Goal: Task Accomplishment & Management: Manage account settings

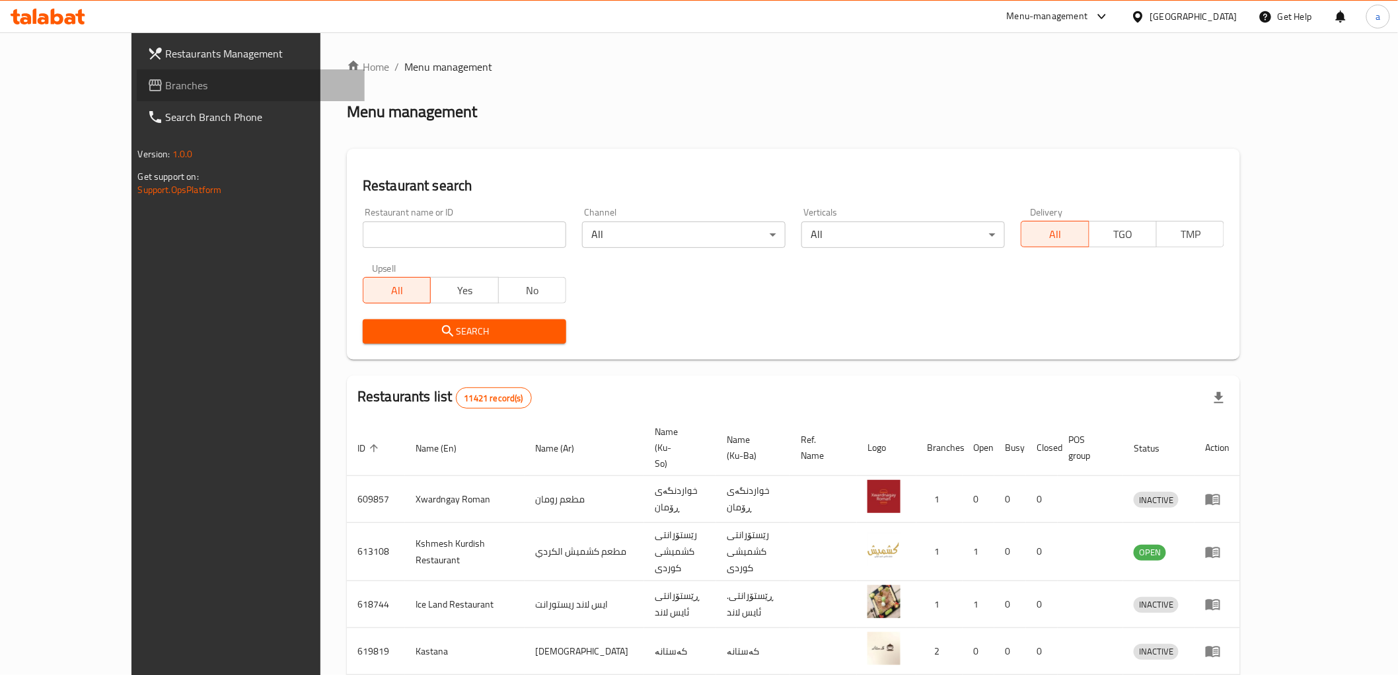
click at [137, 71] on link "Branches" at bounding box center [251, 85] width 228 height 32
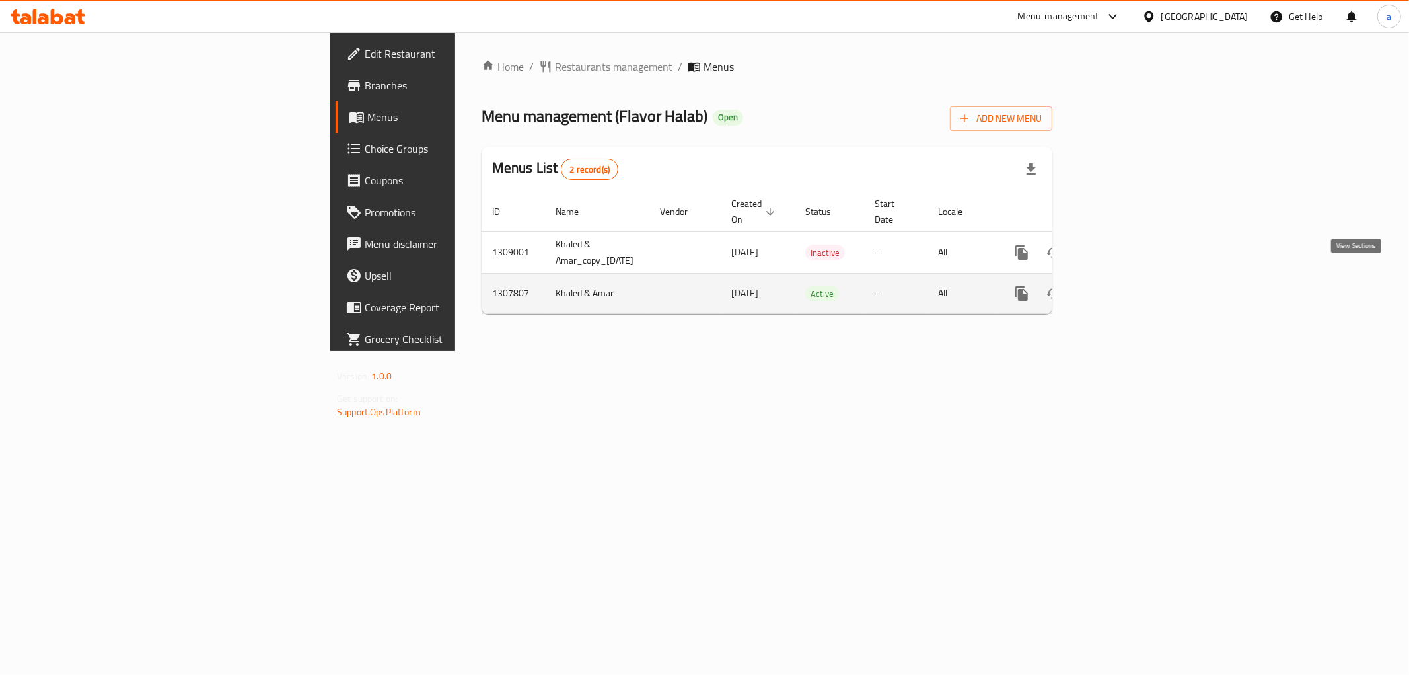
click at [1125, 285] on icon "enhanced table" at bounding box center [1117, 293] width 16 height 16
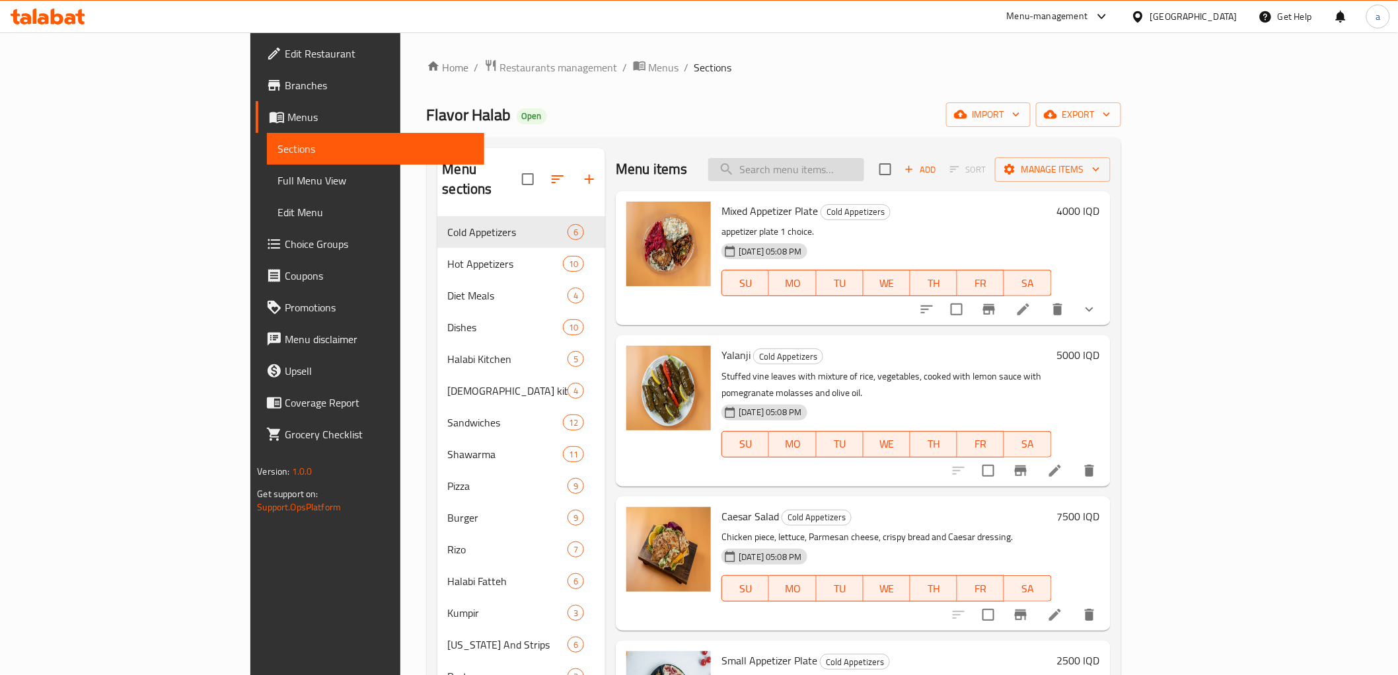
click at [864, 166] on input "search" at bounding box center [786, 169] width 156 height 23
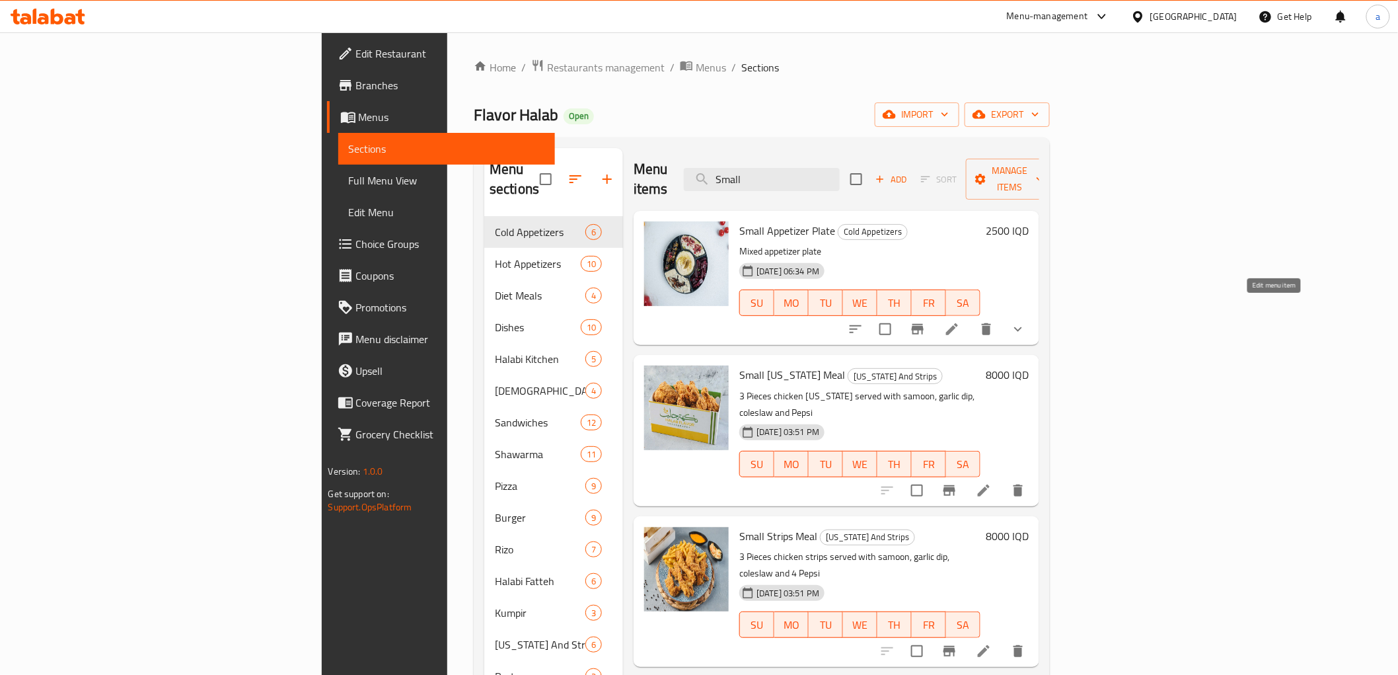
type input "Small"
click at [960, 321] on icon at bounding box center [952, 329] width 16 height 16
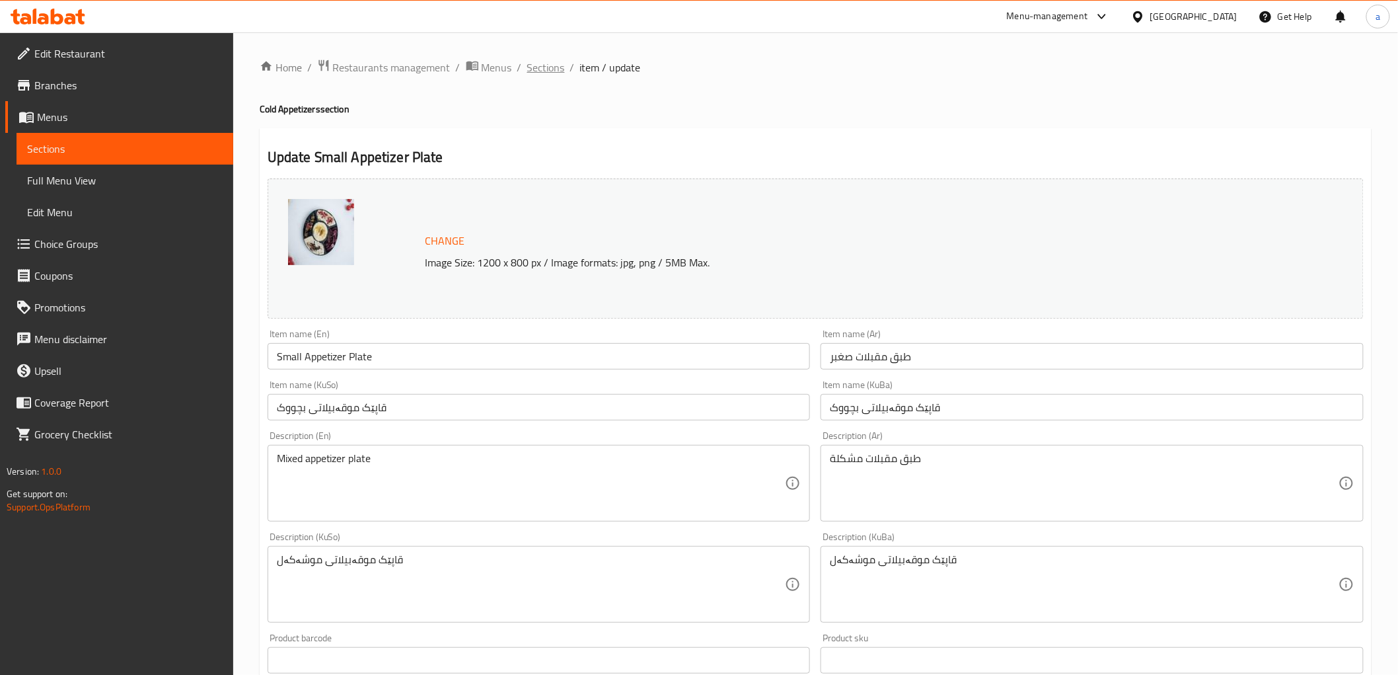
click at [533, 73] on span "Sections" at bounding box center [546, 67] width 38 height 16
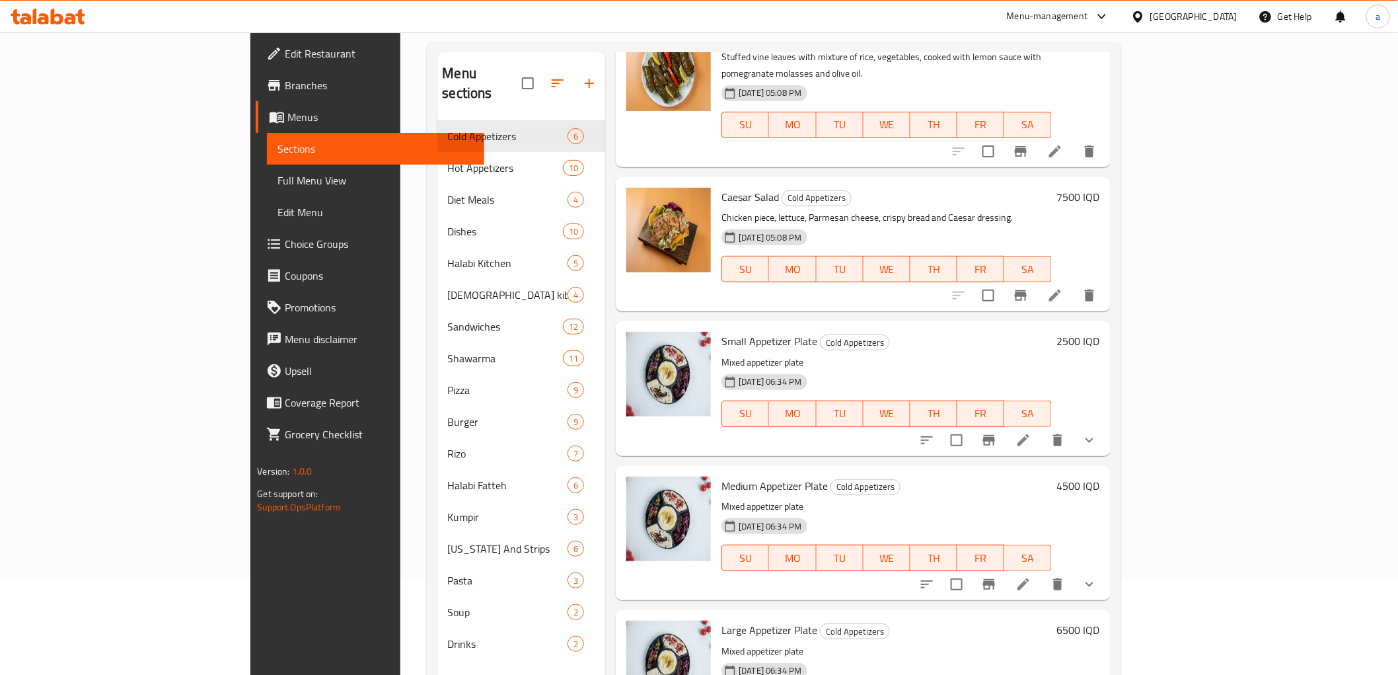
scroll to position [185, 0]
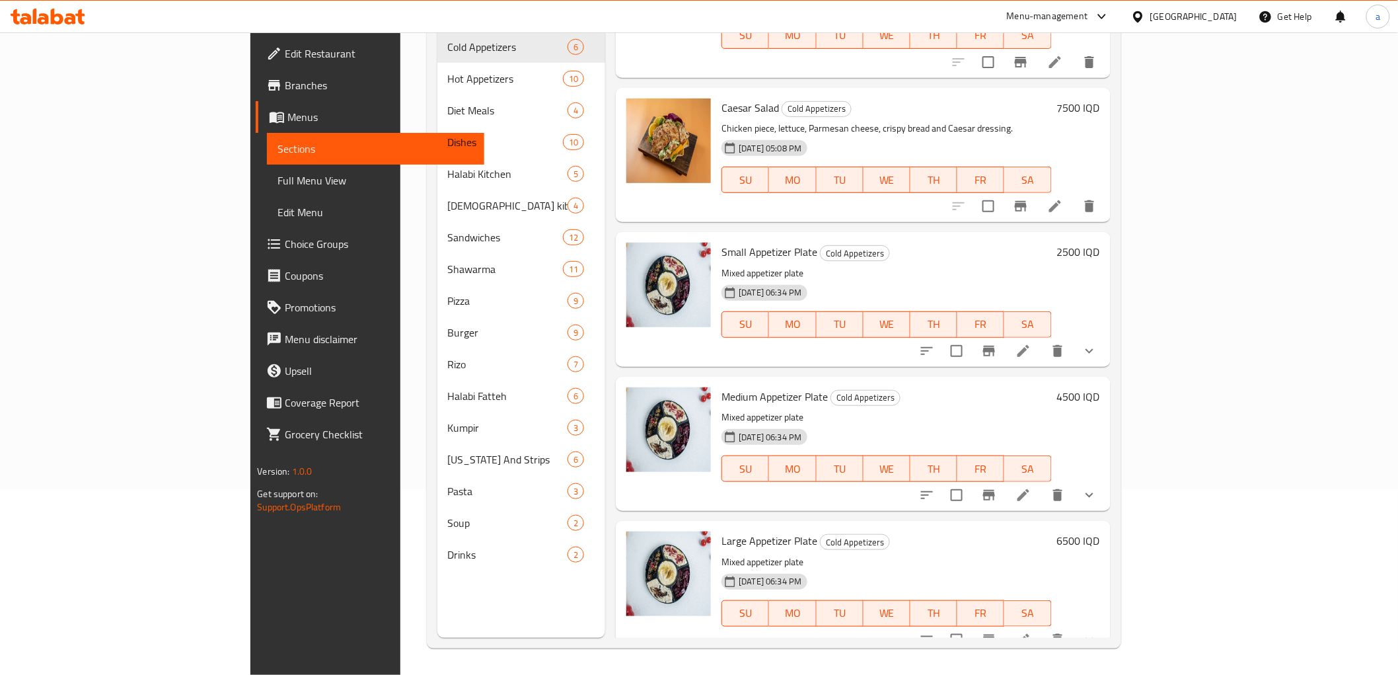
click at [1042, 483] on li at bounding box center [1023, 495] width 37 height 24
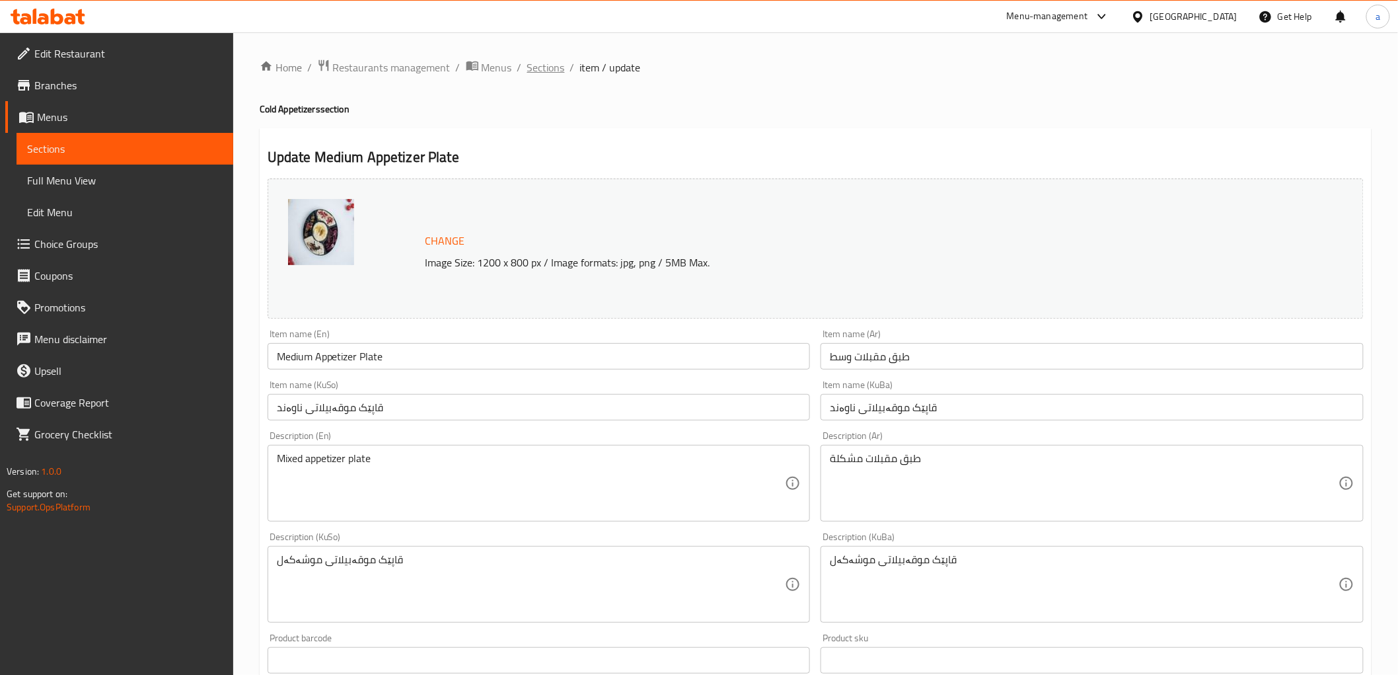
click at [544, 70] on span "Sections" at bounding box center [546, 67] width 38 height 16
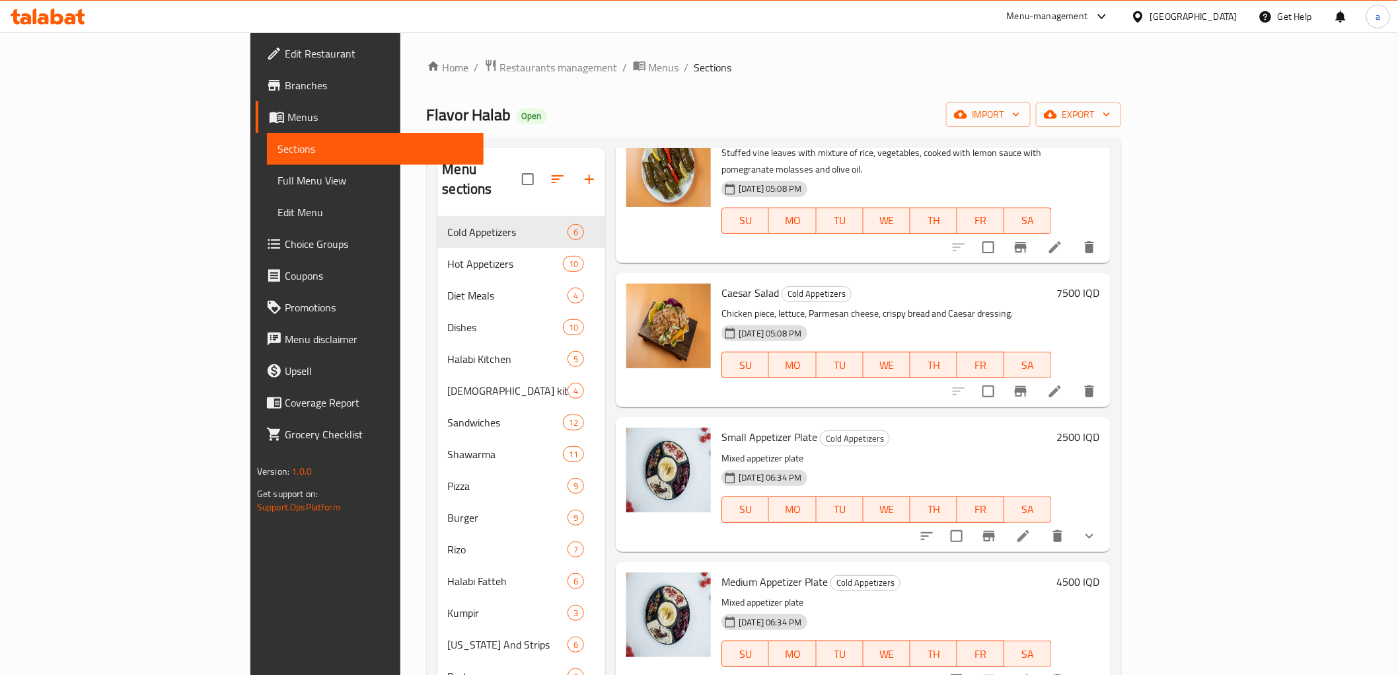
scroll to position [185, 0]
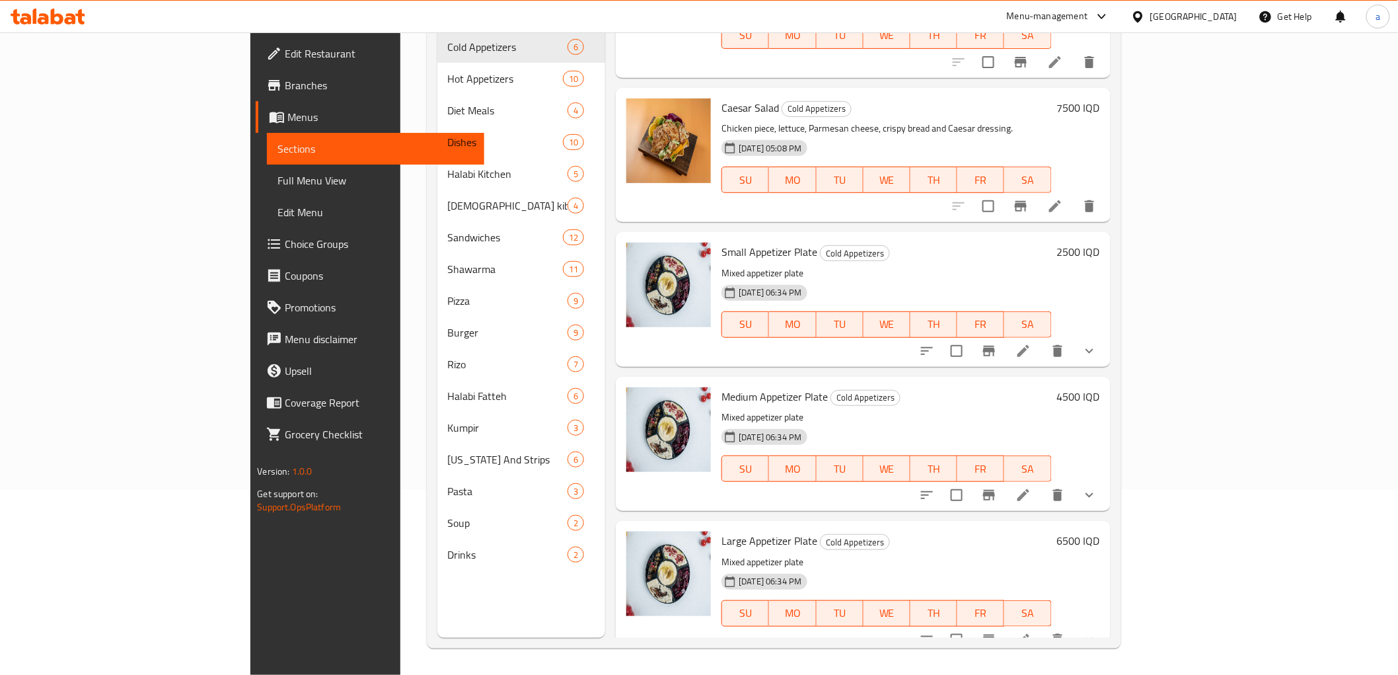
click at [1042, 628] on li at bounding box center [1023, 640] width 37 height 24
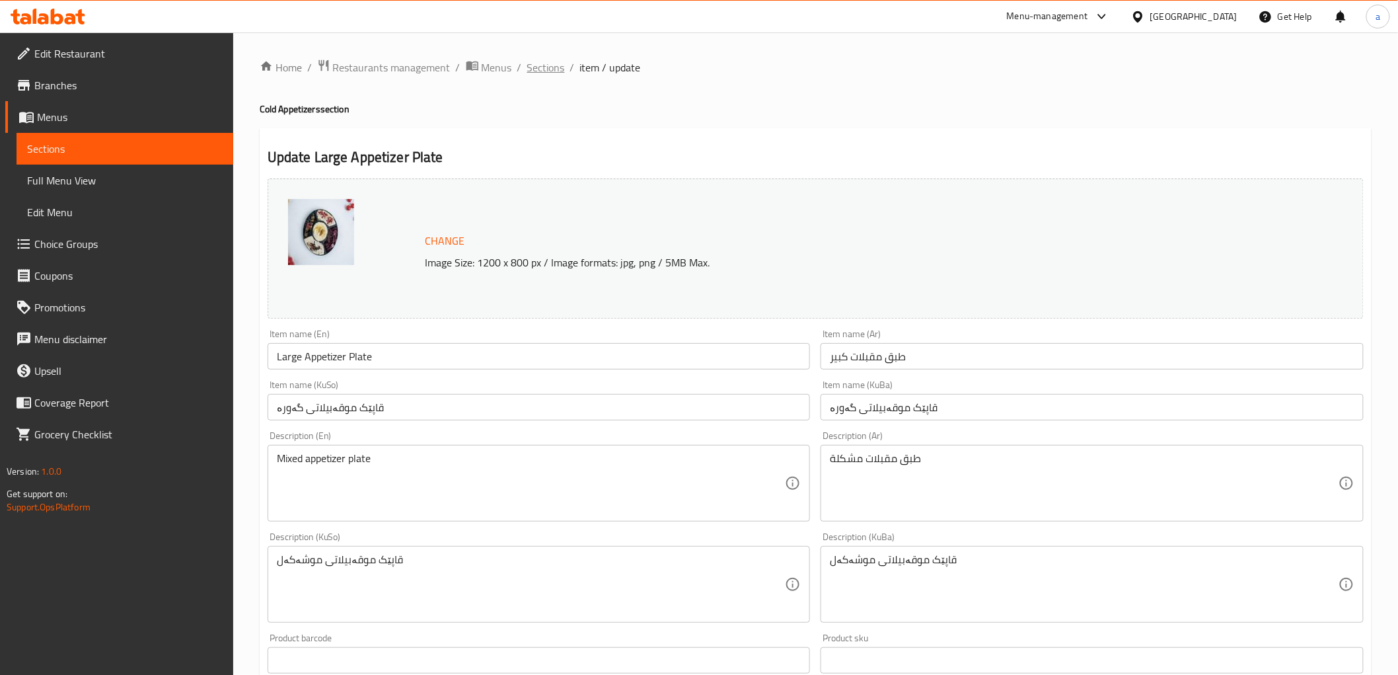
click at [544, 63] on span "Sections" at bounding box center [546, 67] width 38 height 16
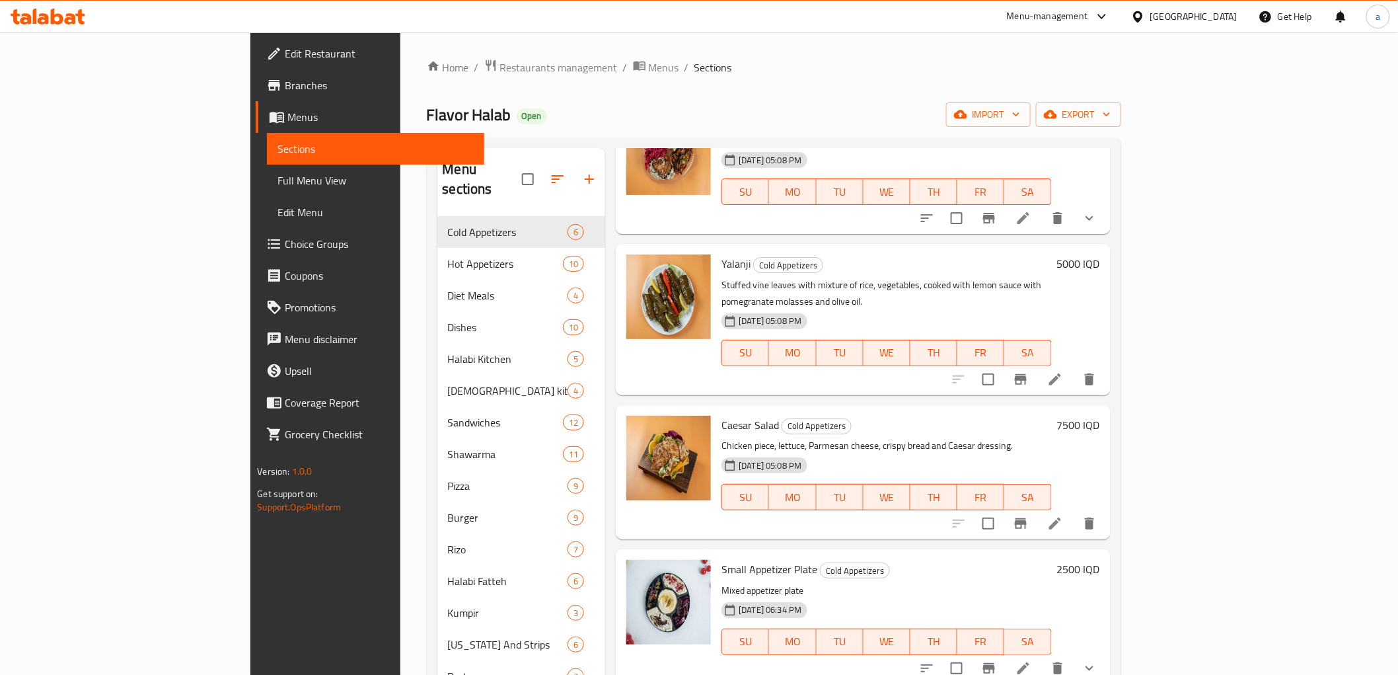
scroll to position [223, 0]
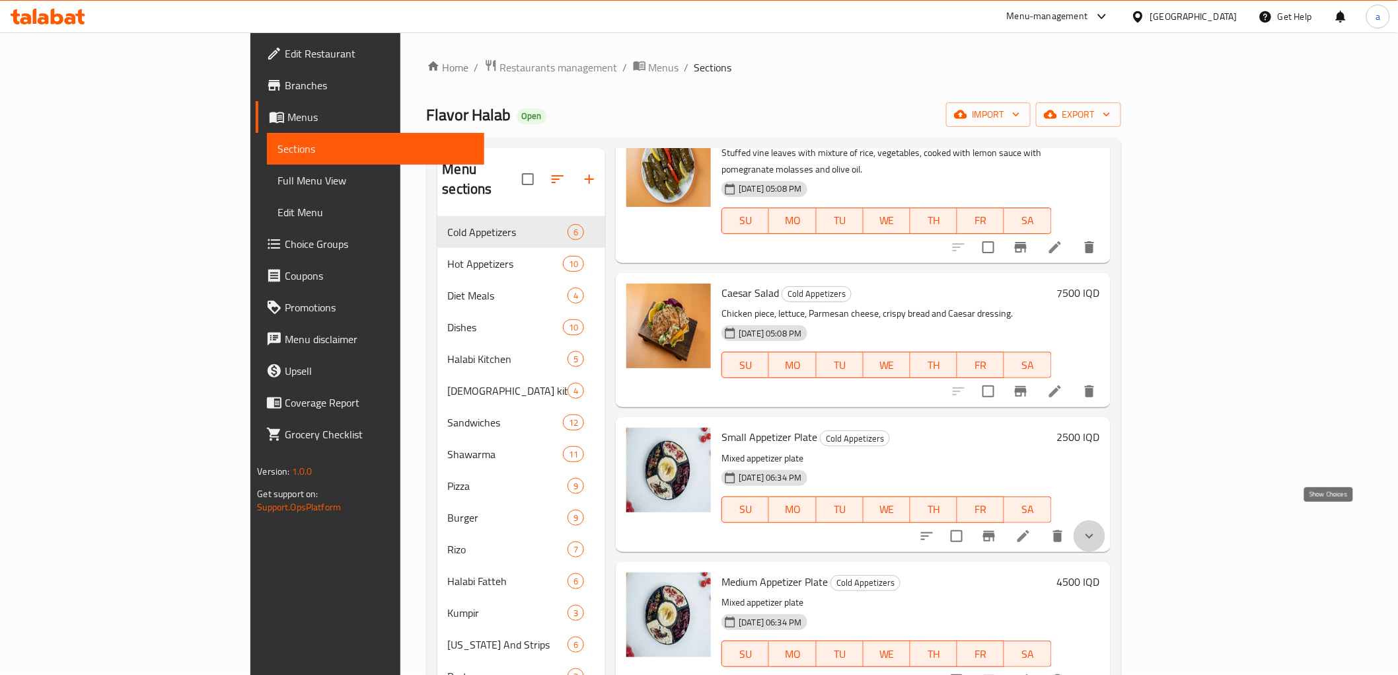
click at [1097, 528] on icon "show more" at bounding box center [1090, 536] width 16 height 16
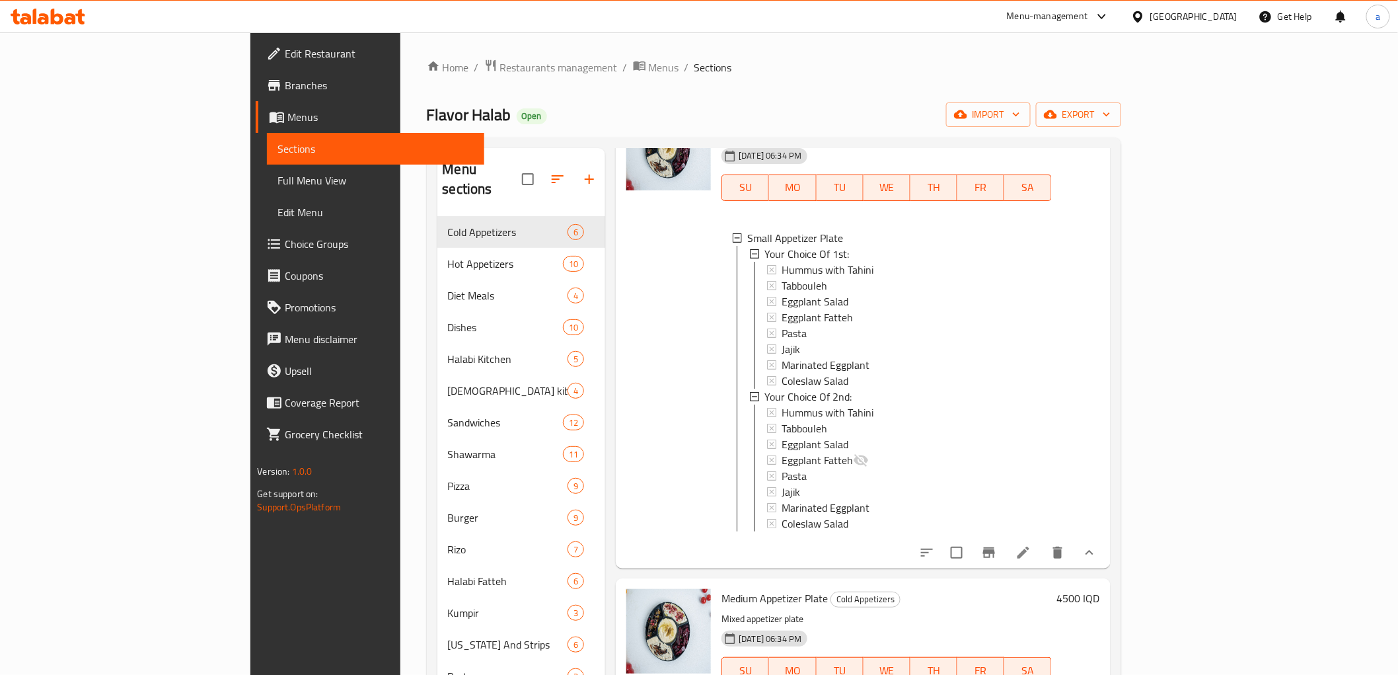
scroll to position [573, 0]
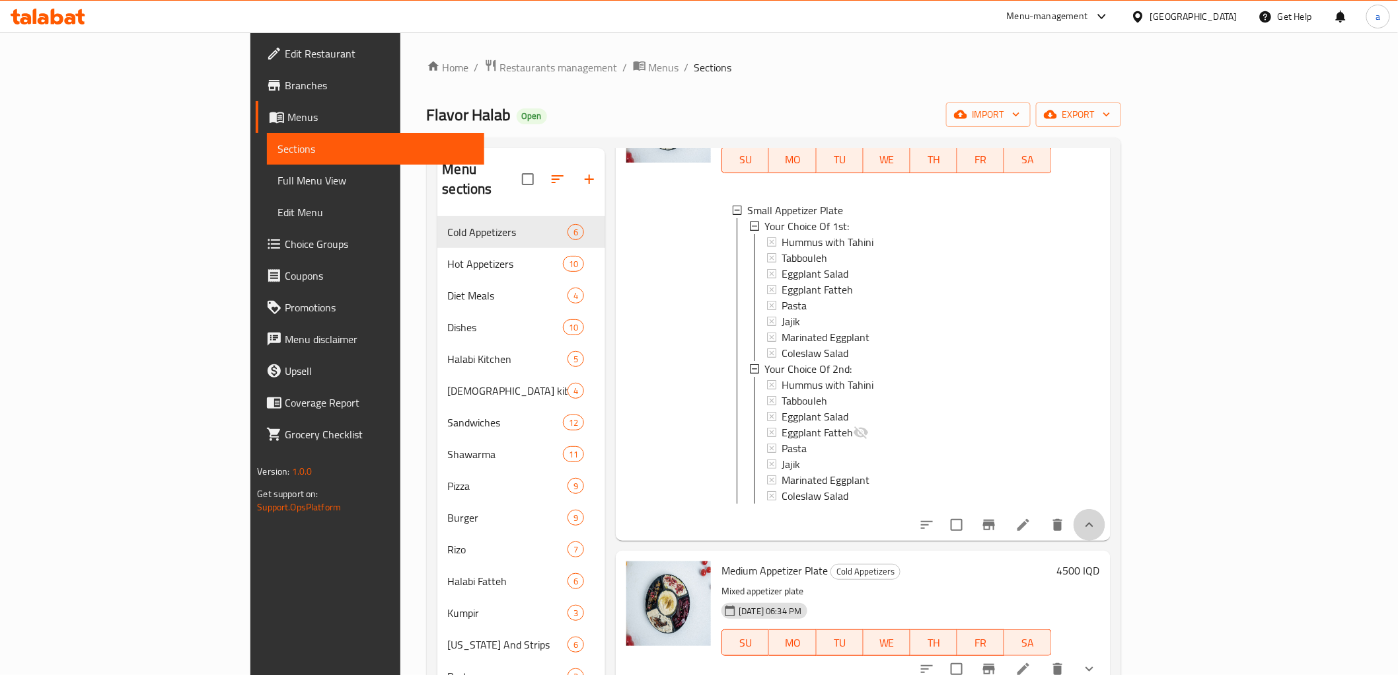
click at [1105, 518] on button "show more" at bounding box center [1090, 525] width 32 height 32
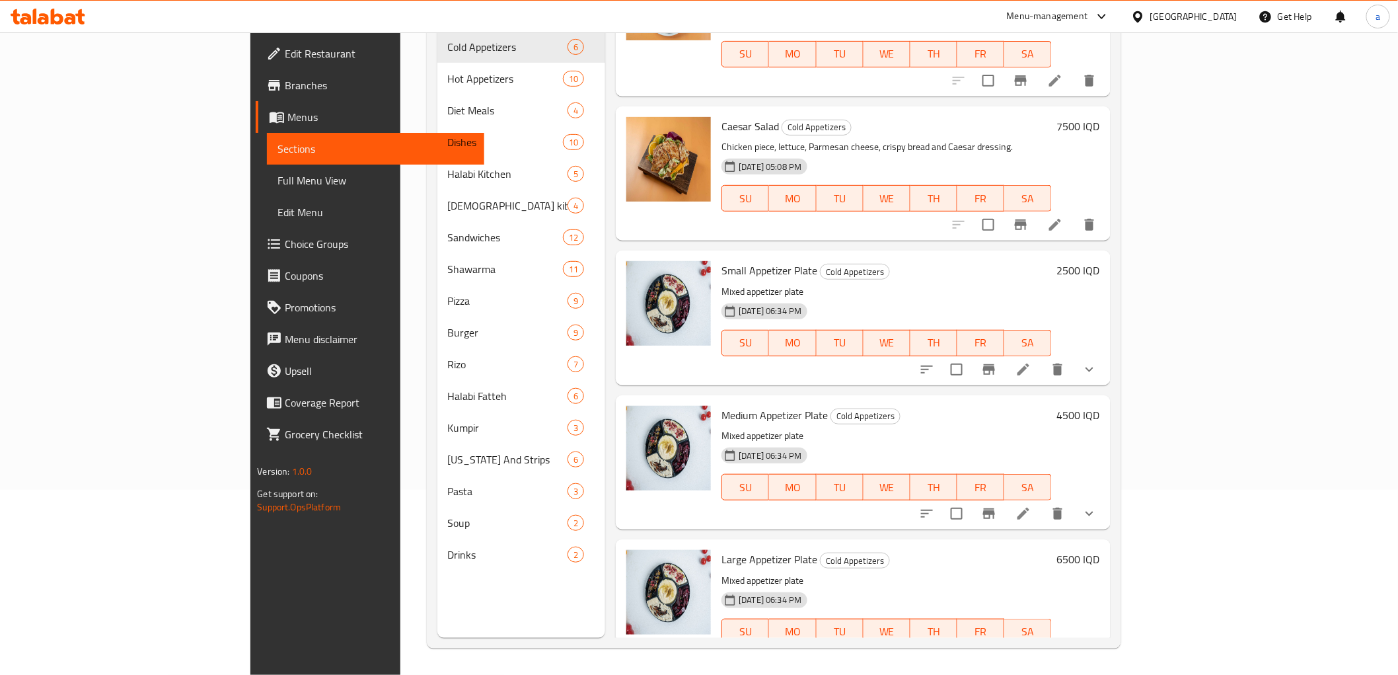
scroll to position [223, 0]
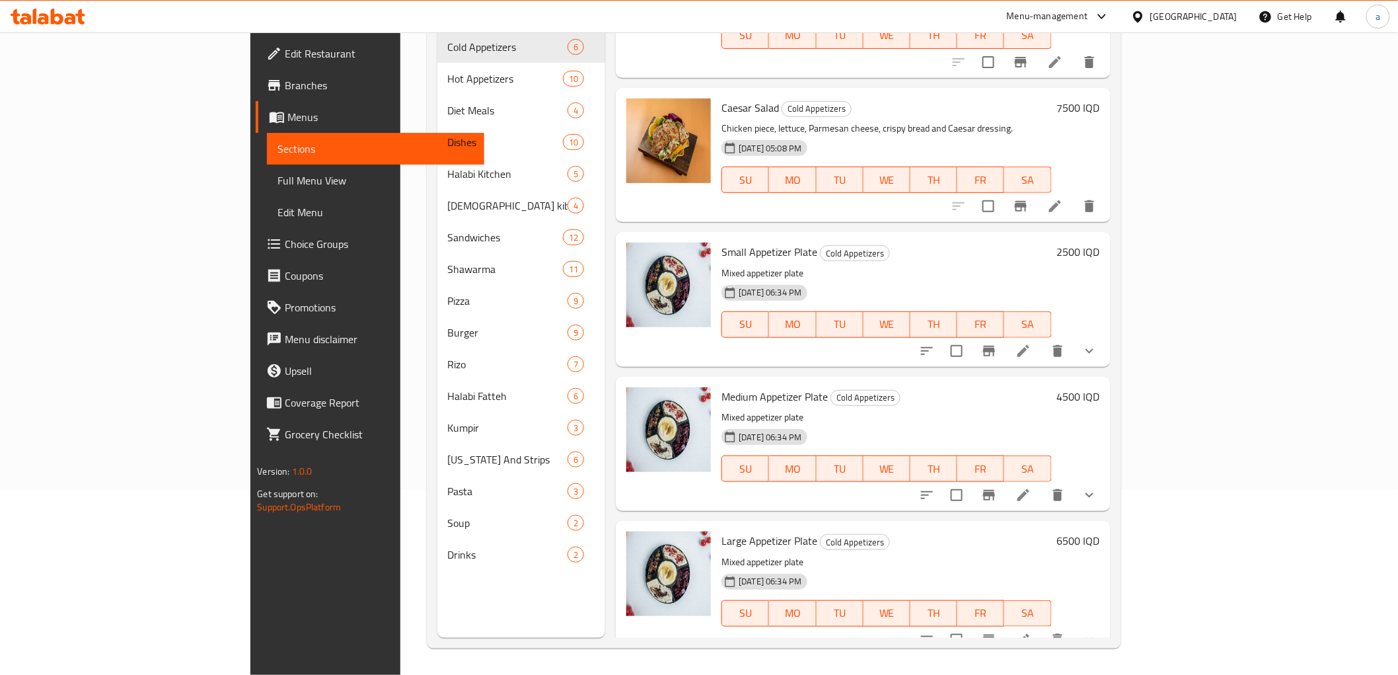
click at [277, 175] on span "Full Menu View" at bounding box center [375, 180] width 196 height 16
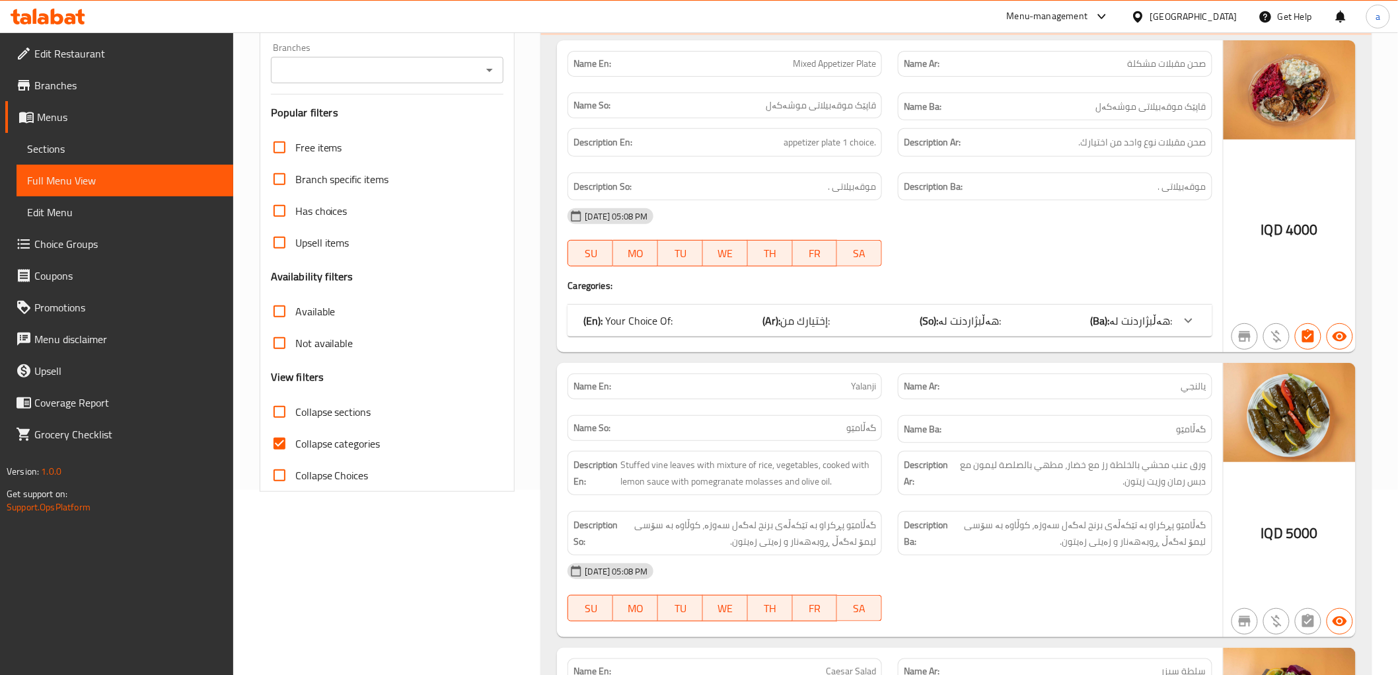
click at [491, 61] on button "Open" at bounding box center [489, 70] width 18 height 18
click at [492, 71] on icon "Open" at bounding box center [490, 70] width 16 height 16
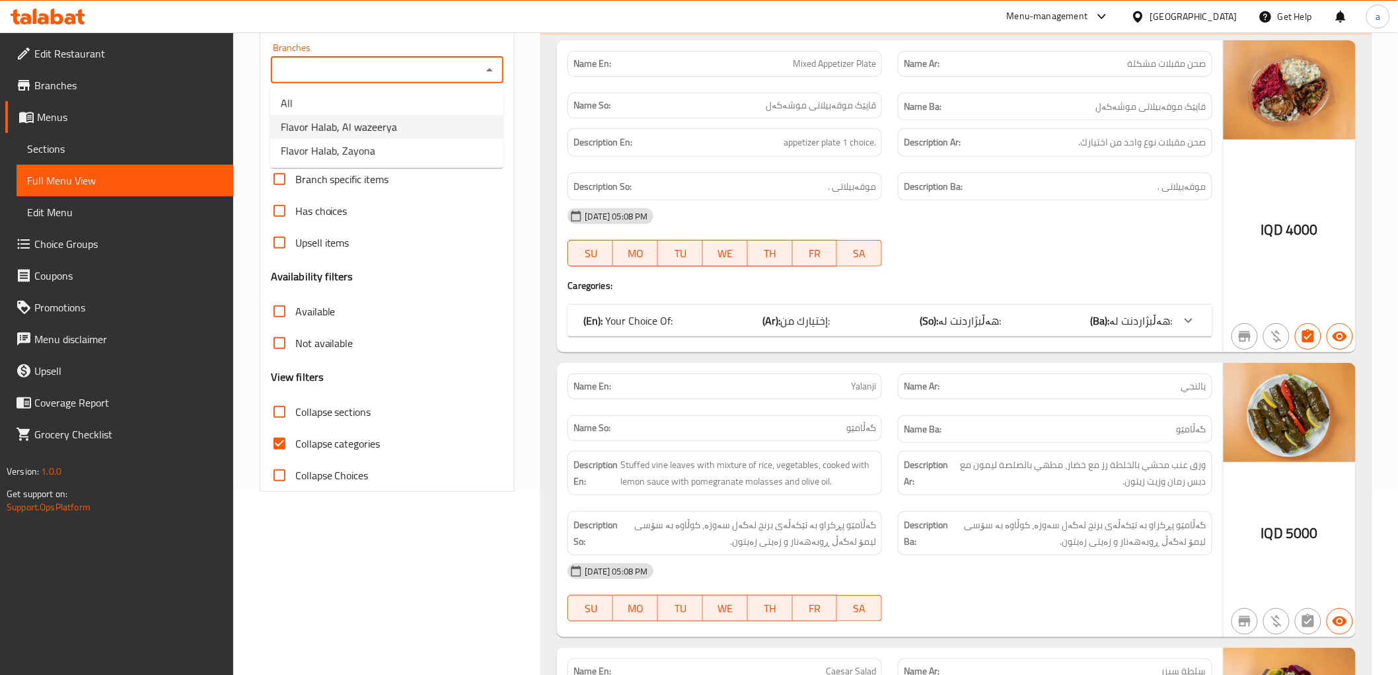
click at [404, 120] on li "Flavor Halab, Al wazeerya" at bounding box center [386, 127] width 233 height 24
type input "Flavor Halab, Al wazeerya"
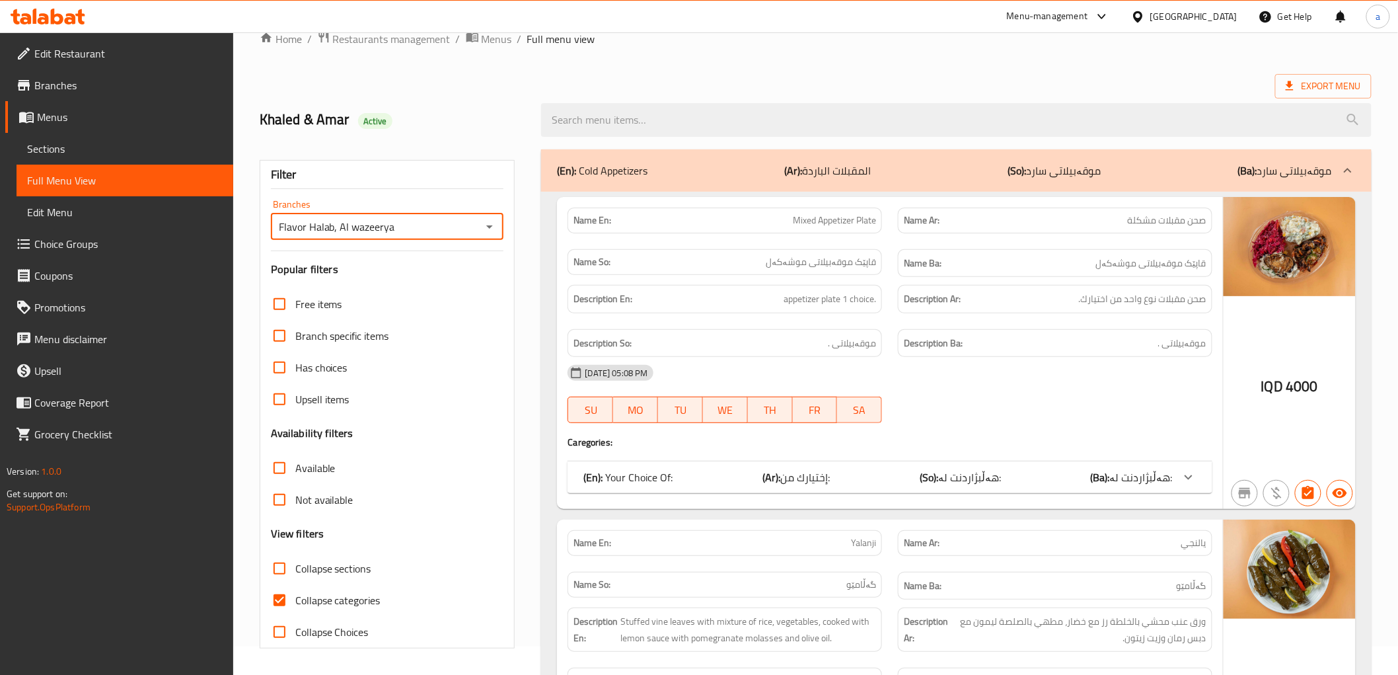
scroll to position [185, 0]
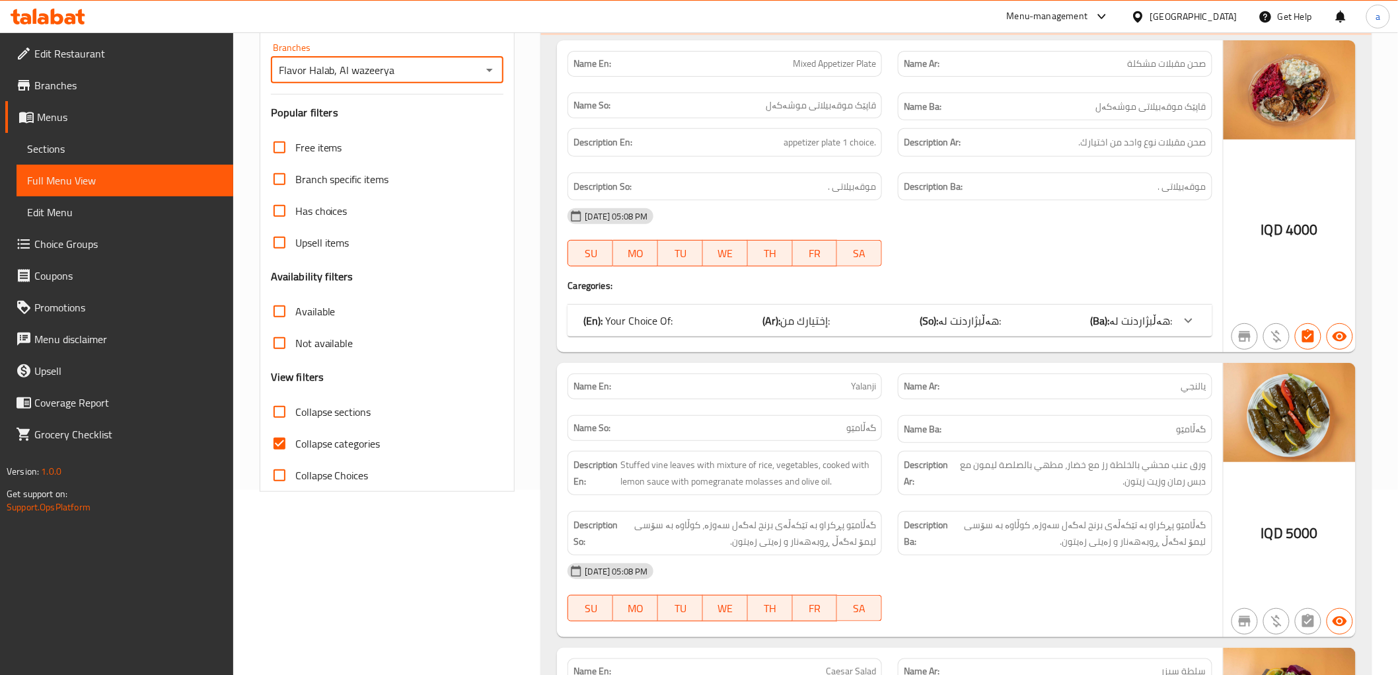
click at [276, 439] on input "Collapse categories" at bounding box center [280, 443] width 32 height 32
checkbox input "false"
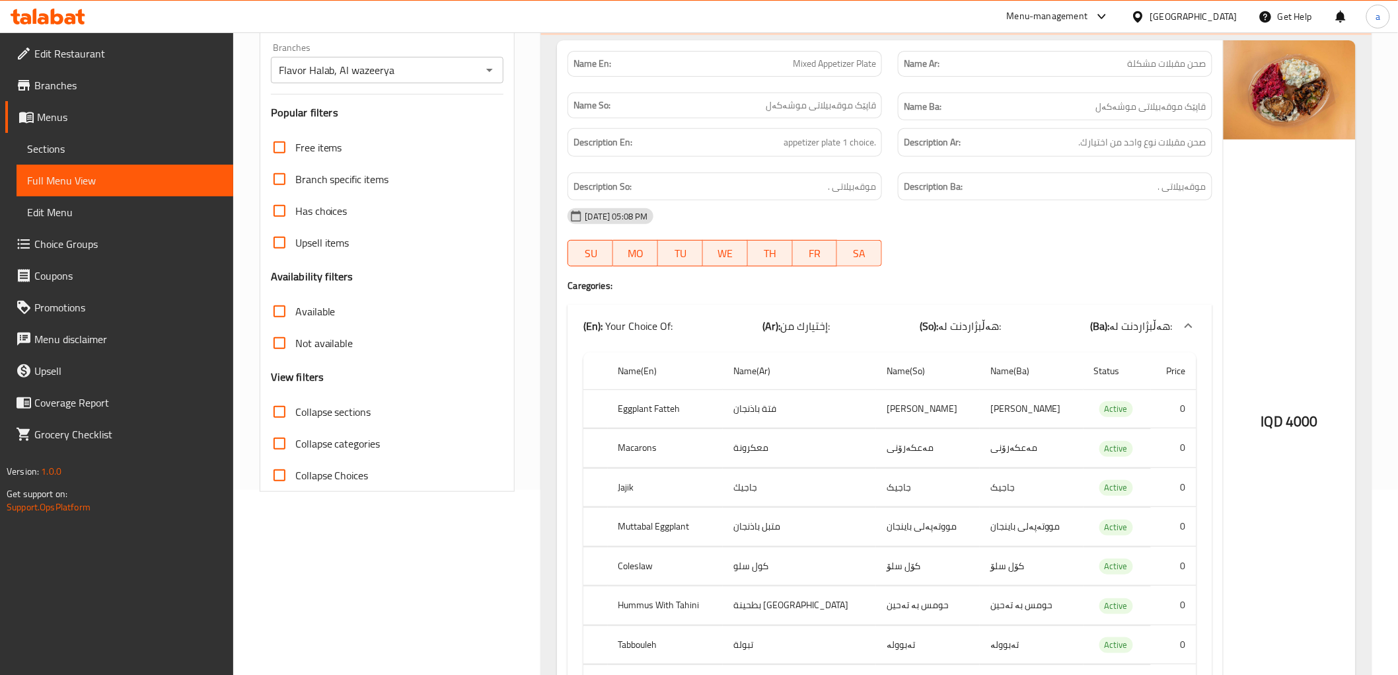
click at [276, 406] on input "Collapse sections" at bounding box center [280, 412] width 32 height 32
checkbox input "true"
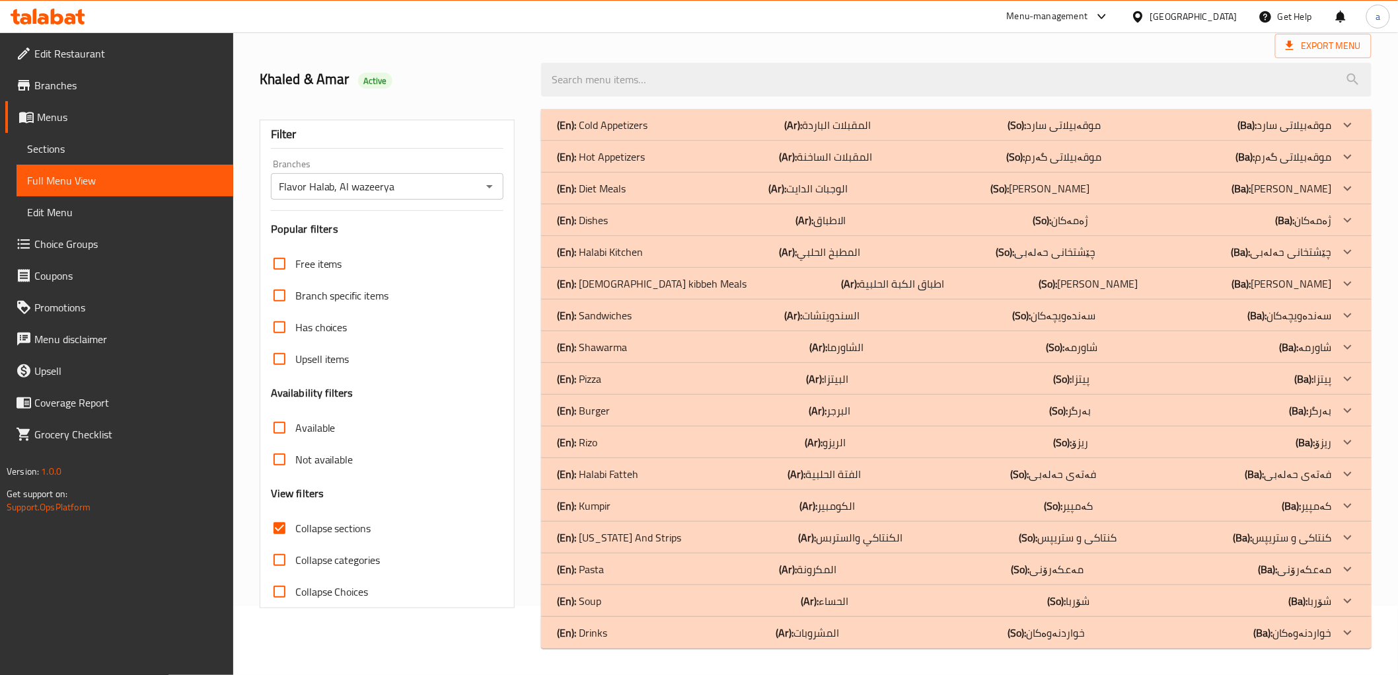
scroll to position [69, 0]
click at [785, 121] on div "(En): Cold Appetizers (Ar): المقبلات الباردة (So): موقەبیلاتی سارد (Ba): موقەبی…" at bounding box center [944, 125] width 774 height 16
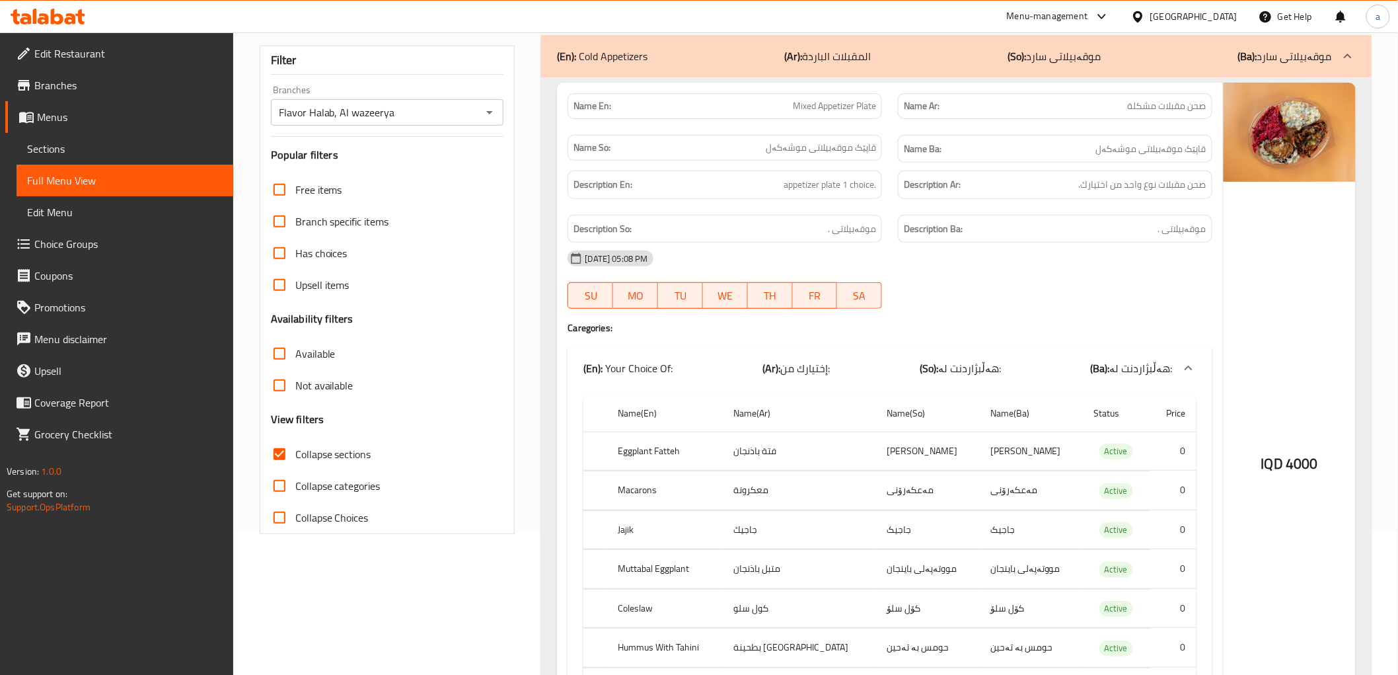
scroll to position [0, 0]
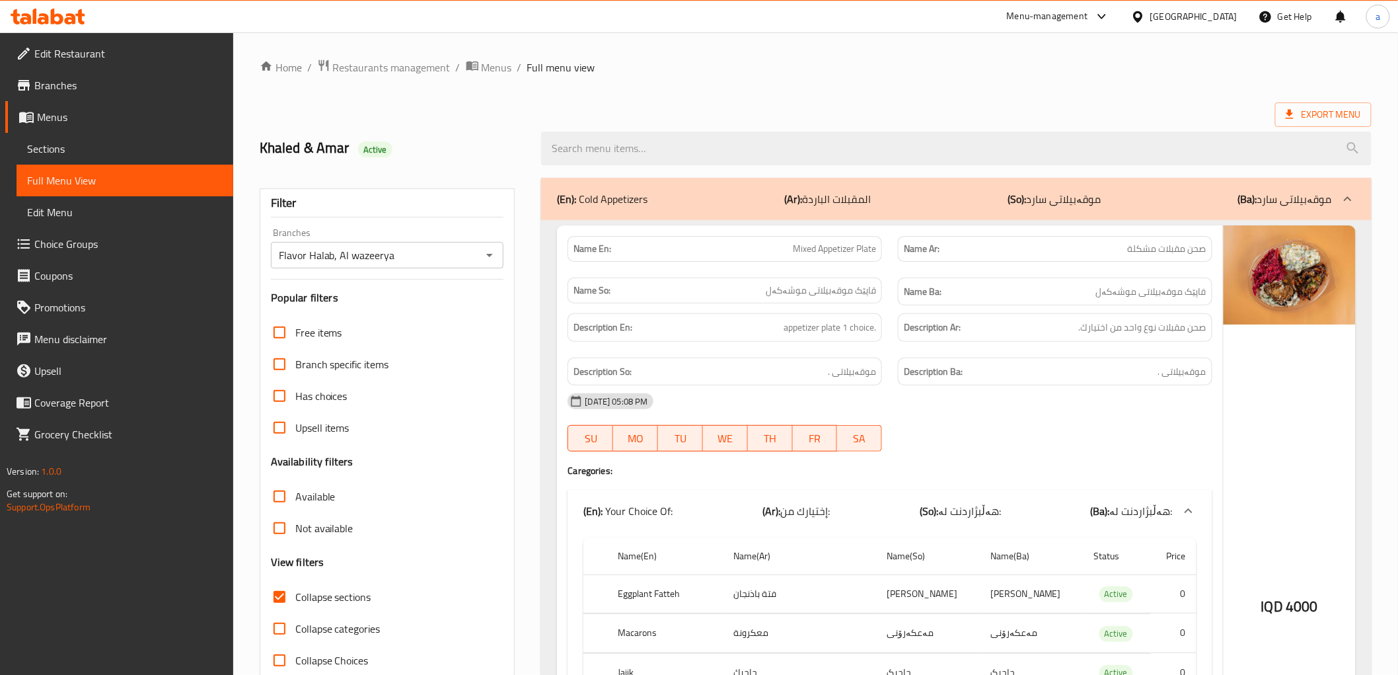
drag, startPoint x: 1118, startPoint y: 314, endPoint x: 1114, endPoint y: 112, distance: 202.2
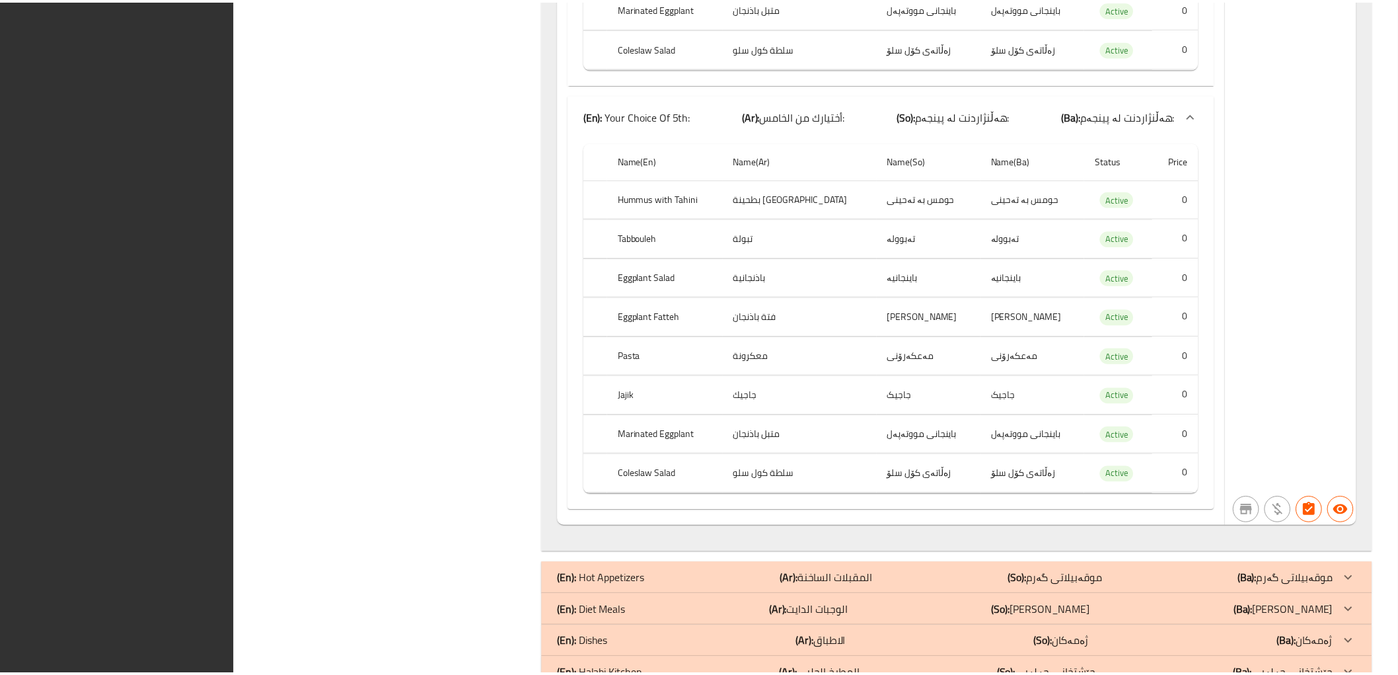
scroll to position [6908, 0]
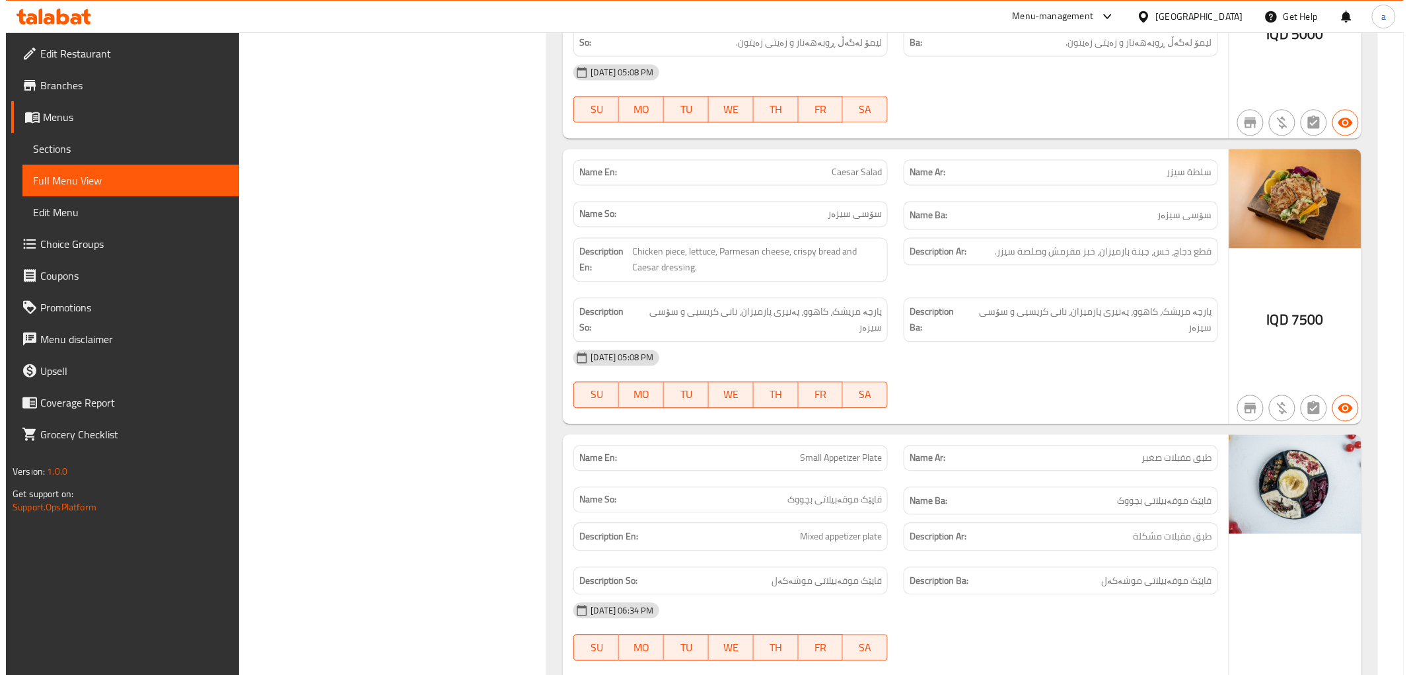
scroll to position [0, 0]
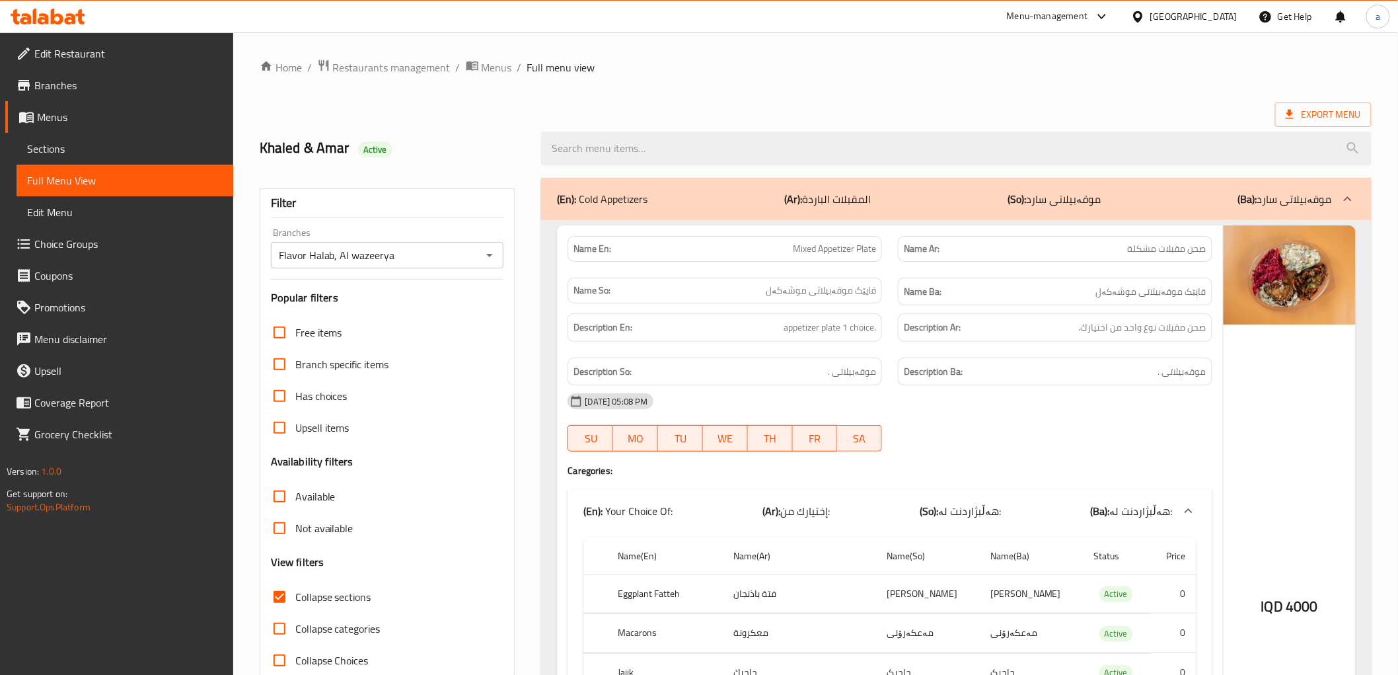
drag, startPoint x: 1119, startPoint y: 258, endPoint x: 1148, endPoint y: -30, distance: 290.1
drag, startPoint x: 1043, startPoint y: 259, endPoint x: 1043, endPoint y: 131, distance: 128.2
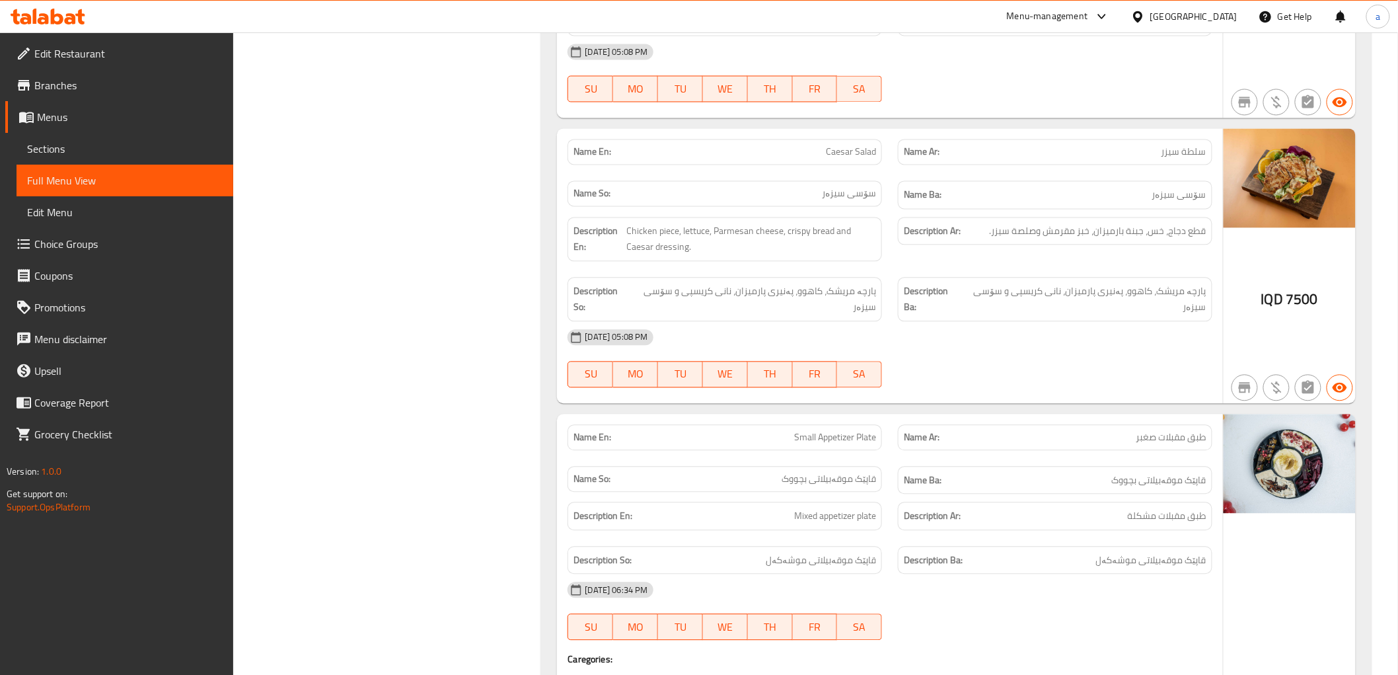
drag, startPoint x: 1049, startPoint y: 255, endPoint x: 1051, endPoint y: 375, distance: 119.6
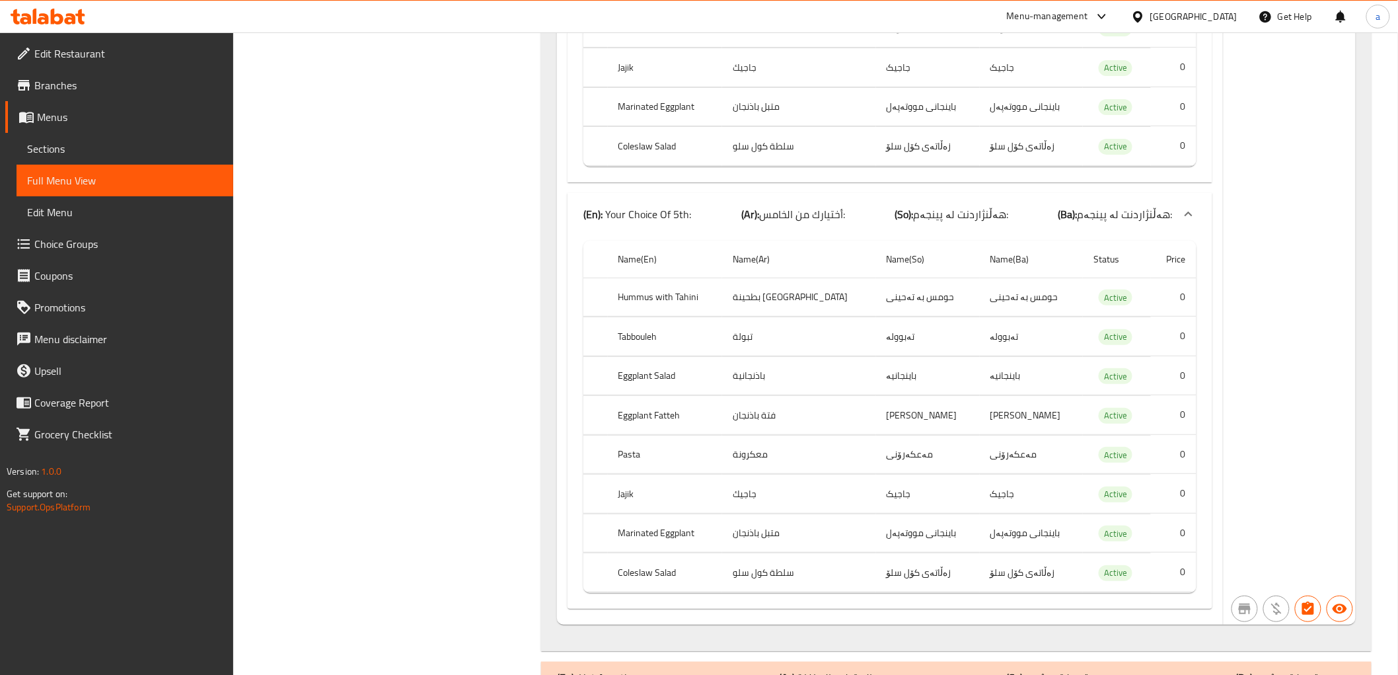
scroll to position [6396, 0]
click at [60, 22] on icon at bounding box center [57, 17] width 13 height 16
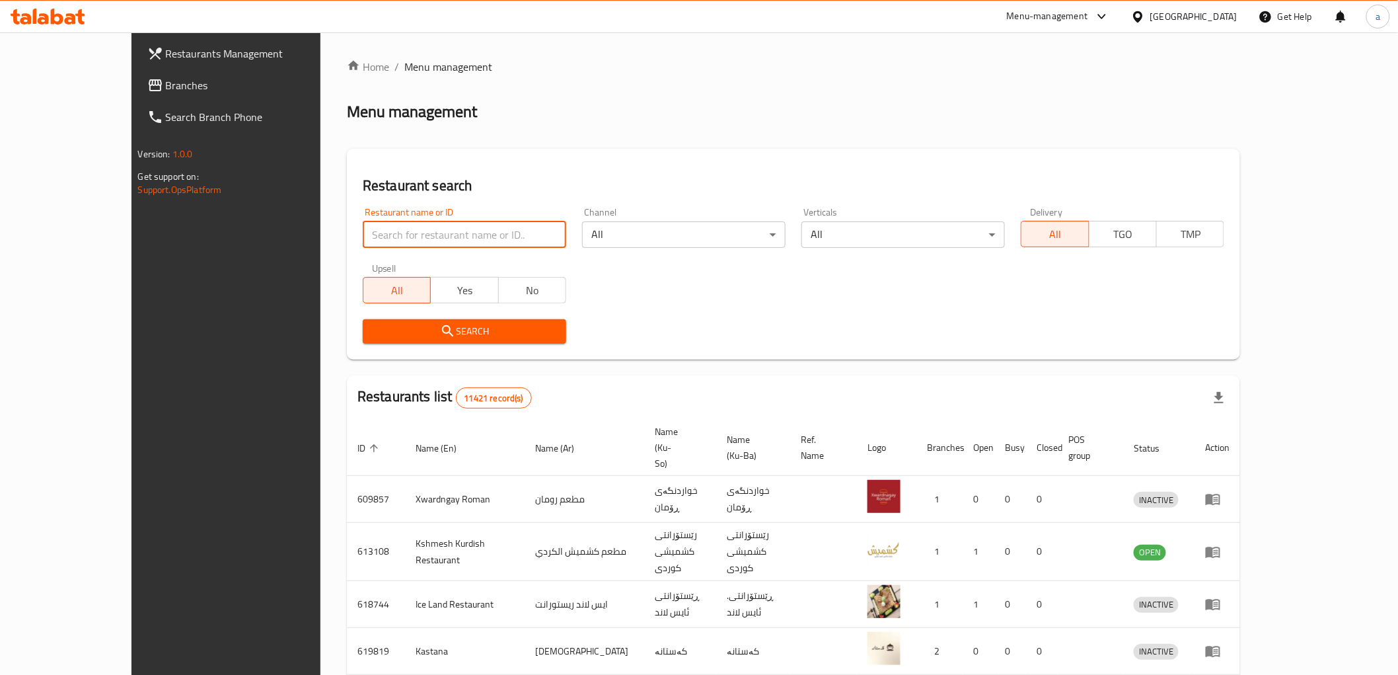
click at [363, 235] on input "search" at bounding box center [464, 234] width 203 height 26
paste input "730780"
type input "730780"
click at [166, 82] on span "Branches" at bounding box center [260, 85] width 188 height 16
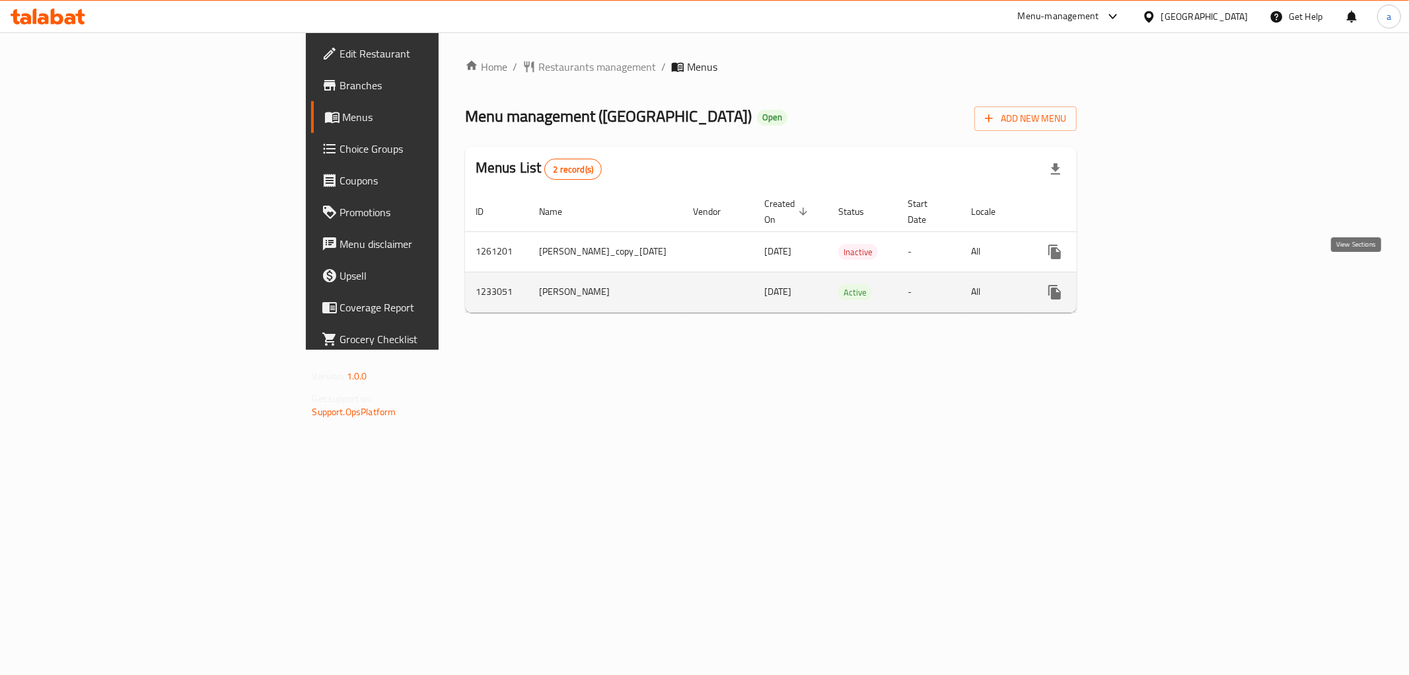
click at [1158, 284] on icon "enhanced table" at bounding box center [1150, 292] width 16 height 16
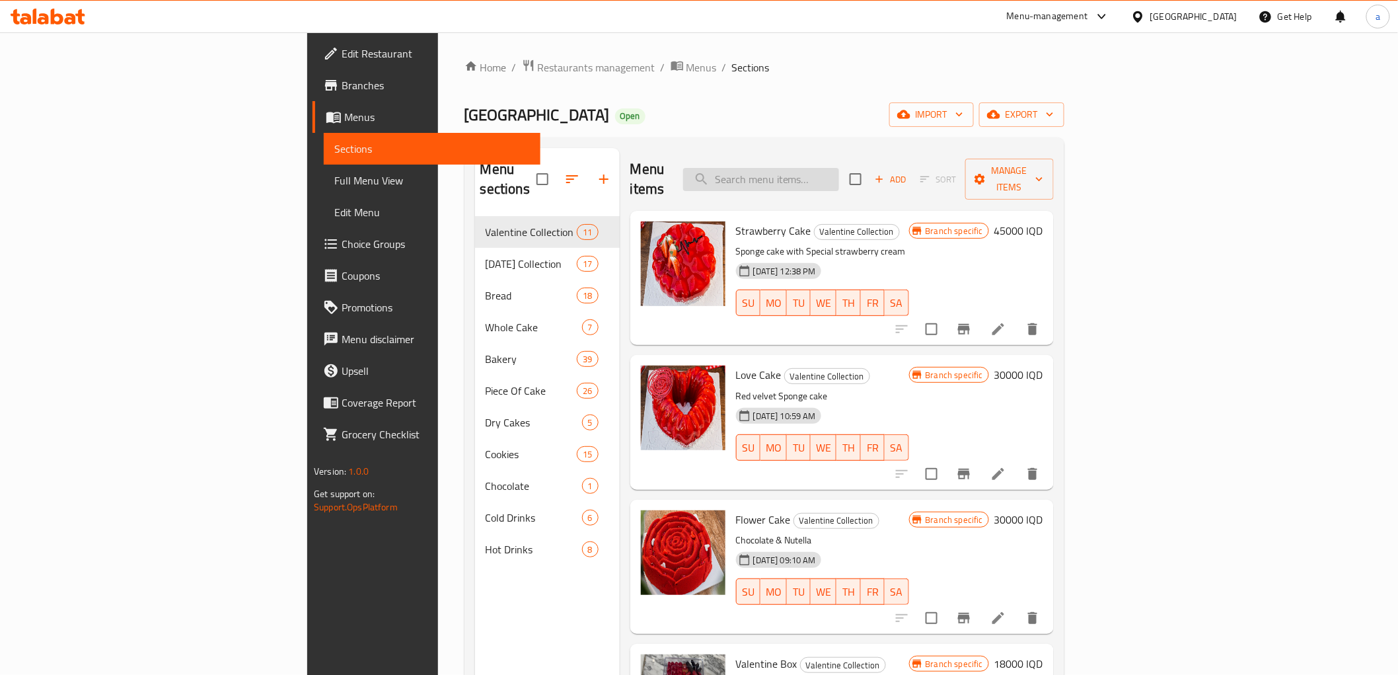
click at [839, 168] on input "search" at bounding box center [761, 179] width 156 height 23
paste input "Olive Sourdough"
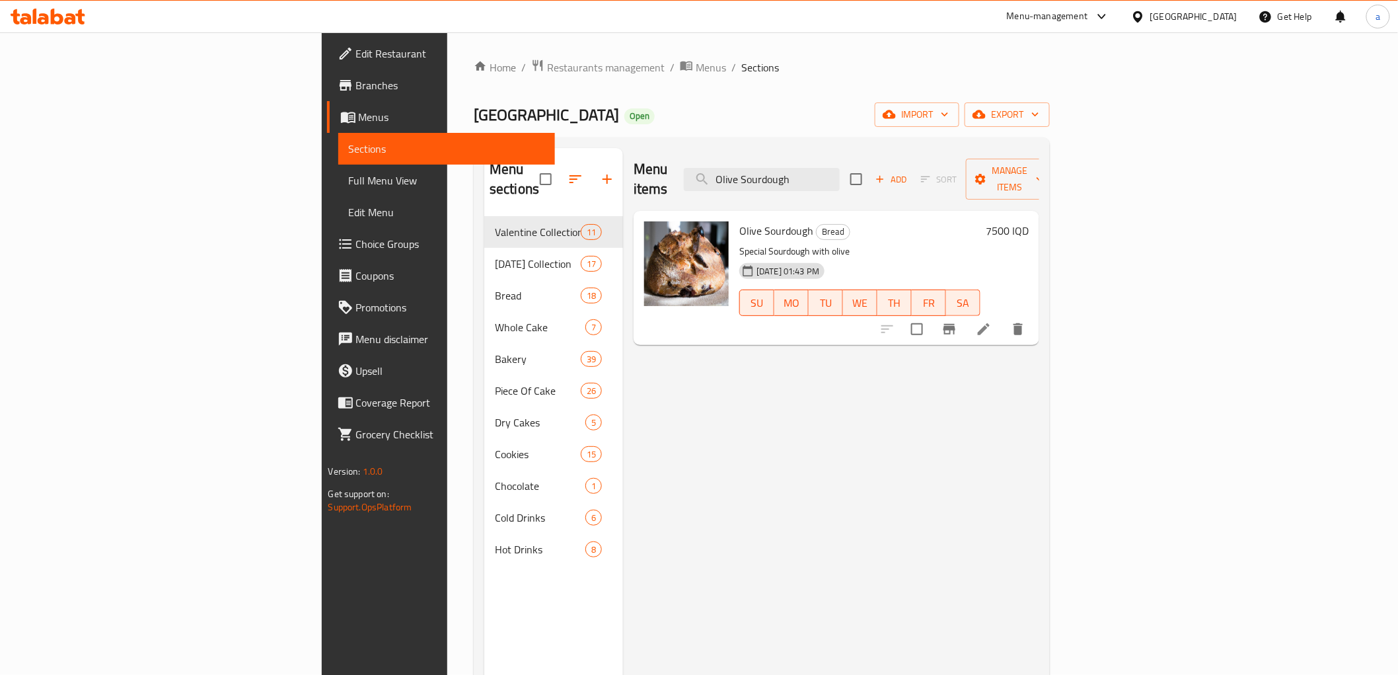
type input "Olive Sourdough"
click at [990, 323] on icon at bounding box center [984, 329] width 12 height 12
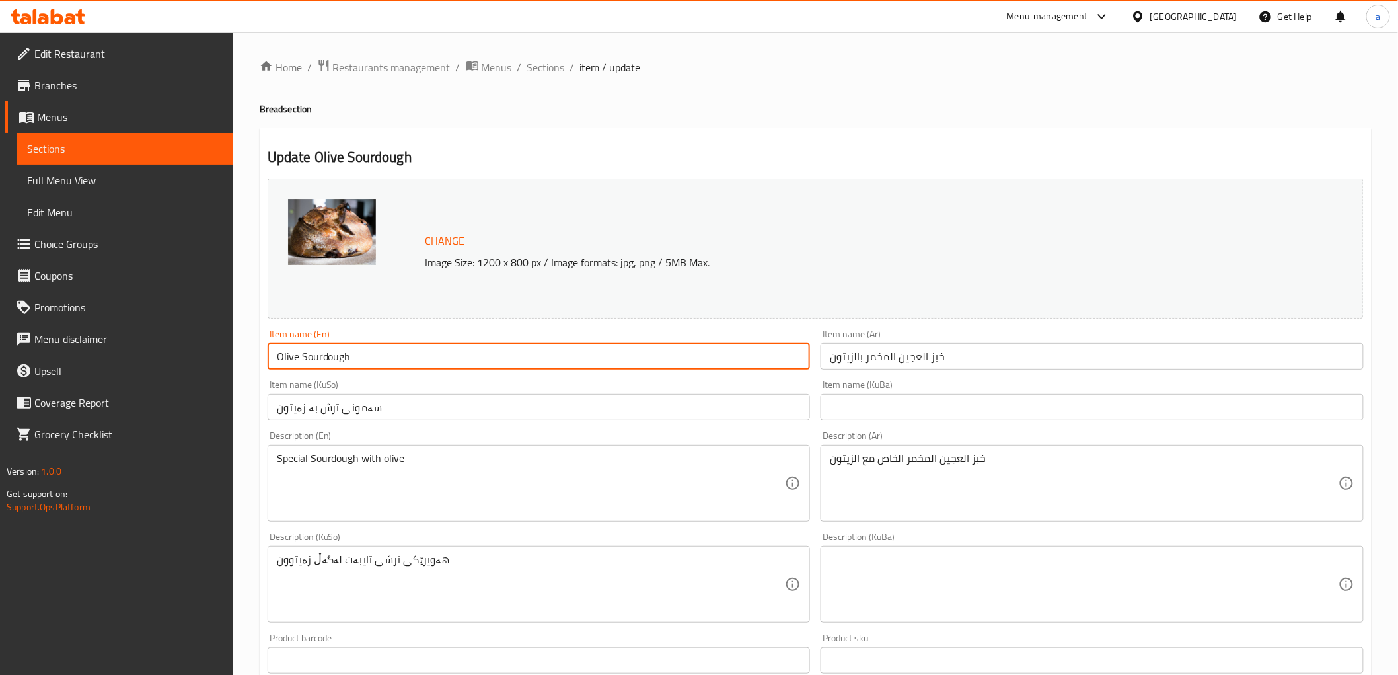
drag, startPoint x: 301, startPoint y: 355, endPoint x: 398, endPoint y: 355, distance: 96.5
click at [398, 355] on input "Olive Sourdough" at bounding box center [539, 356] width 543 height 26
click at [930, 355] on input "خبز العجين المخمر بالزيتون" at bounding box center [1092, 356] width 543 height 26
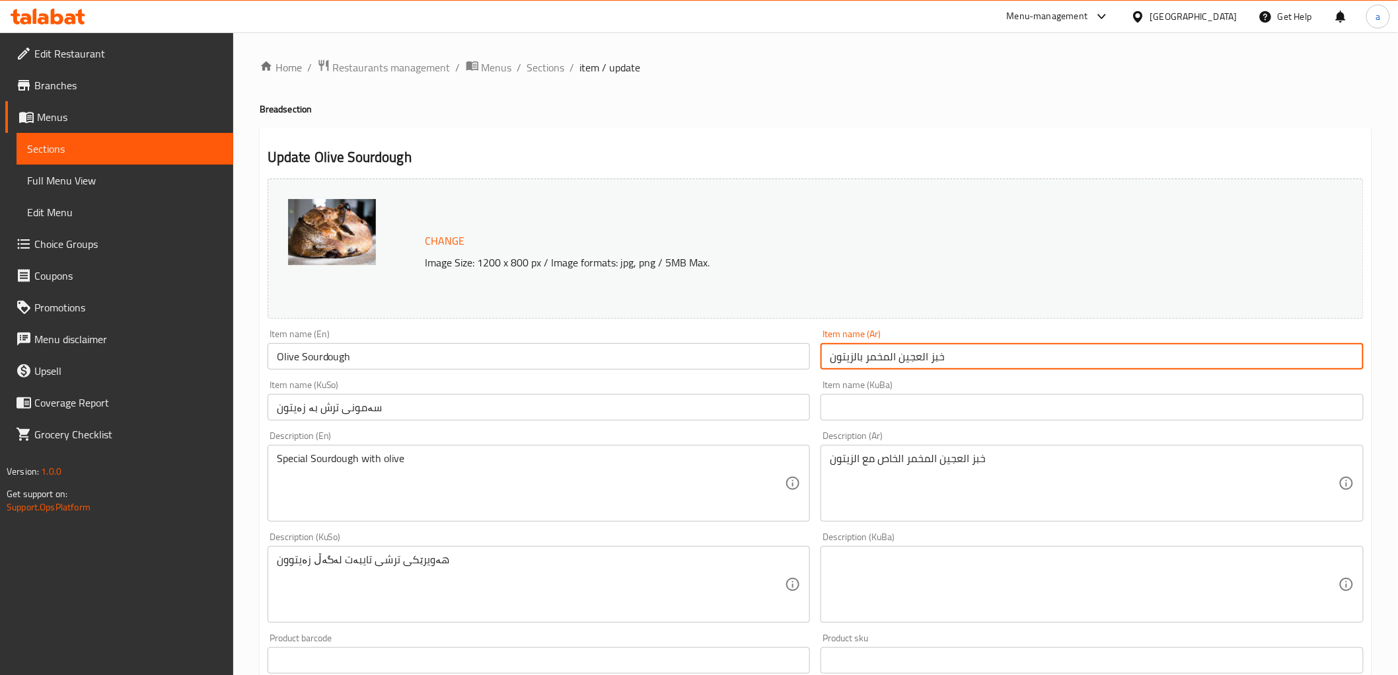
click at [930, 355] on input "خبز العجين المخمر بالزيتون" at bounding box center [1092, 356] width 543 height 26
click at [403, 359] on input "Olive Sourdough" at bounding box center [539, 356] width 543 height 26
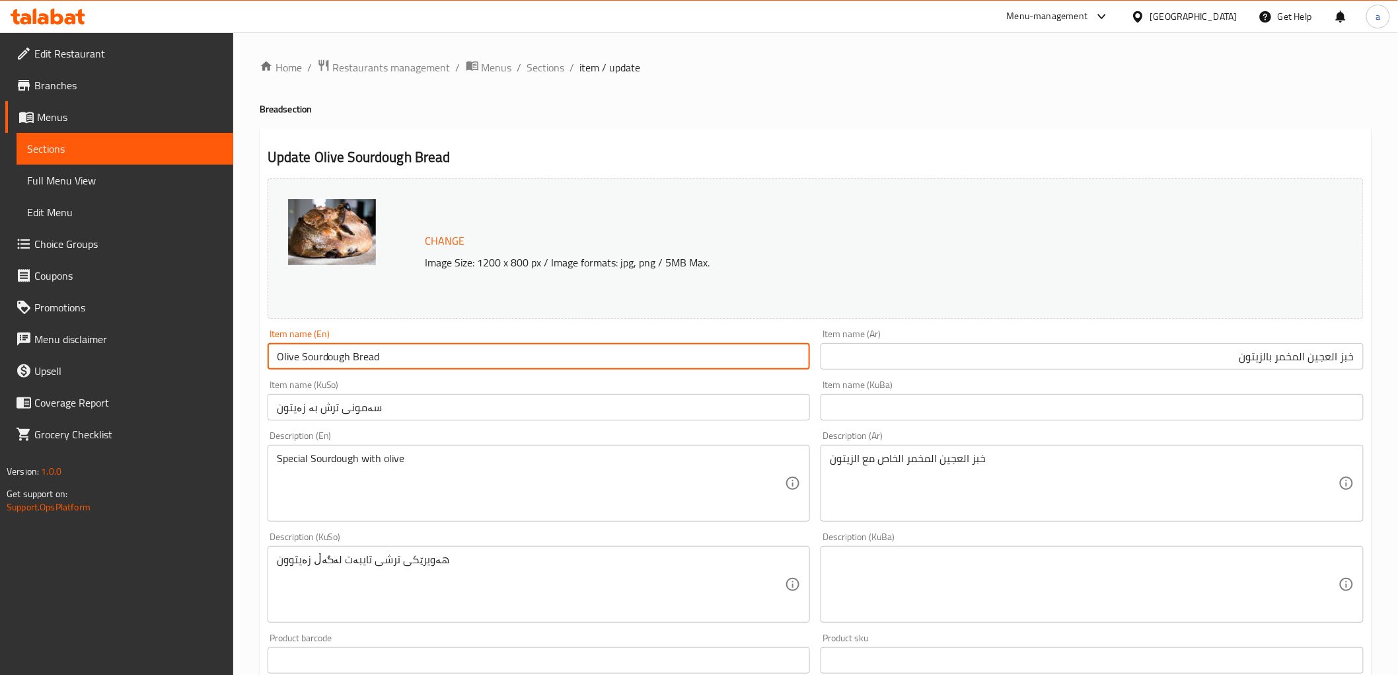
type input "Olive Sourdough Bread"
click at [381, 410] on input "سەمونی ترش بە زەیتون" at bounding box center [539, 407] width 543 height 26
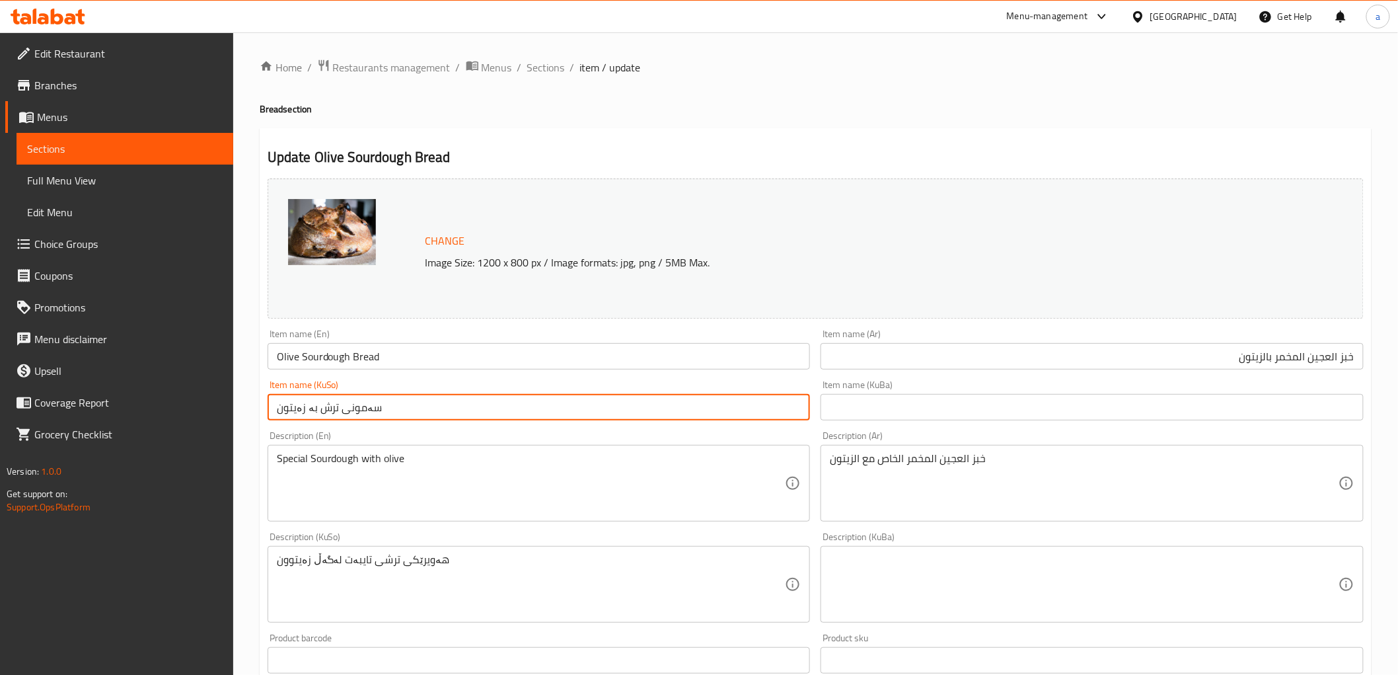
click at [381, 410] on input "سەمونی ترش بە زەیتون" at bounding box center [539, 407] width 543 height 26
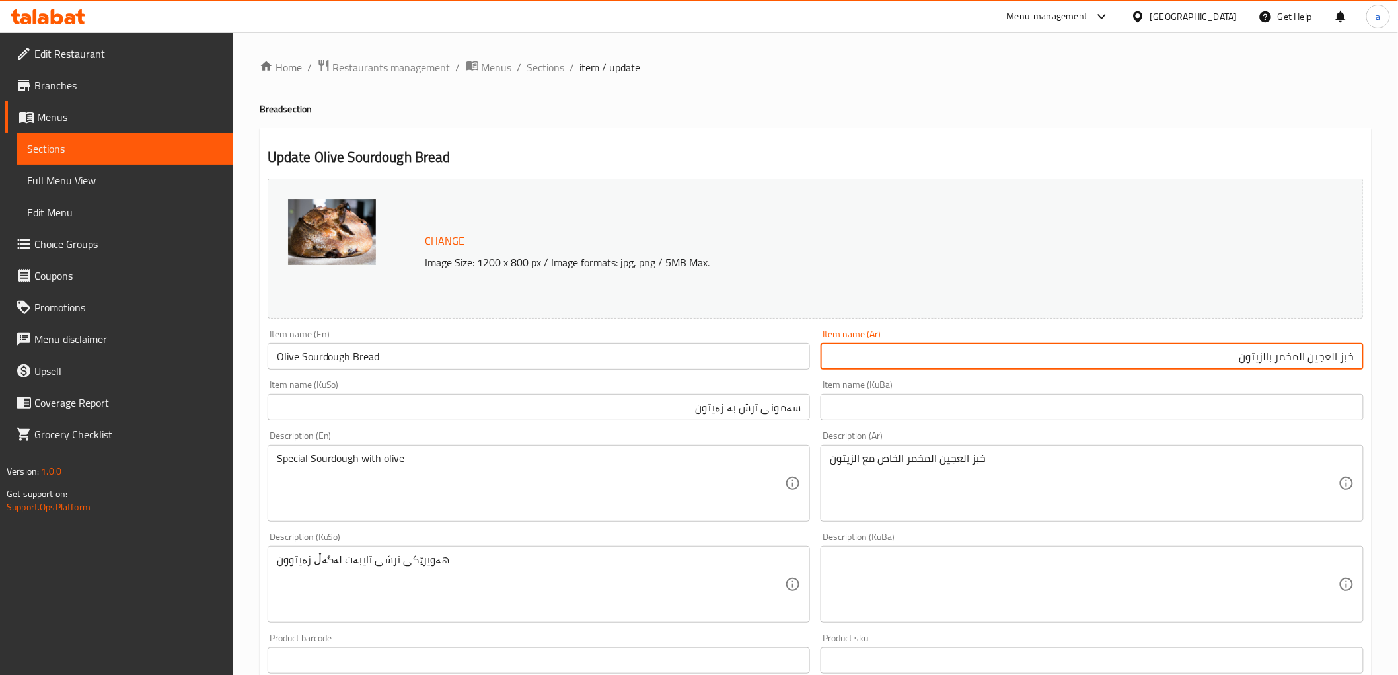
click at [1331, 354] on input "خبز العجين المخمر بالزيتون" at bounding box center [1092, 356] width 543 height 26
type input "خبز عجين مخمر بالزيتون"
click at [778, 412] on input "سەمونی ترش بە زەیتون" at bounding box center [539, 407] width 543 height 26
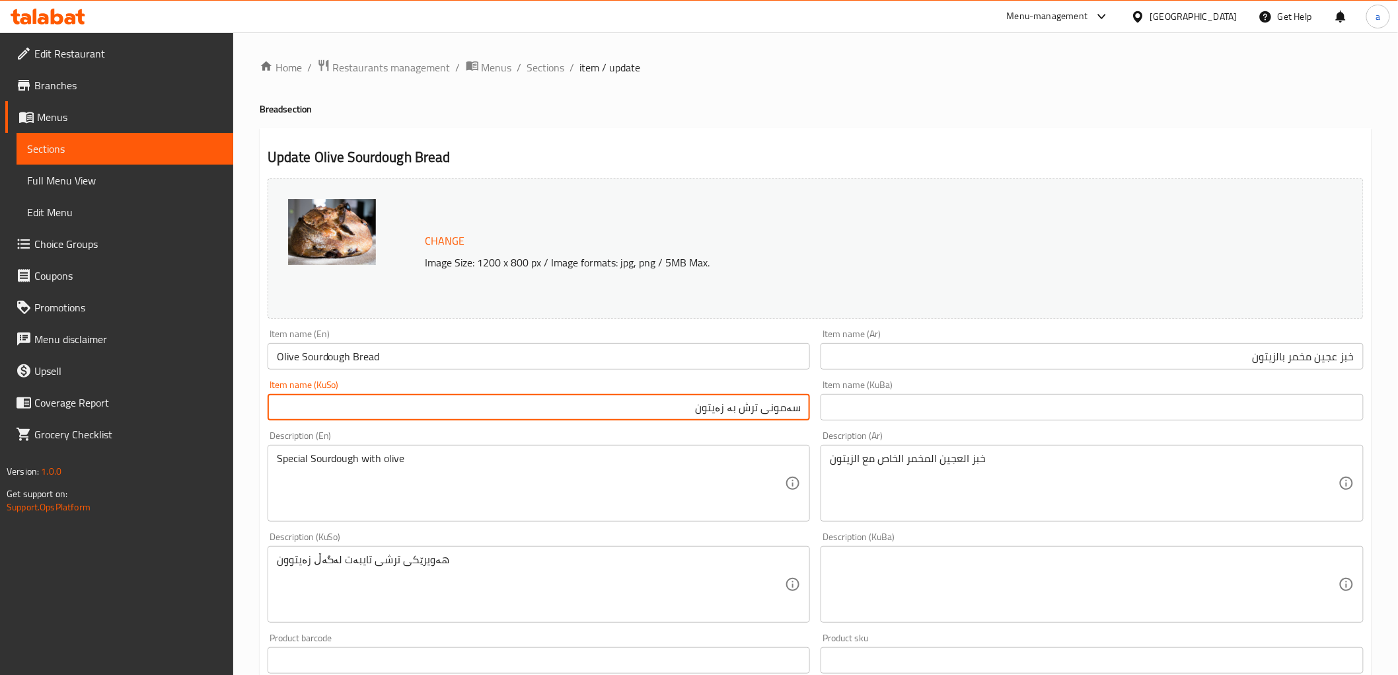
click at [778, 412] on input "سەمونی ترش بە زەیتون" at bounding box center [539, 407] width 543 height 26
type input "نانی"
click at [410, 351] on input "Olive Sourdough Bread" at bounding box center [539, 356] width 543 height 26
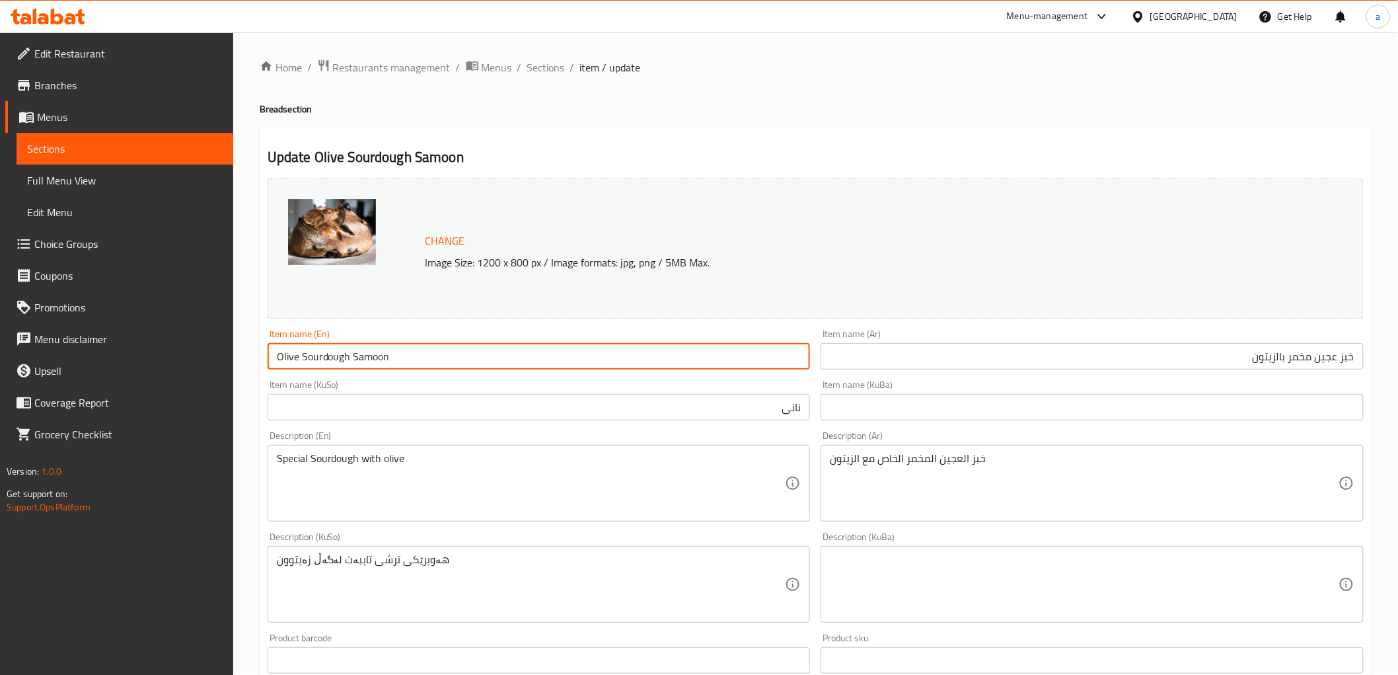
type input "Olive Sourdough Samoon"
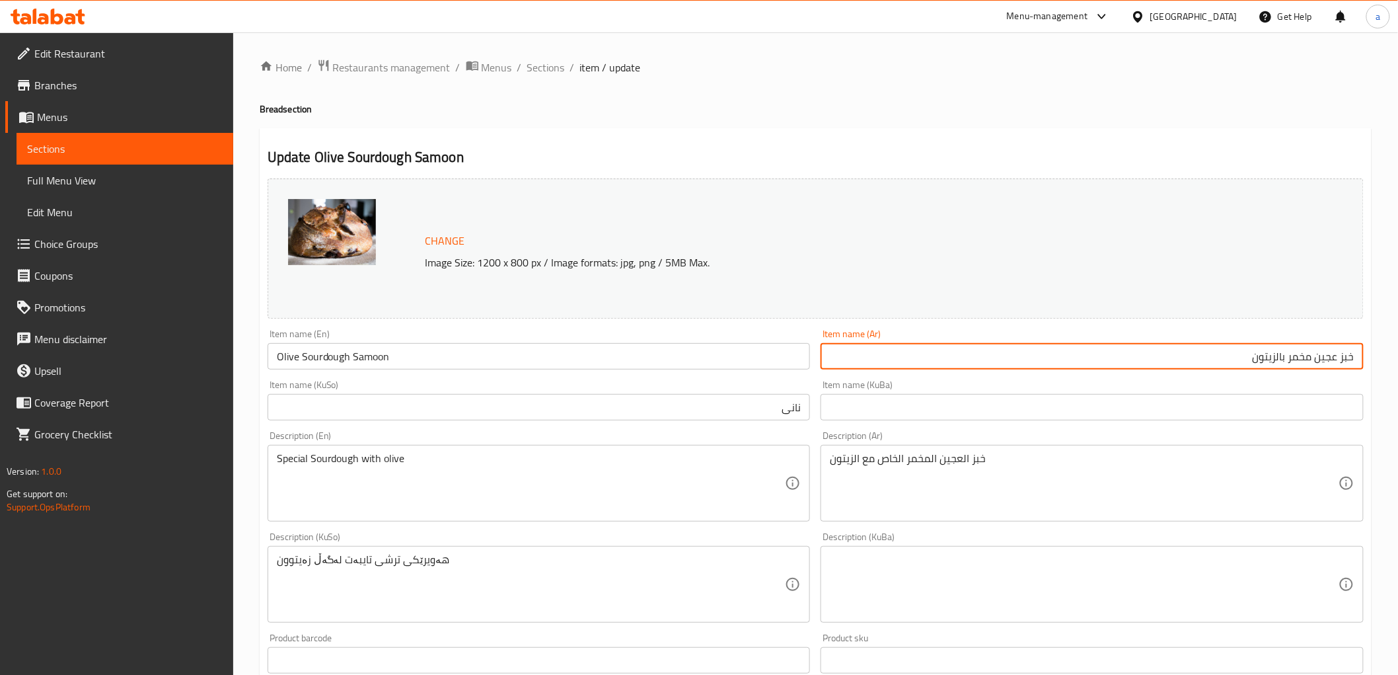
click at [1210, 351] on input "خبز عجين مخمر بالزيتون" at bounding box center [1092, 356] width 543 height 26
type input "صمون عجين مخمر بالزيتون"
click at [768, 396] on input "نانی" at bounding box center [539, 407] width 543 height 26
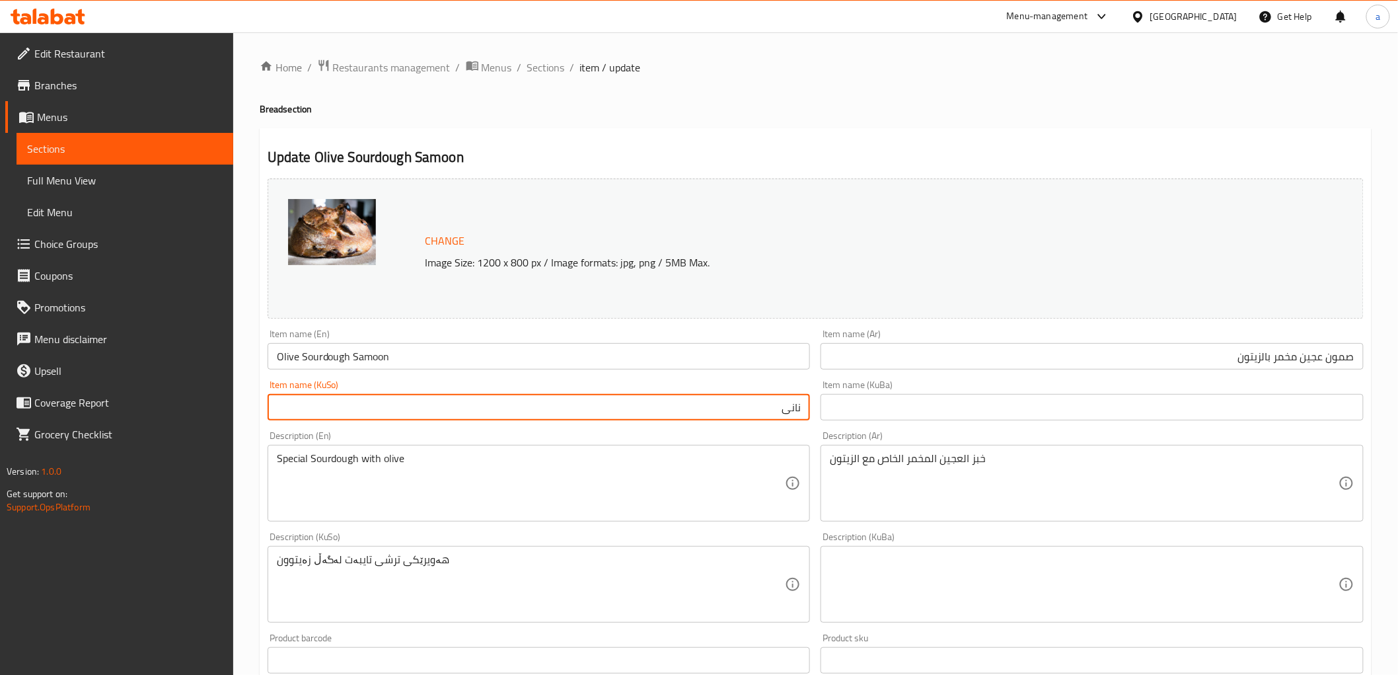
click at [768, 396] on input "نانی" at bounding box center [539, 407] width 543 height 26
type input "سەموونی موخەمەر بە زەیتون"
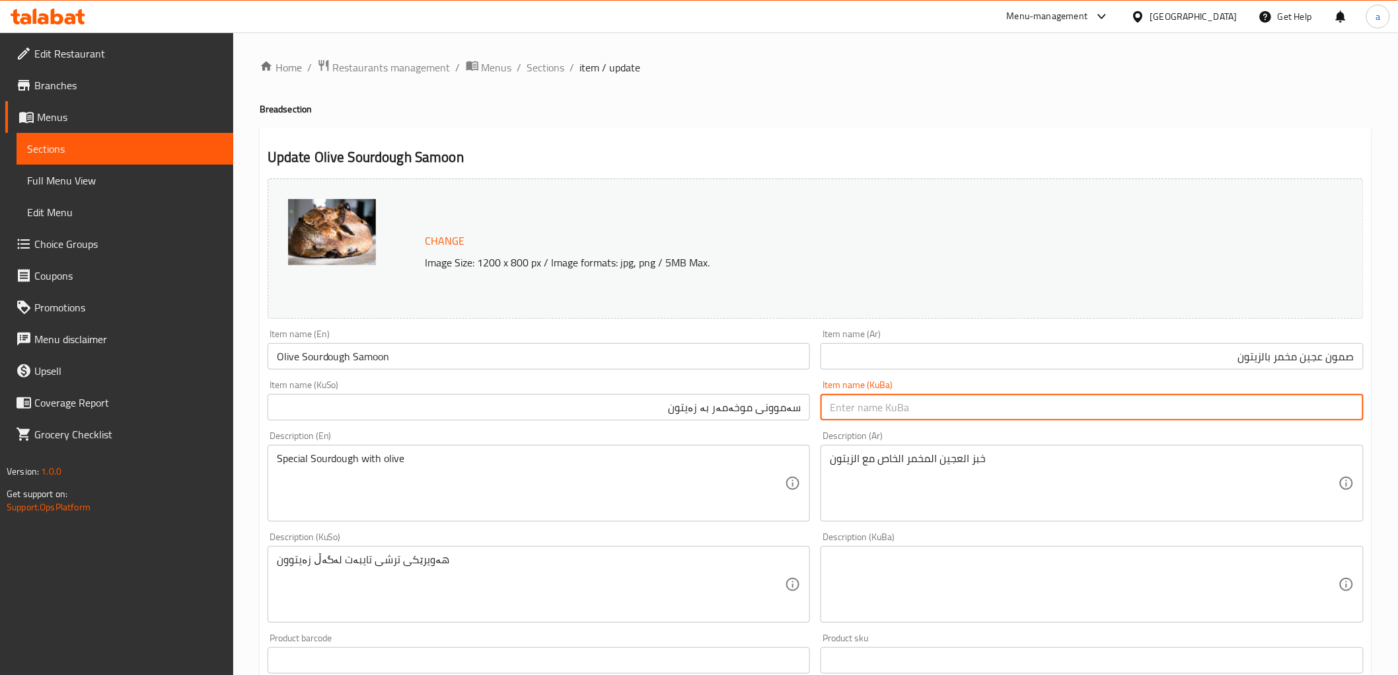
click at [1048, 405] on input "text" at bounding box center [1092, 407] width 543 height 26
paste input "سەموونی موخەمەر بە زەیتون"
type input "سەموونی موخەمەر بە زەیتون"
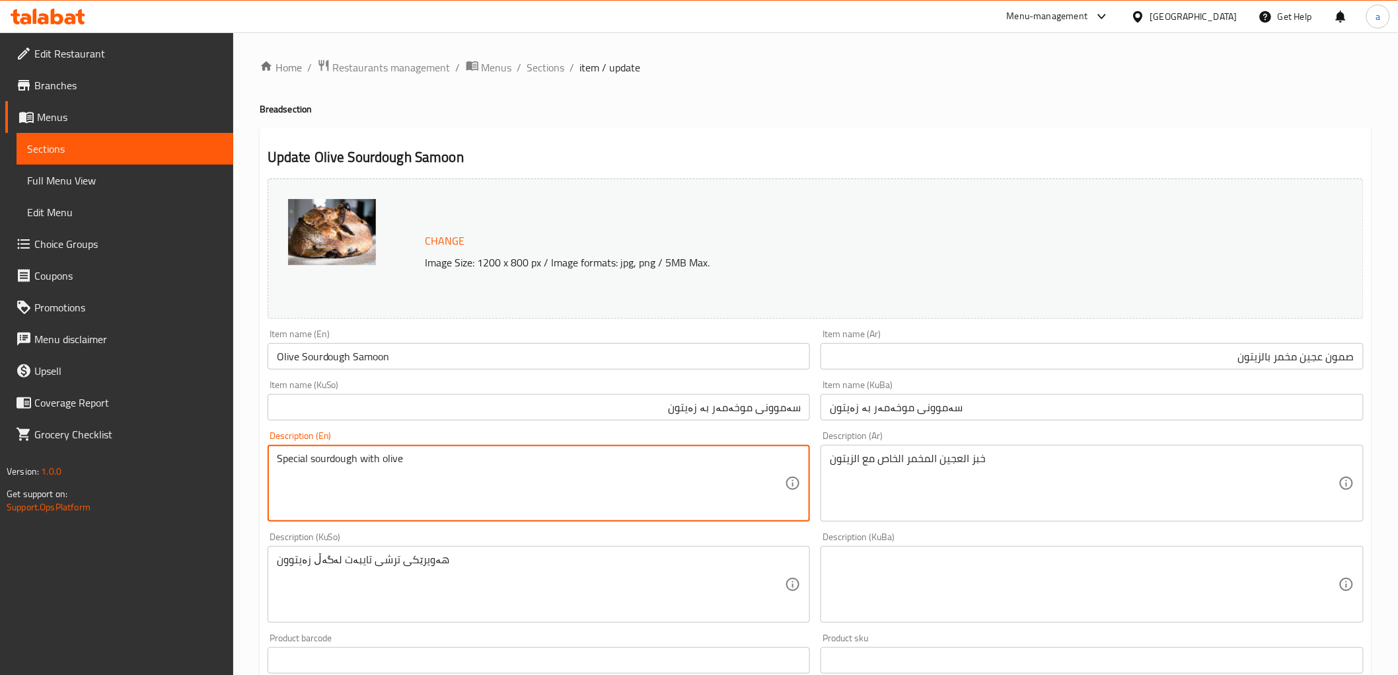
type textarea "Special sourdough with olive"
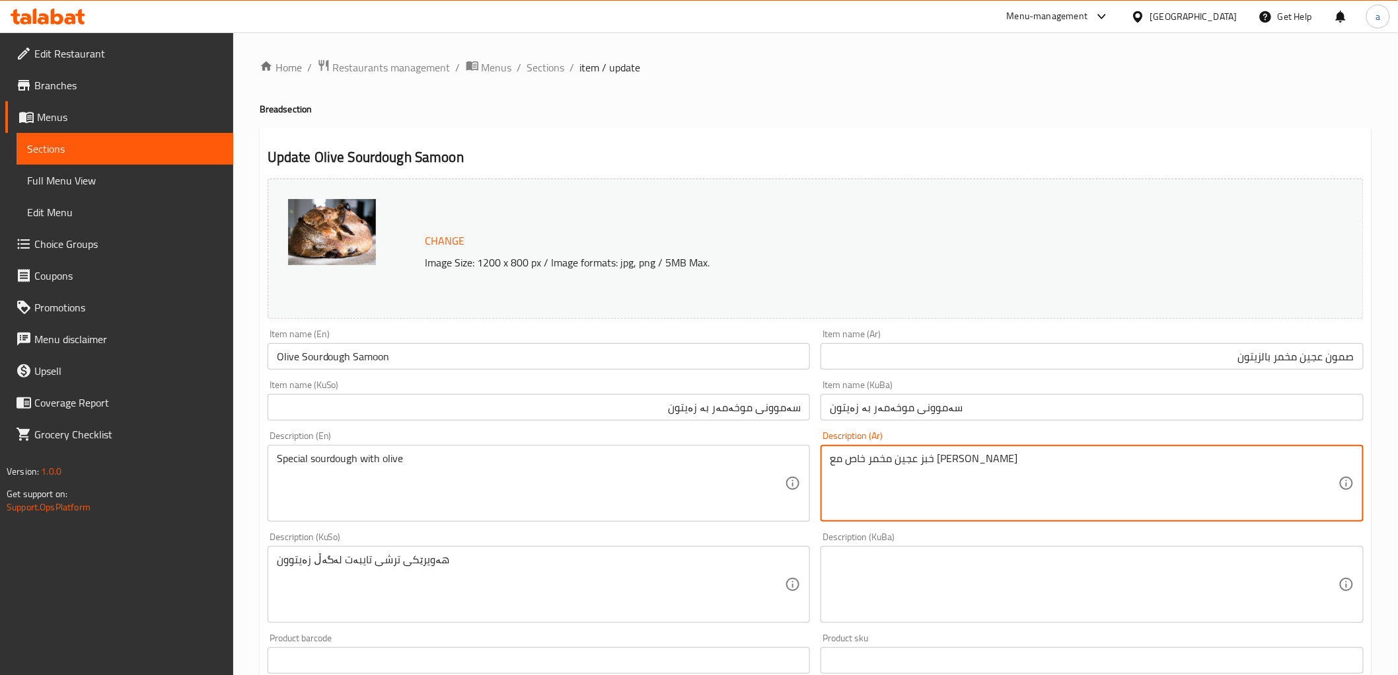
type textarea "خبز عجين مخمر خاص مع [PERSON_NAME]"
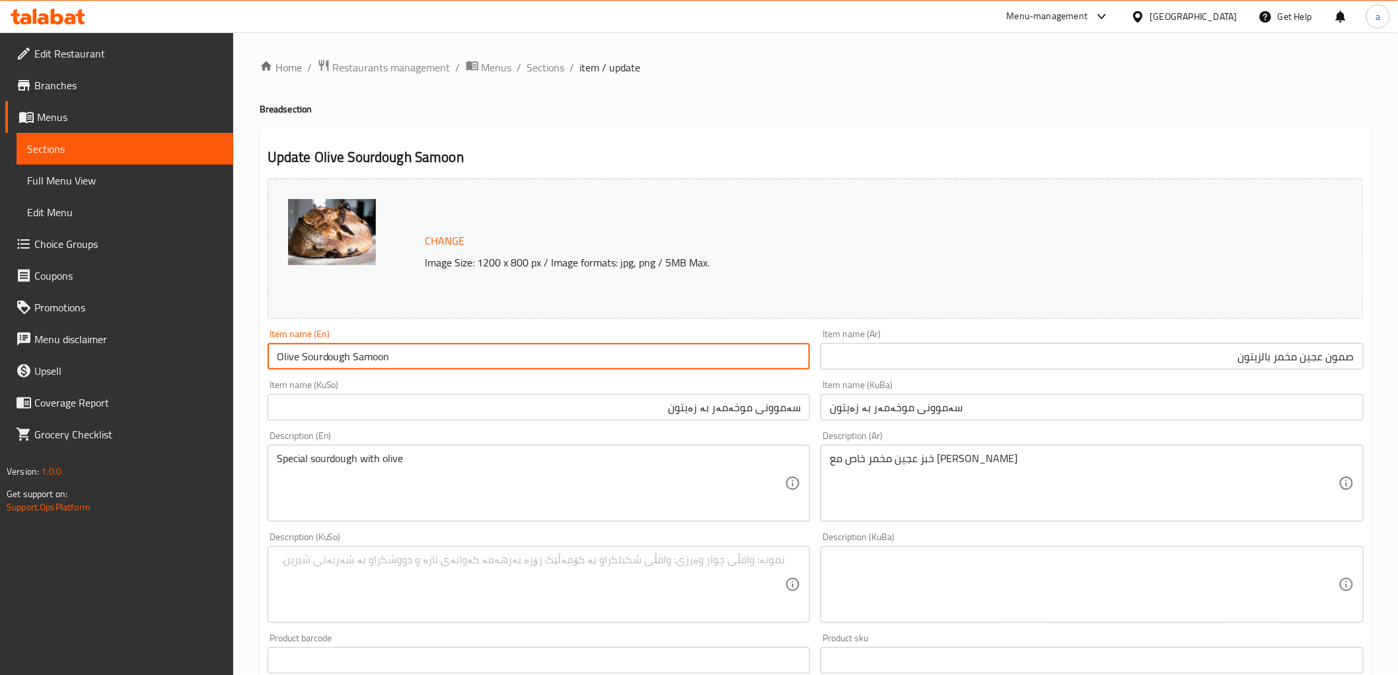
drag, startPoint x: 302, startPoint y: 354, endPoint x: 348, endPoint y: 359, distance: 46.6
click at [348, 359] on input "Olive Sourdough Samoon" at bounding box center [539, 356] width 543 height 26
drag, startPoint x: 406, startPoint y: 354, endPoint x: 352, endPoint y: 349, distance: 53.8
click at [352, 349] on input "Olive Sourdough Samoon" at bounding box center [539, 356] width 543 height 26
type input "Olive Sourdough Bread"
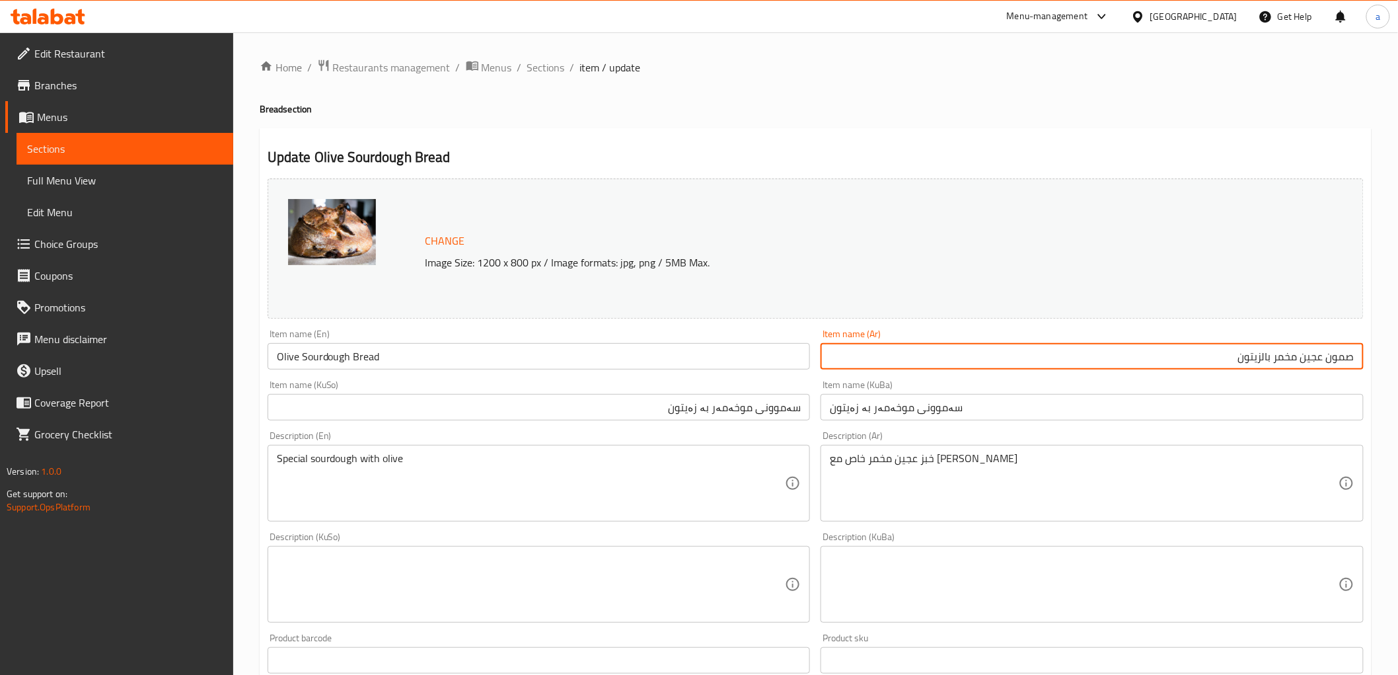
drag, startPoint x: 1329, startPoint y: 359, endPoint x: 1359, endPoint y: 360, distance: 30.4
click at [1359, 360] on input "صمون عجين مخمر بالزيتون" at bounding box center [1092, 356] width 543 height 26
type input "خبز عجين مخمر بالزيتون"
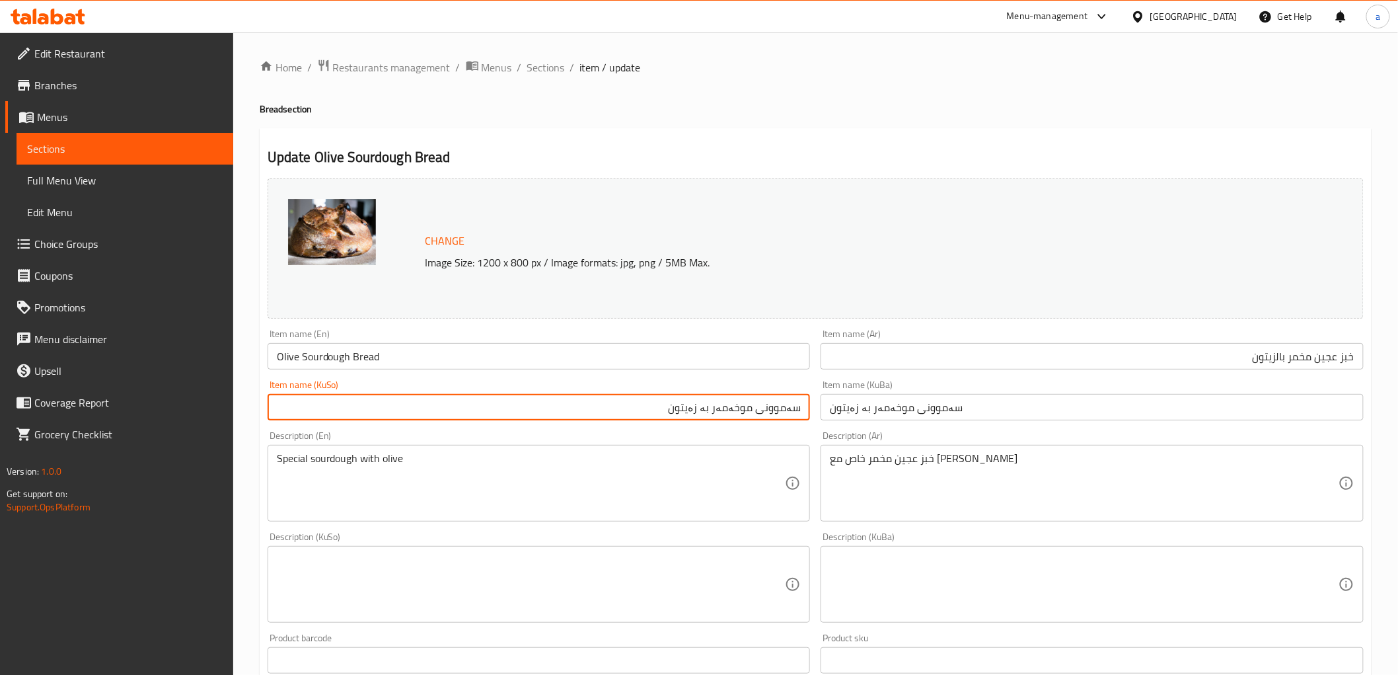
drag, startPoint x: 756, startPoint y: 410, endPoint x: 826, endPoint y: 404, distance: 70.3
click at [826, 404] on div "Change Image Size: 1200 x 800 px / Image formats: jpg, png / 5MB Max. Item name…" at bounding box center [815, 543] width 1107 height 741
click at [770, 402] on input "سەموونی موخەمەر بە زەیتون" at bounding box center [539, 407] width 543 height 26
drag, startPoint x: 760, startPoint y: 408, endPoint x: 823, endPoint y: 408, distance: 62.8
click at [823, 408] on div "Change Image Size: 1200 x 800 px / Image formats: jpg, png / 5MB Max. Item name…" at bounding box center [815, 543] width 1107 height 741
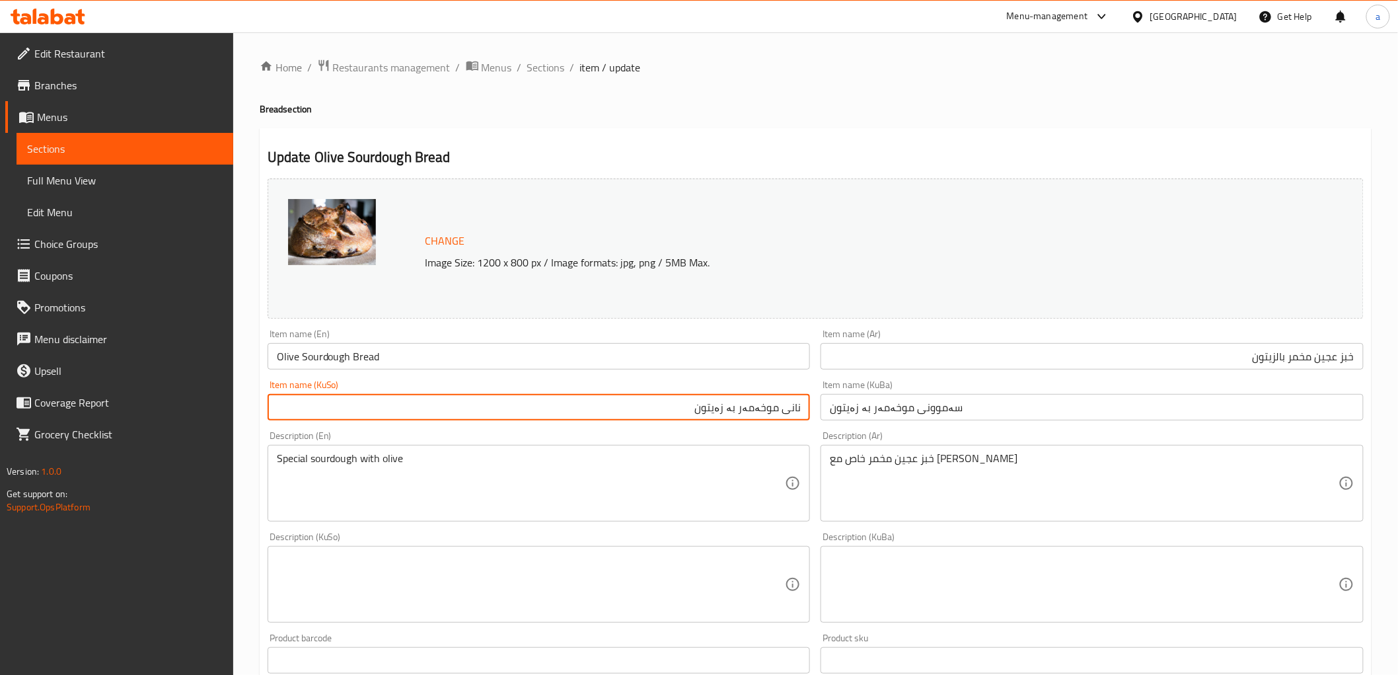
type input "نانی موخەمەر بە زەیتون"
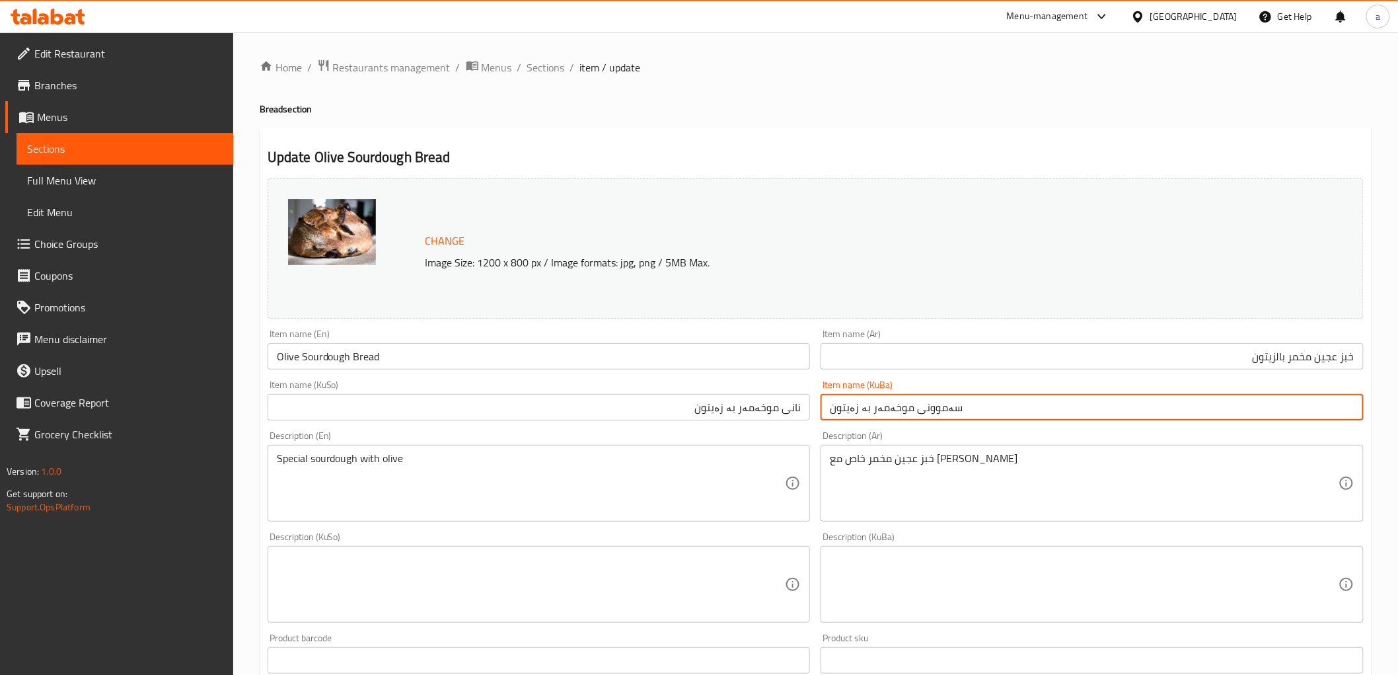
click at [883, 418] on input "سەموونی موخەمەر بە زەیتون" at bounding box center [1092, 407] width 543 height 26
paste input "نا"
type input "نانی موخەمەر بە زەیتون"
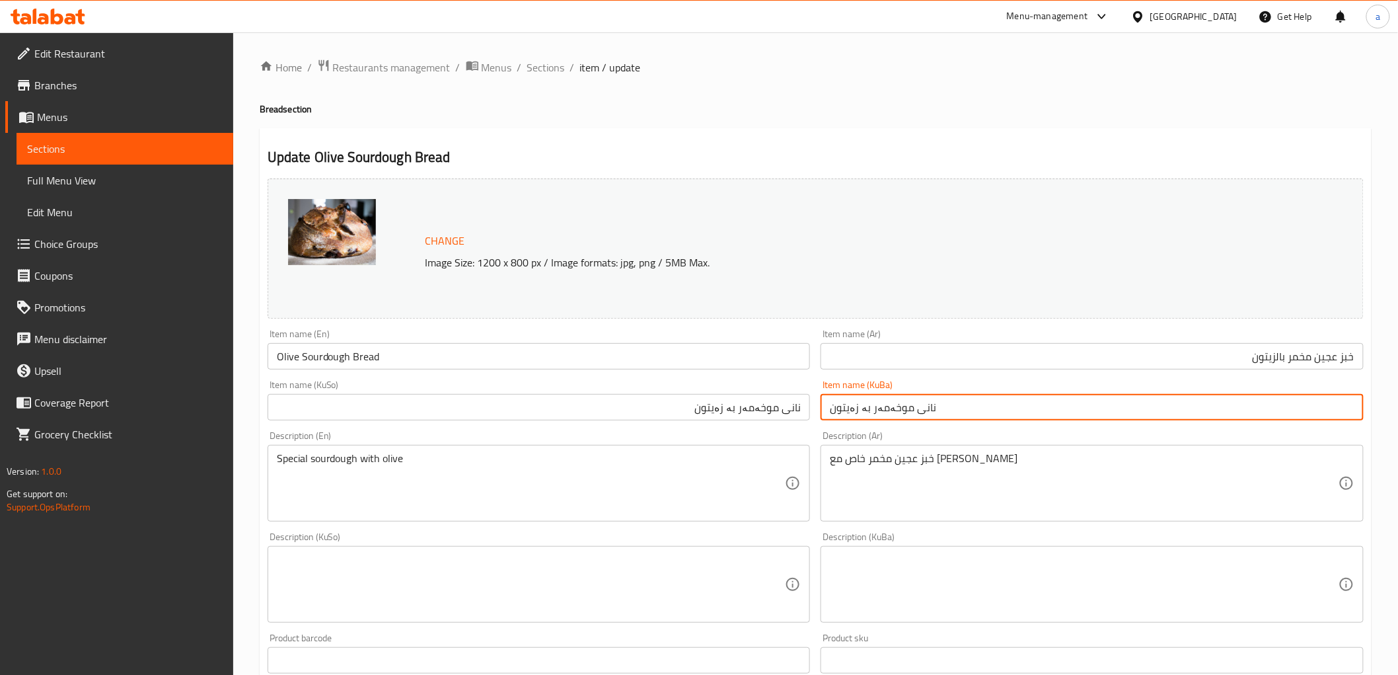
click at [846, 568] on textarea at bounding box center [1084, 584] width 509 height 63
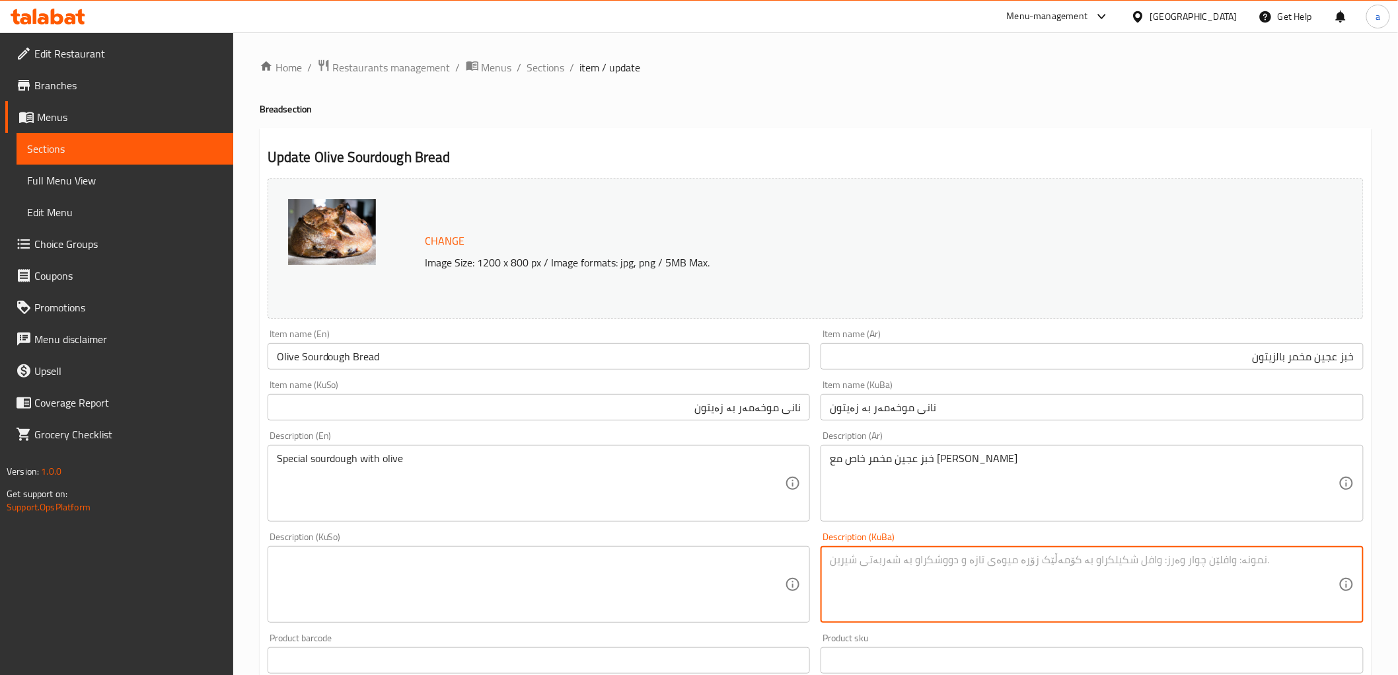
click at [685, 555] on textarea at bounding box center [531, 584] width 509 height 63
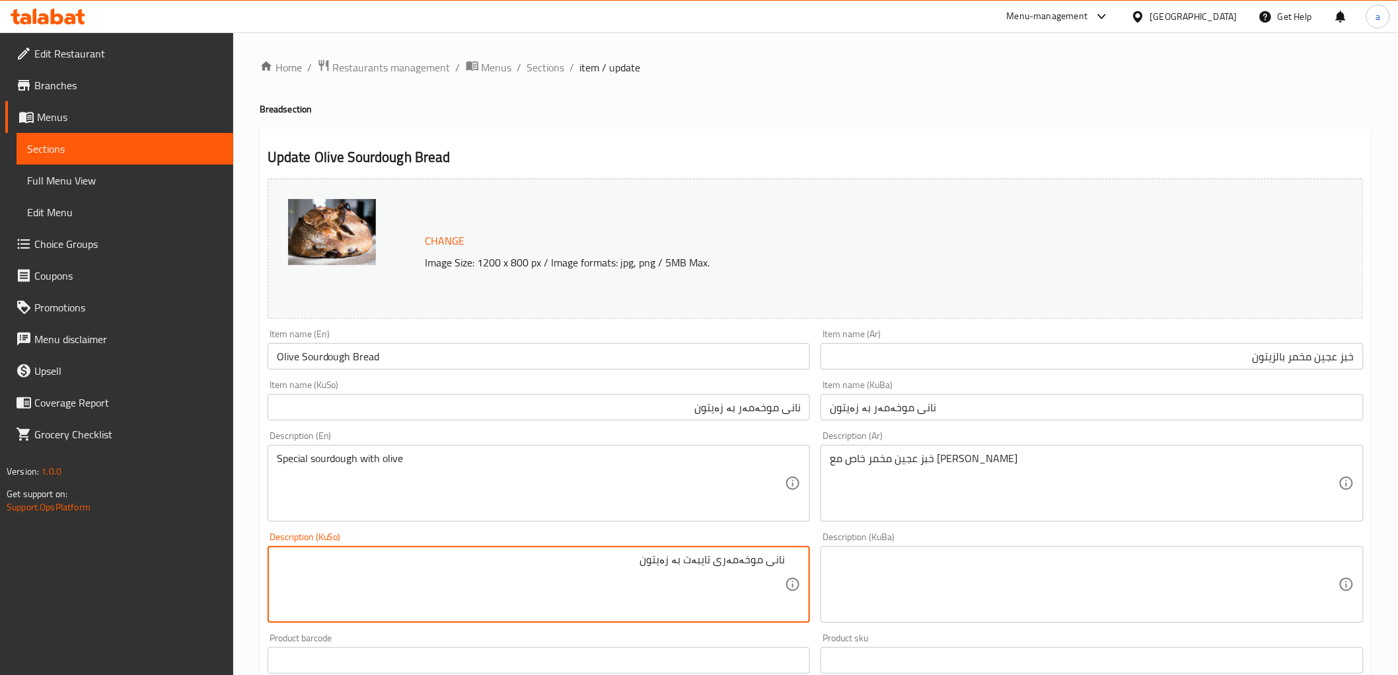
type textarea "نانی موخەمەری تایبەت بە زەیتون"
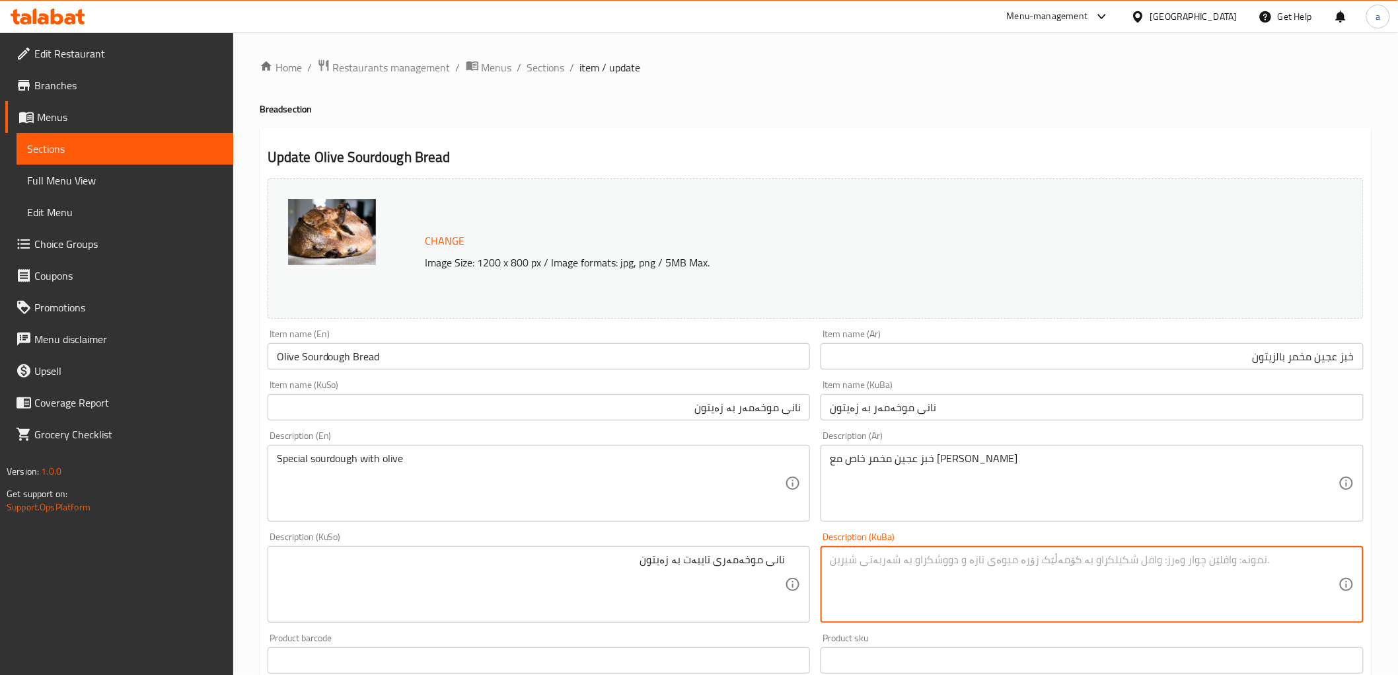
click at [890, 578] on textarea at bounding box center [1084, 584] width 509 height 63
paste textarea "نانی موخەمەری تایبەت بە زەیتون"
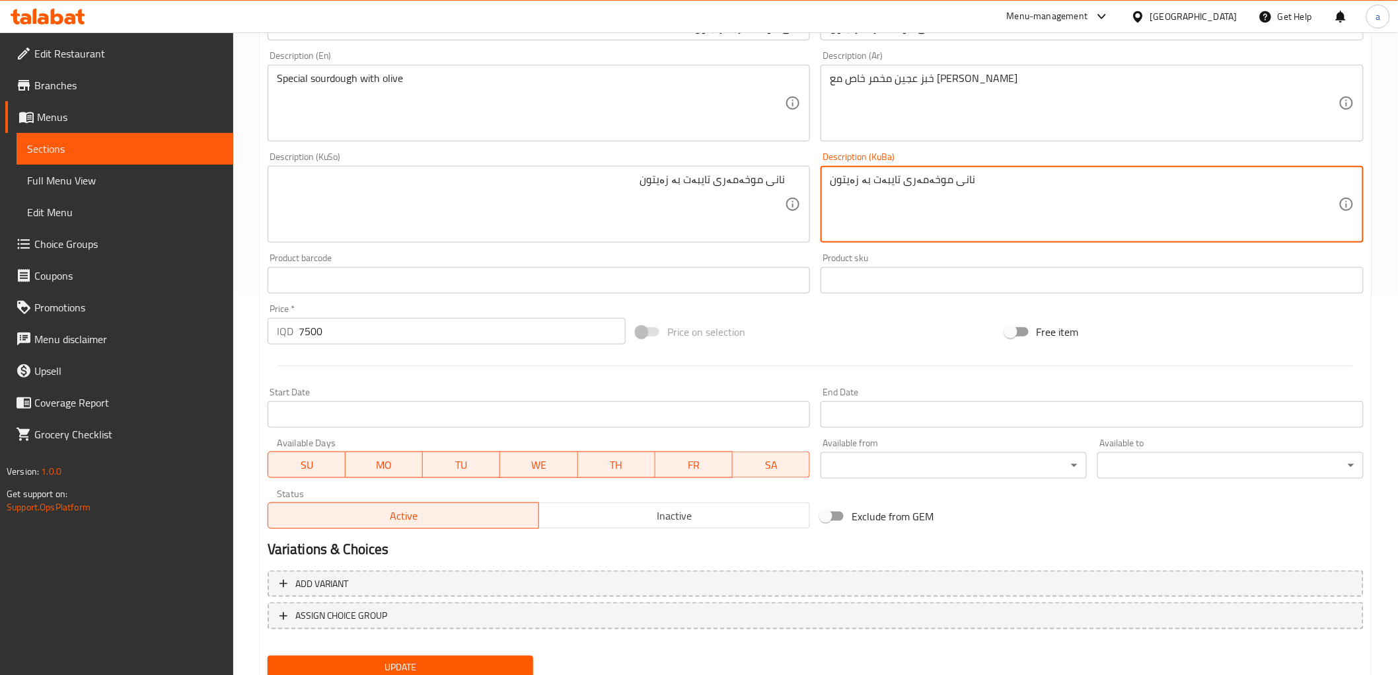
scroll to position [427, 0]
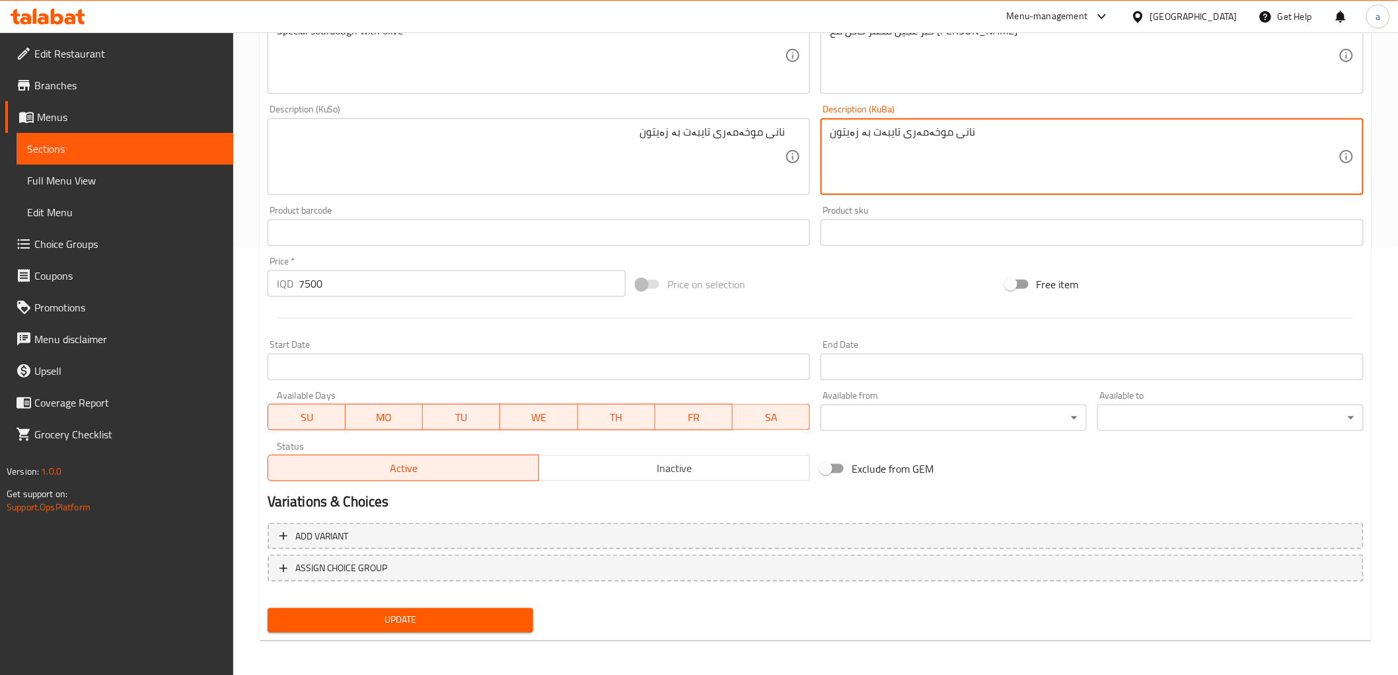
type textarea "نانی موخەمەری تایبەت بە زەیتون"
click at [411, 614] on span "Update" at bounding box center [400, 620] width 245 height 17
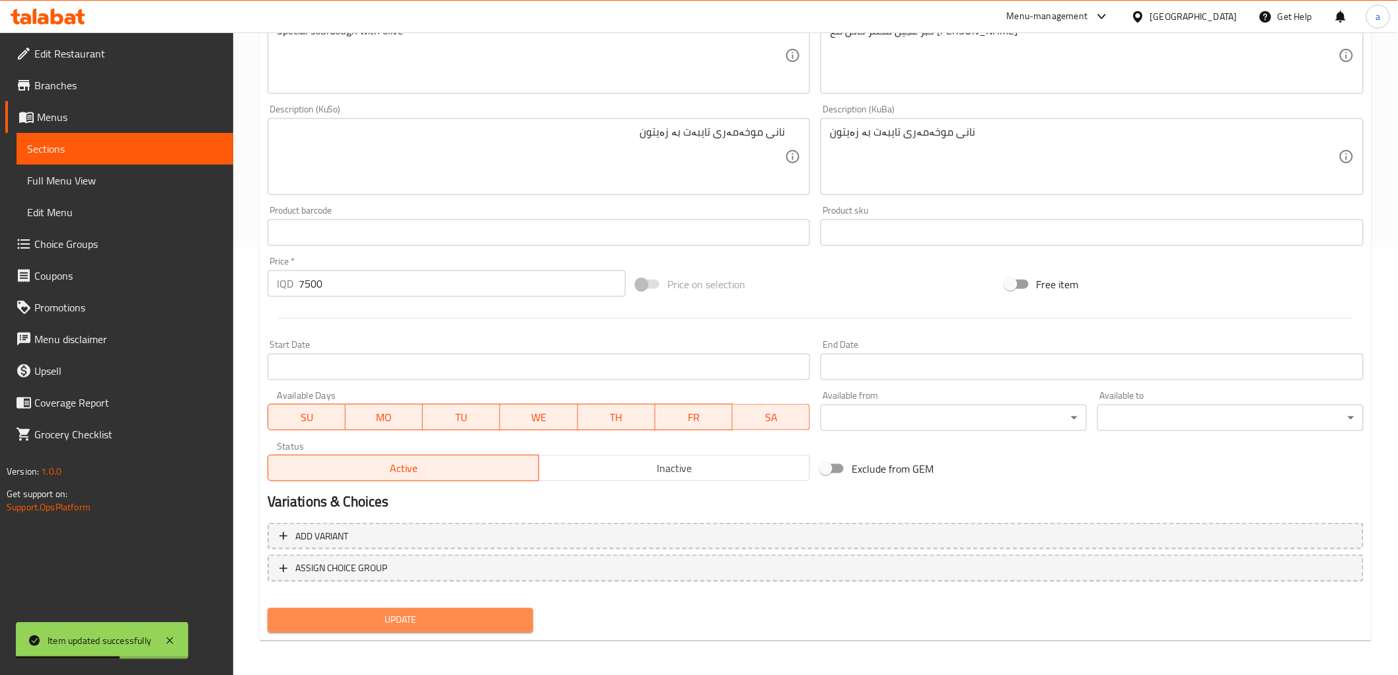
click at [498, 612] on span "Update" at bounding box center [400, 620] width 245 height 17
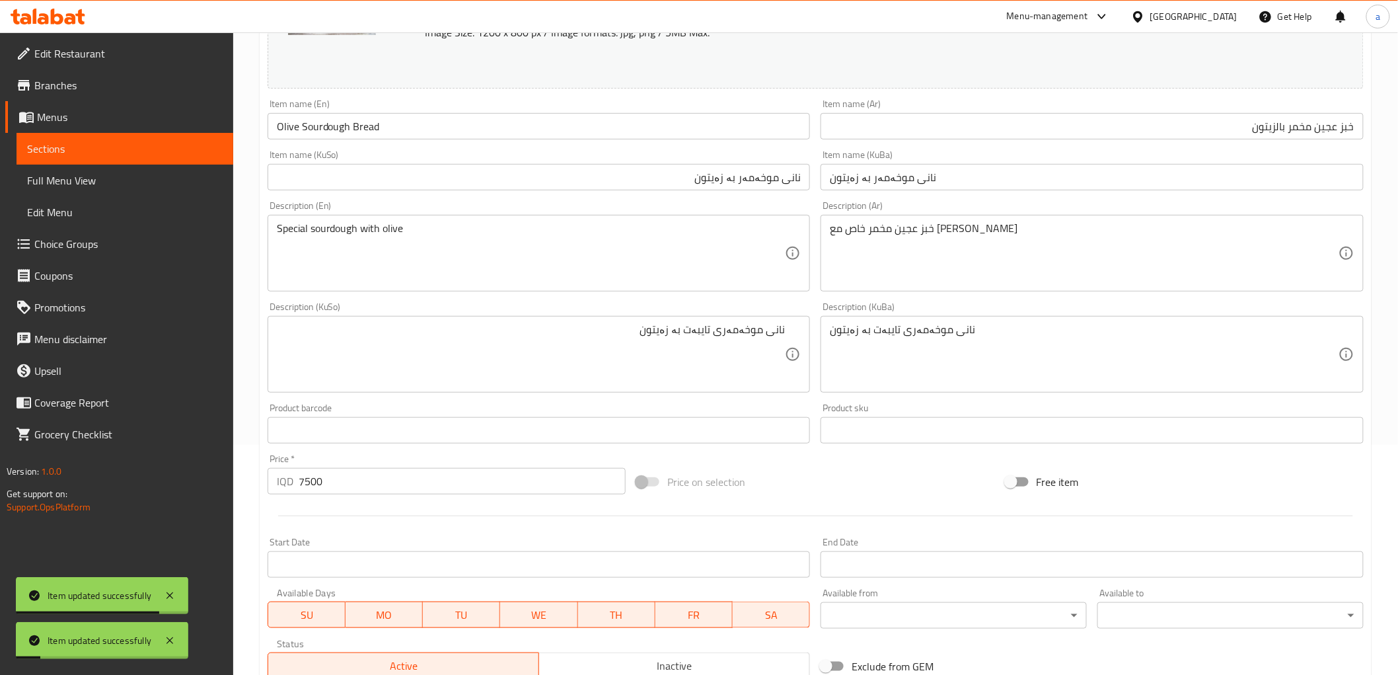
scroll to position [0, 0]
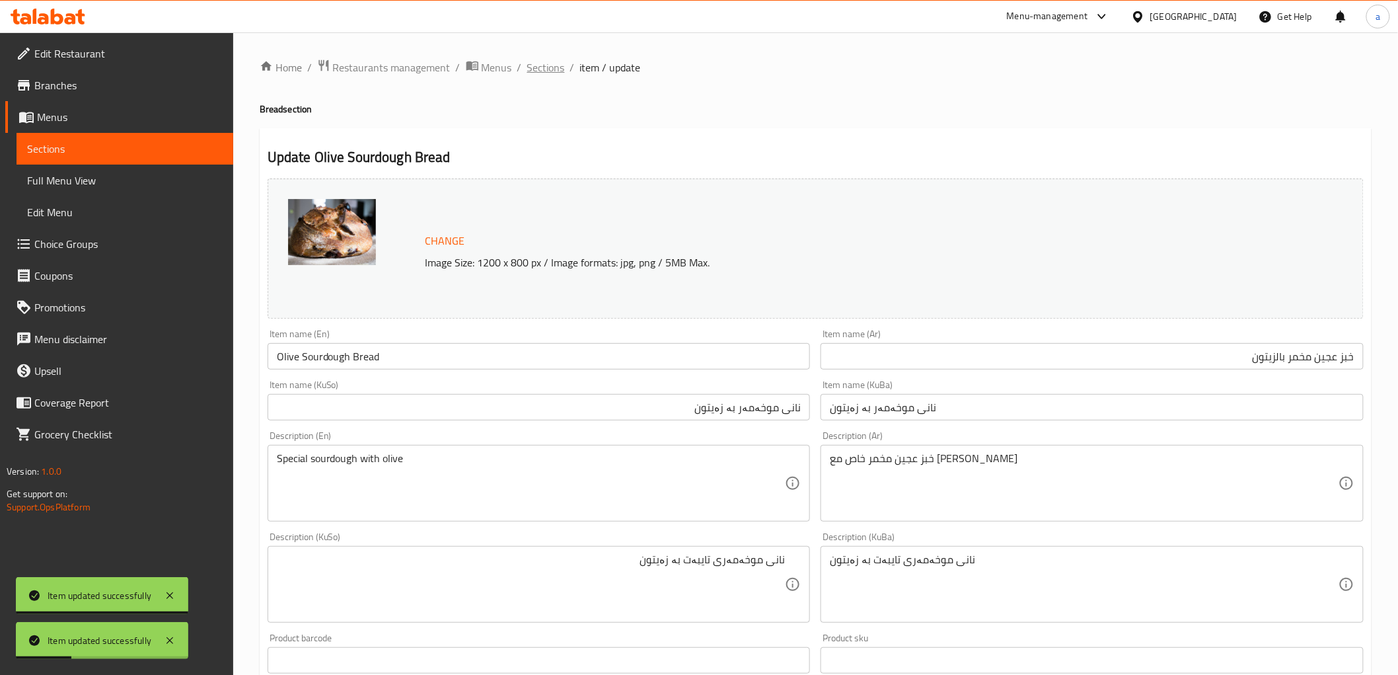
click at [546, 73] on span "Sections" at bounding box center [546, 67] width 38 height 16
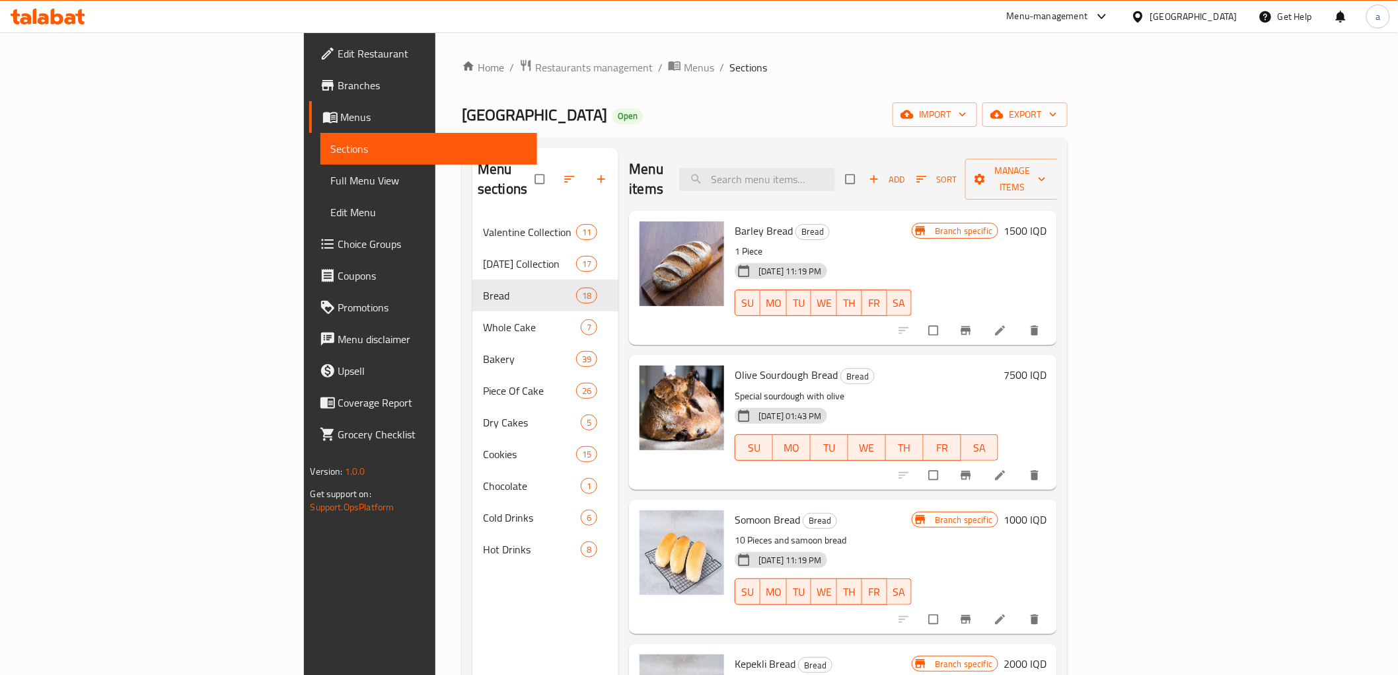
click at [331, 175] on span "Full Menu View" at bounding box center [429, 180] width 196 height 16
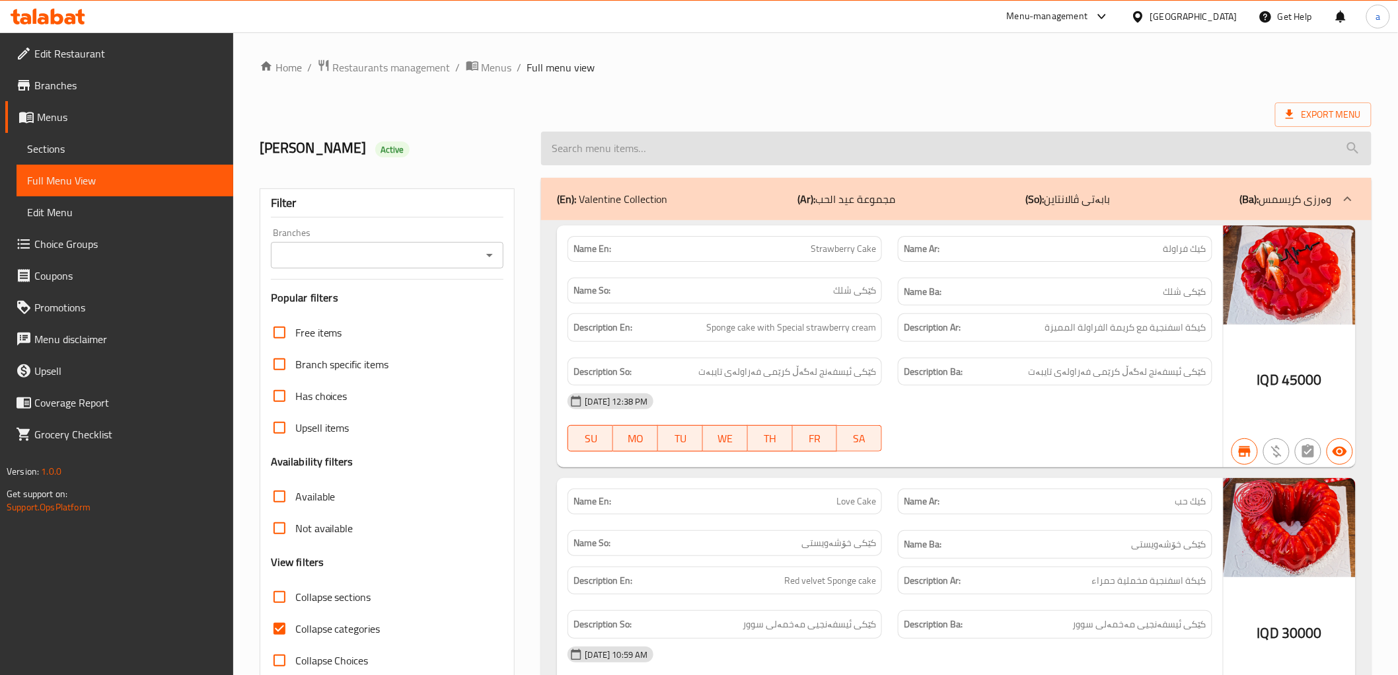
click at [636, 149] on input "search" at bounding box center [956, 148] width 830 height 34
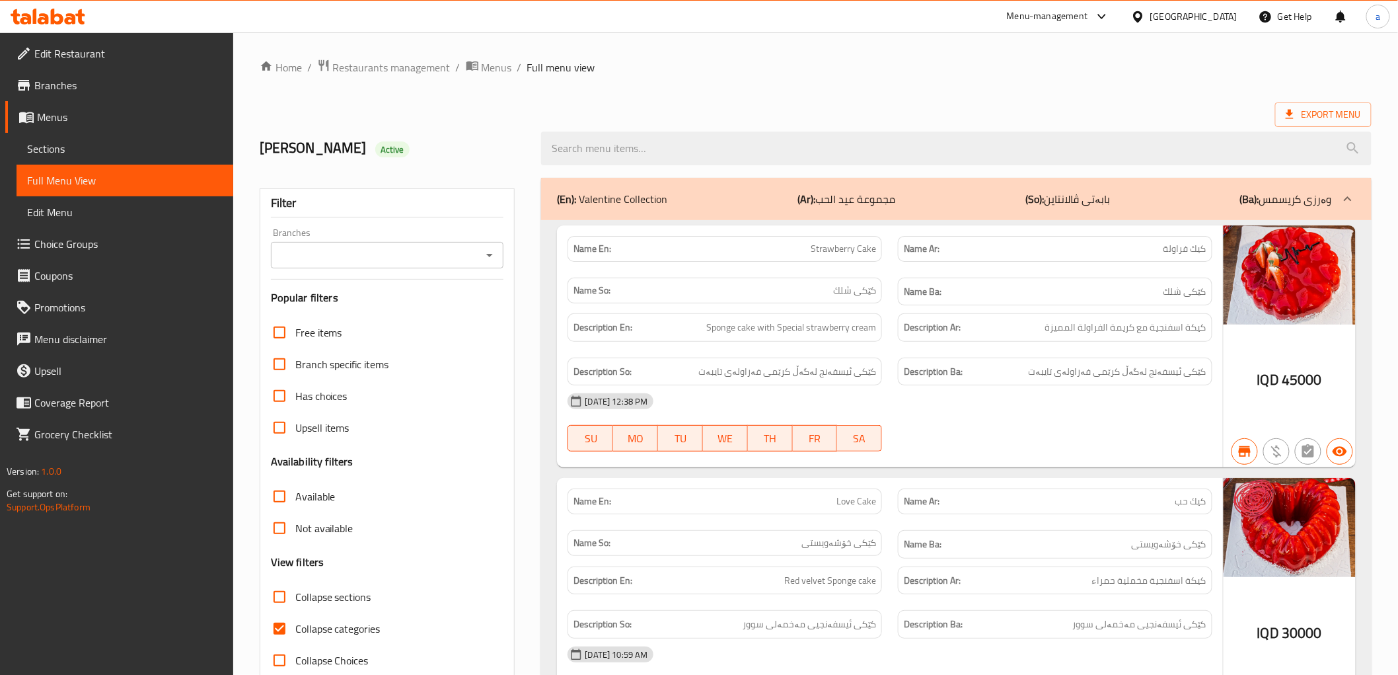
click at [490, 252] on icon "Open" at bounding box center [490, 255] width 16 height 16
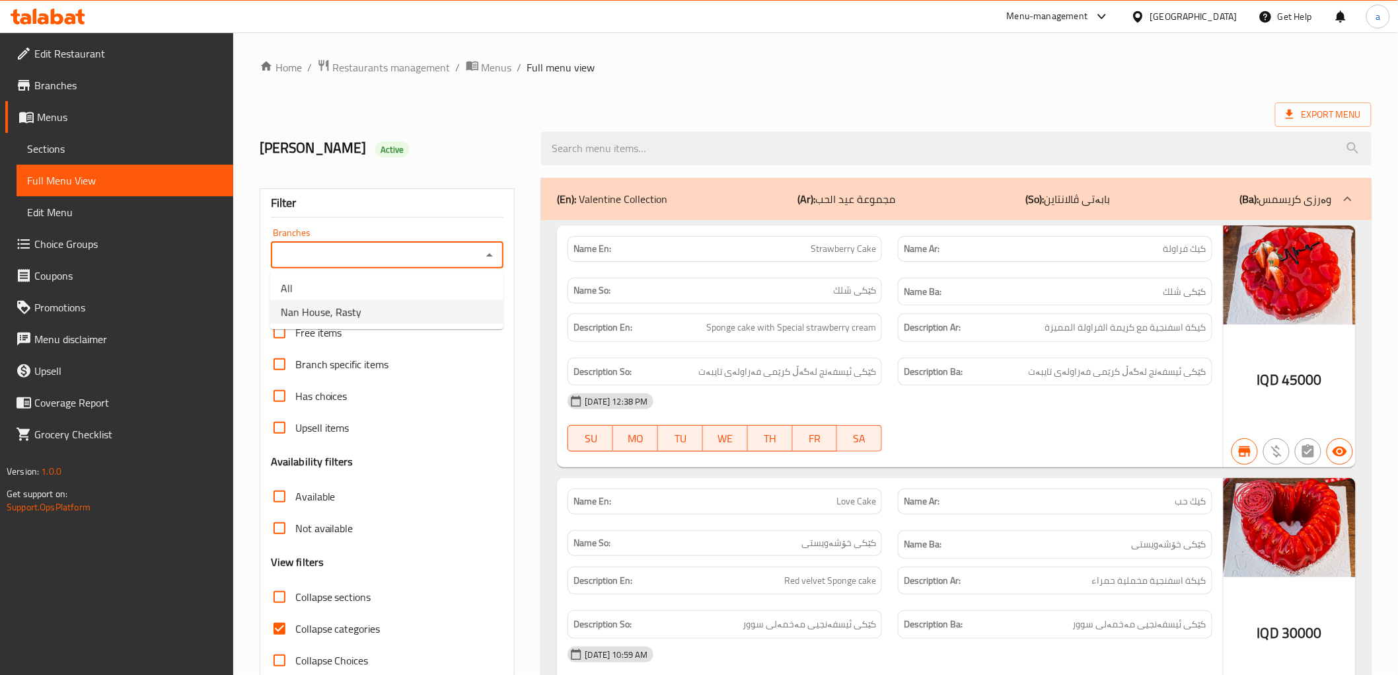
click at [358, 309] on span "Nan House, Rasty" at bounding box center [321, 312] width 81 height 16
type input "Nan House, Rasty"
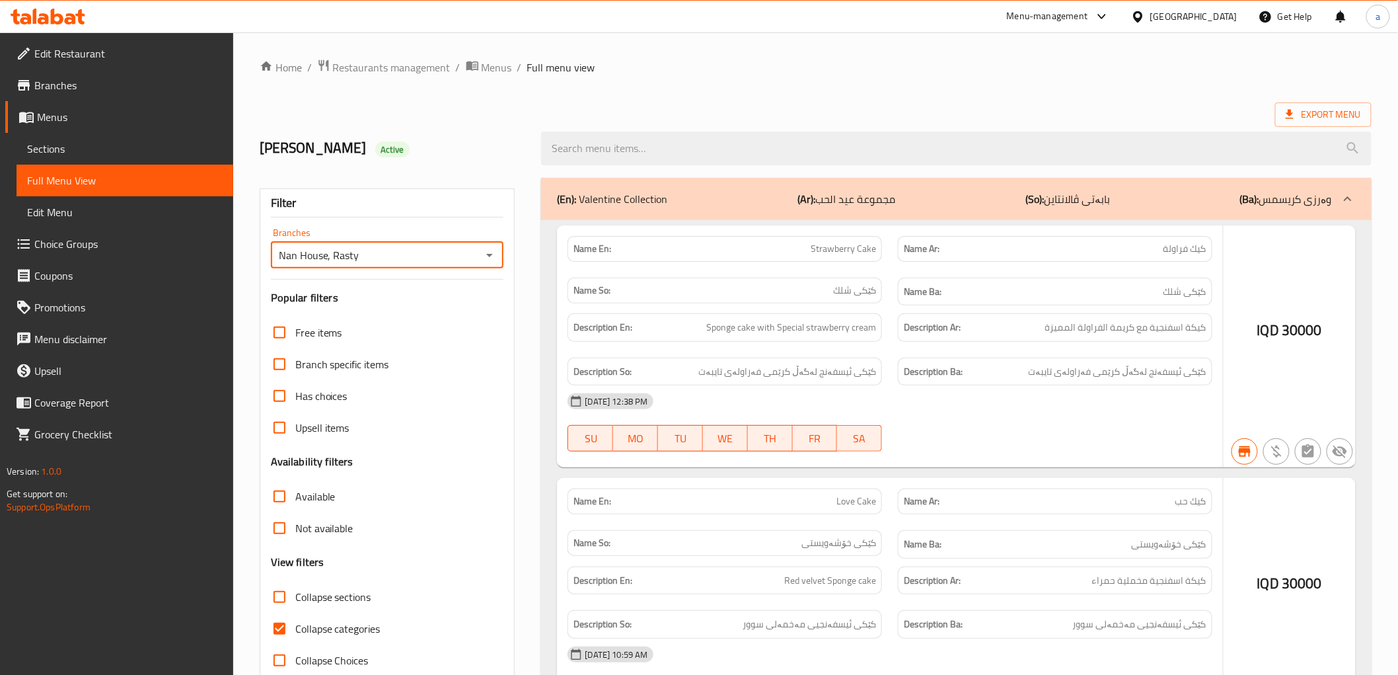
click at [274, 625] on div at bounding box center [699, 337] width 1398 height 675
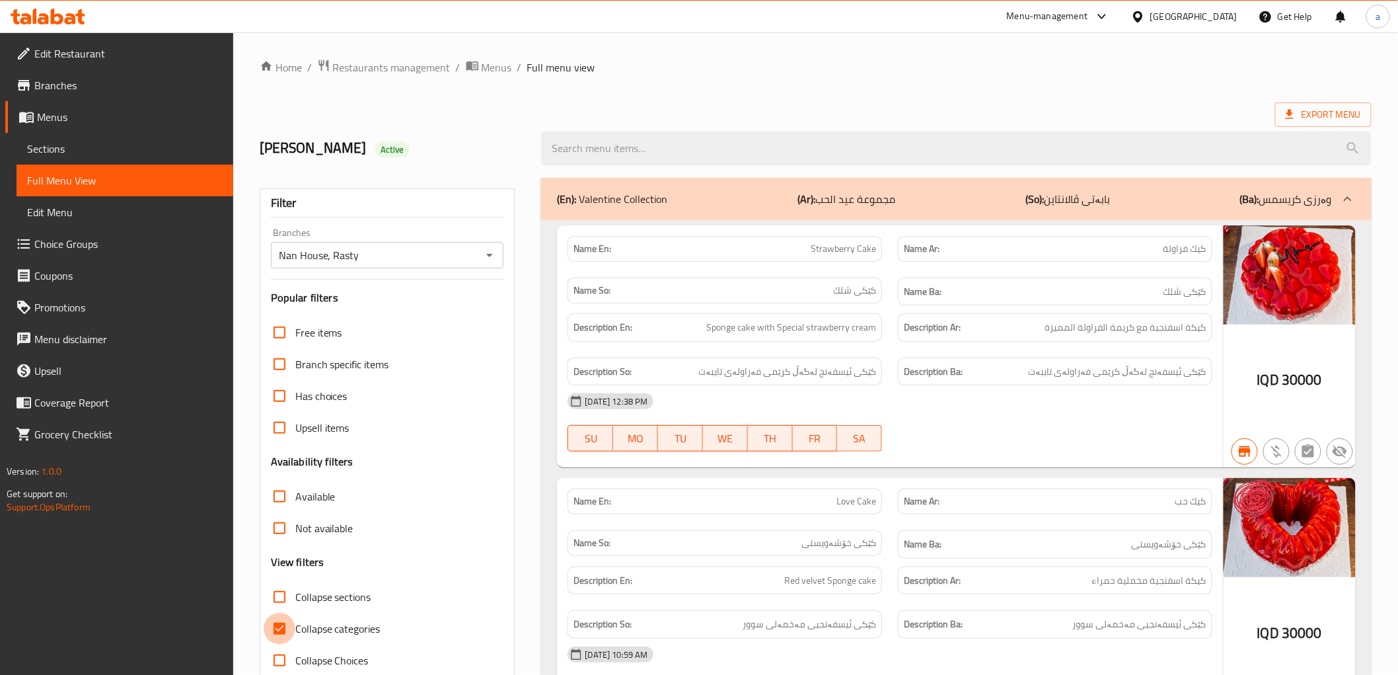
click at [275, 624] on input "Collapse categories" at bounding box center [280, 628] width 32 height 32
checkbox input "false"
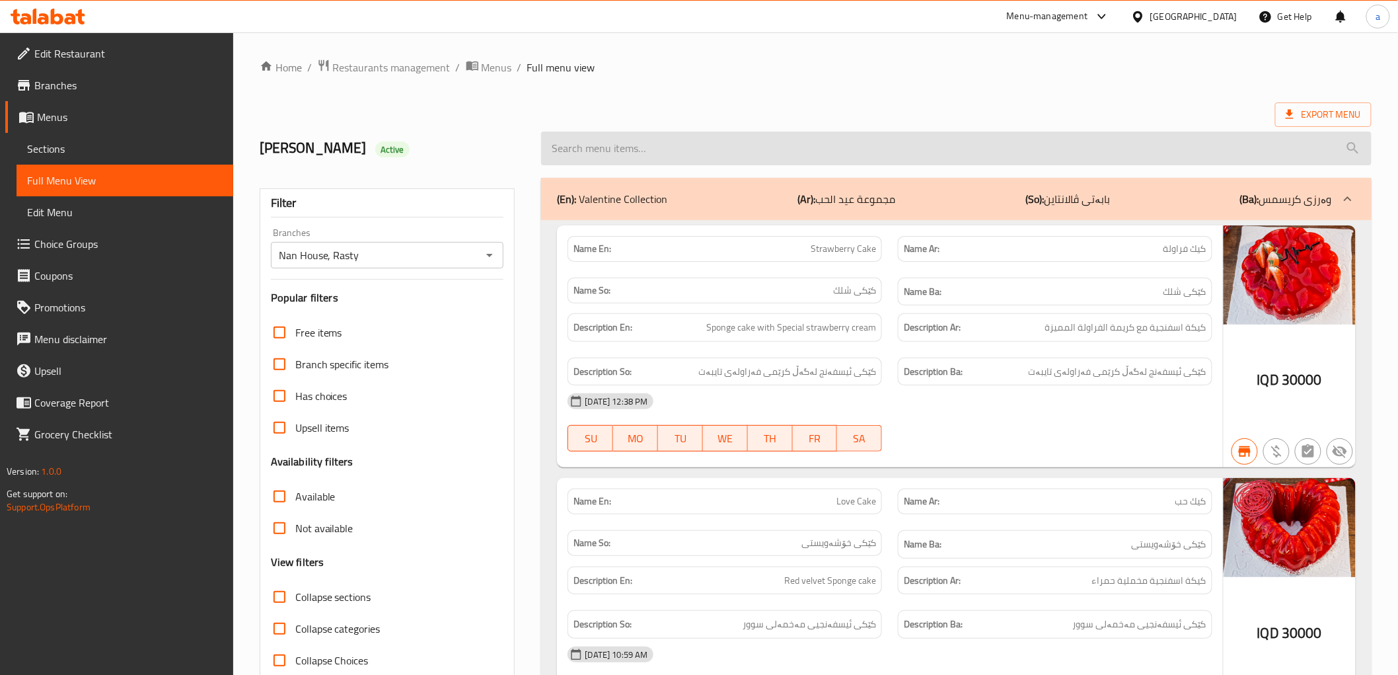
click at [625, 136] on input "search" at bounding box center [956, 148] width 830 height 34
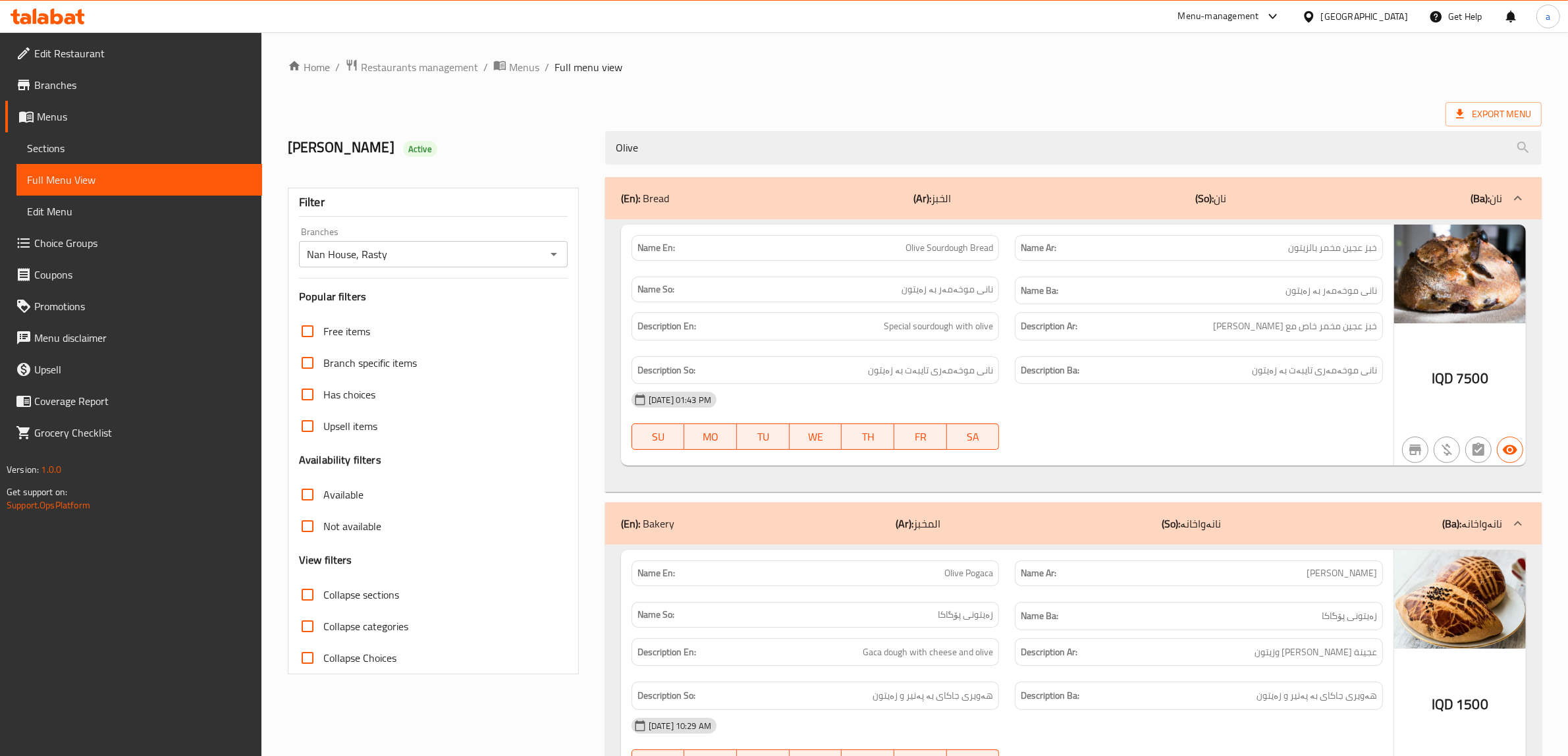
type input "Olive"
click at [31, 11] on icon at bounding box center [48, 17] width 75 height 16
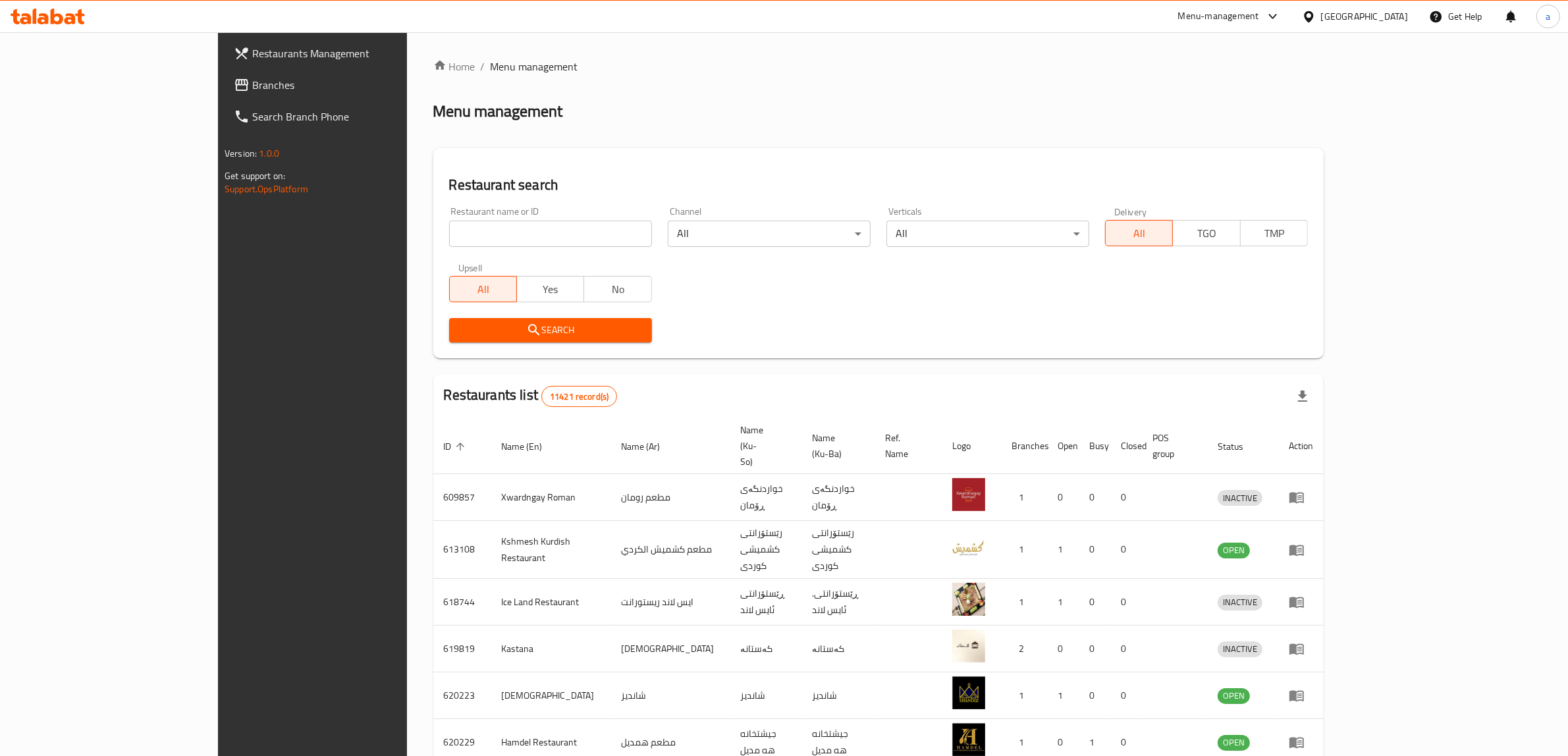
click at [223, 73] on link "Branches" at bounding box center [352, 85] width 257 height 32
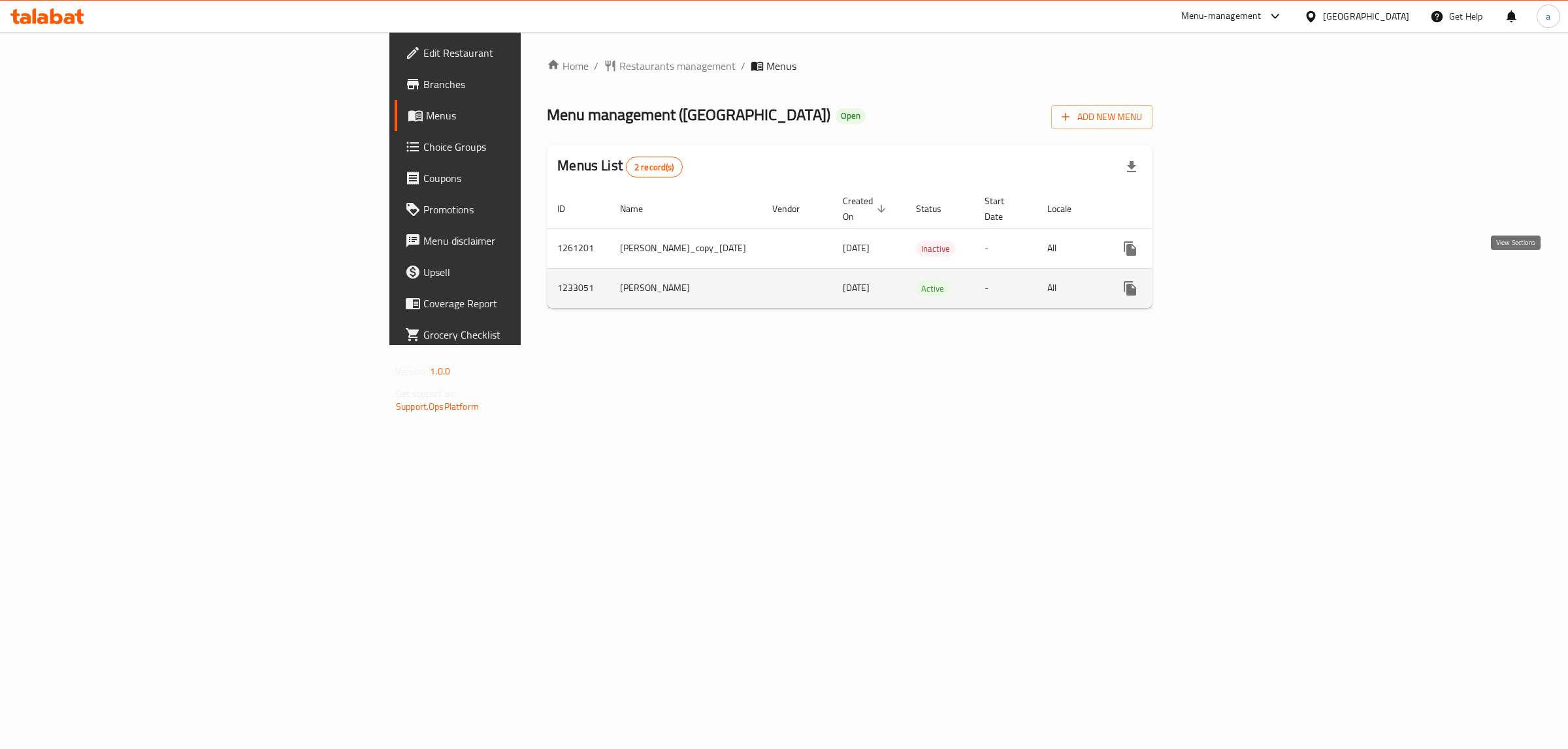
click at [1232, 281] on icon "enhanced table" at bounding box center [1224, 289] width 16 height 16
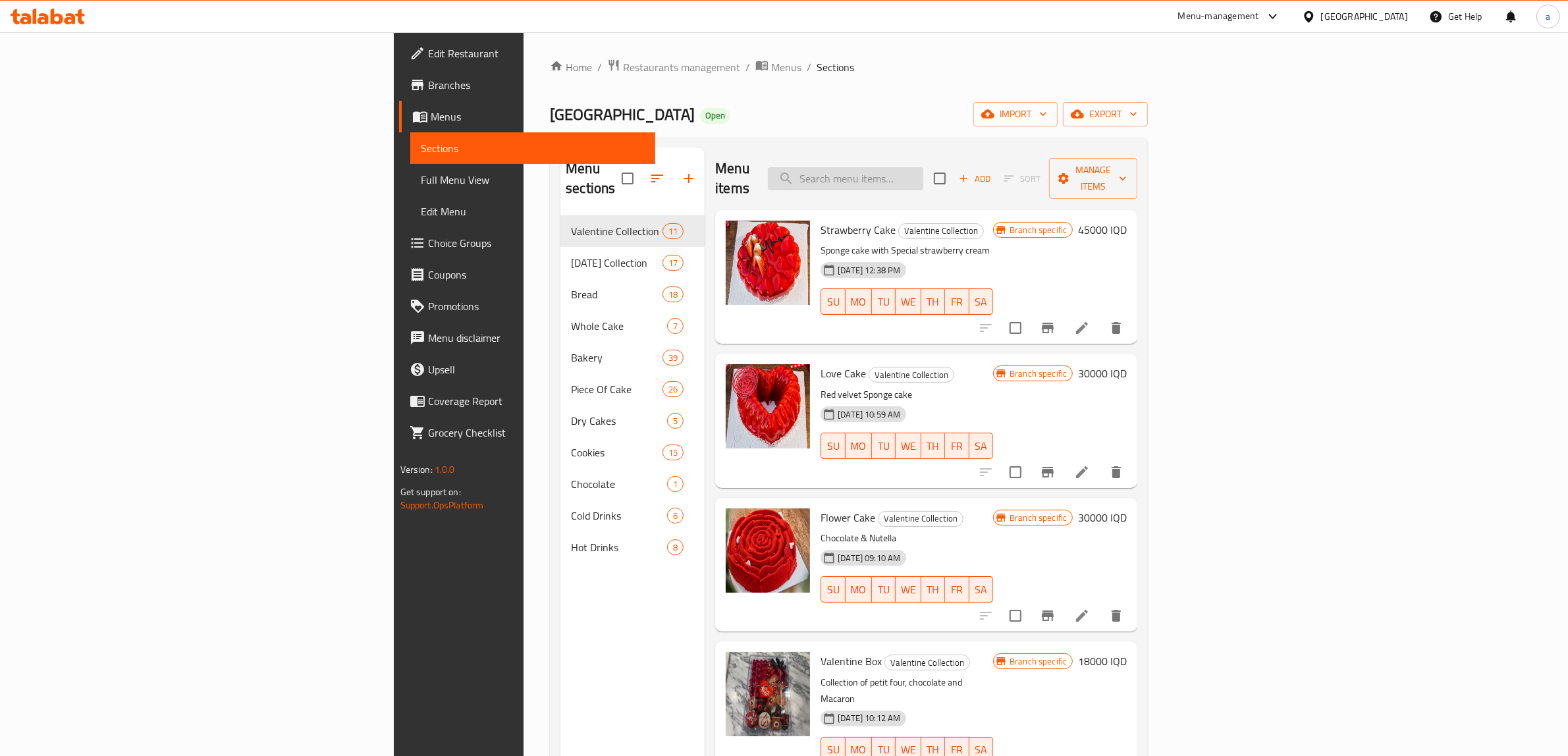
click at [923, 174] on input "search" at bounding box center [845, 179] width 156 height 23
paste input "Sourdough"
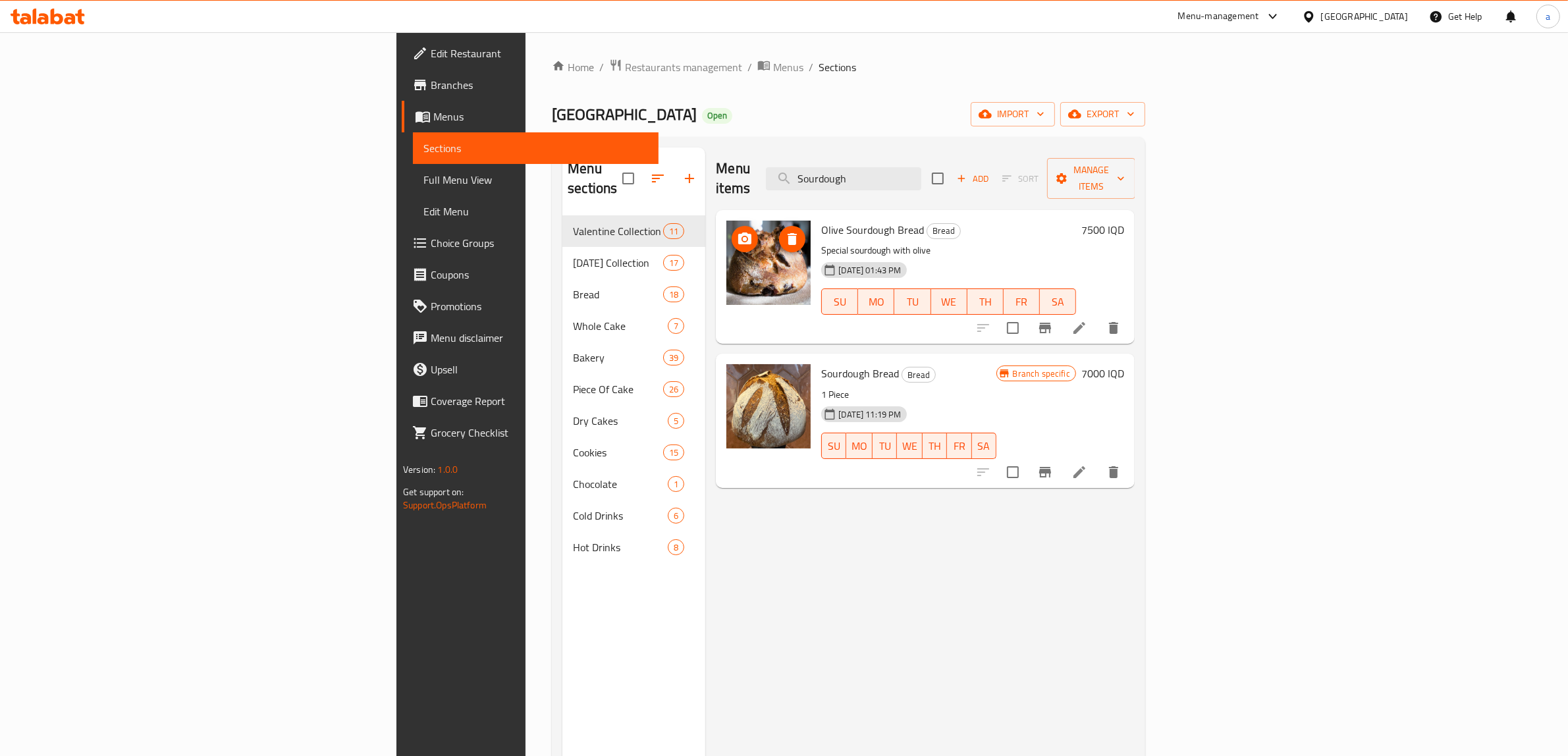
type input "Sourdough"
click at [739, 232] on icon "upload picture" at bounding box center [745, 238] width 13 height 12
click at [424, 178] on span "Full Menu View" at bounding box center [535, 180] width 224 height 16
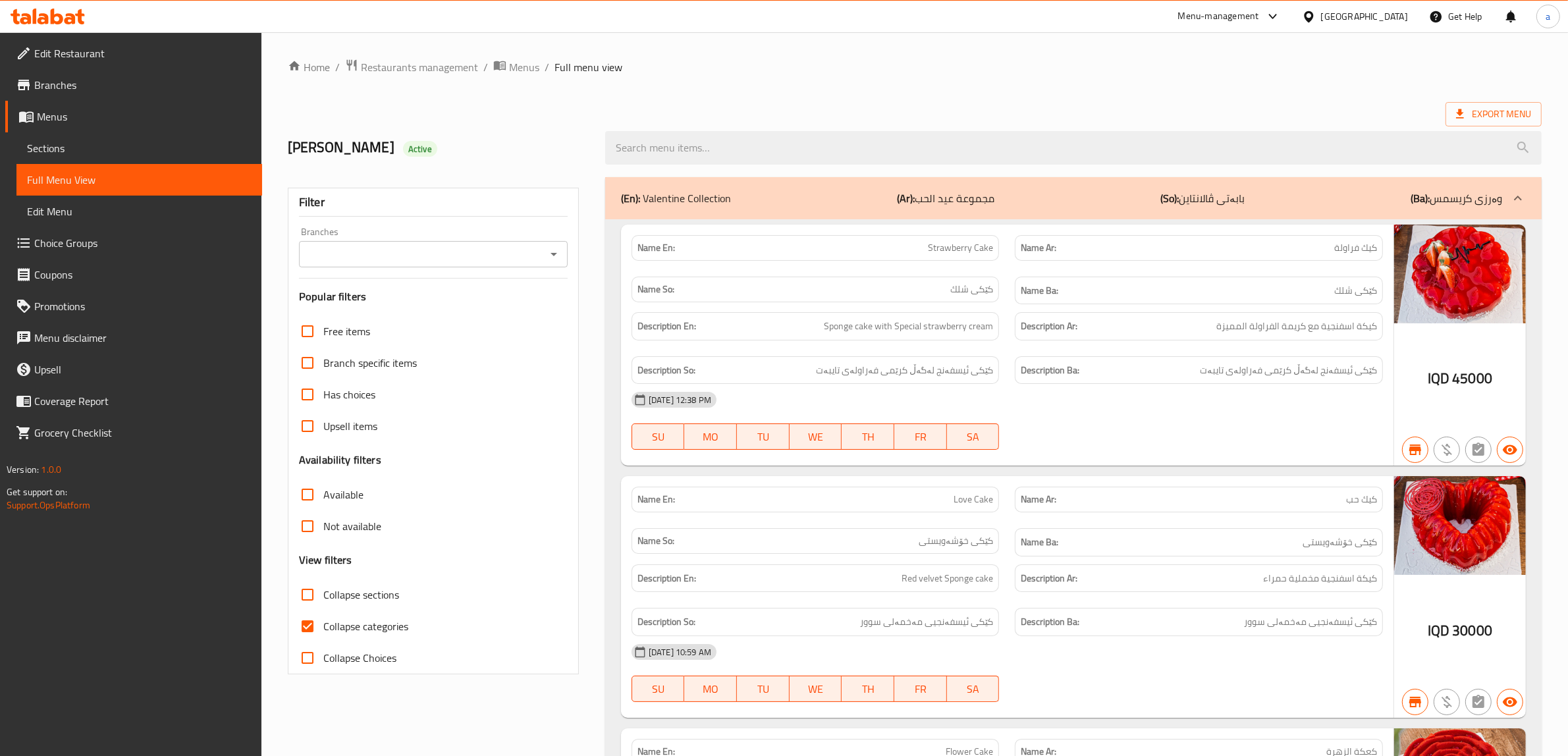
click at [562, 255] on button "Open" at bounding box center [553, 254] width 18 height 18
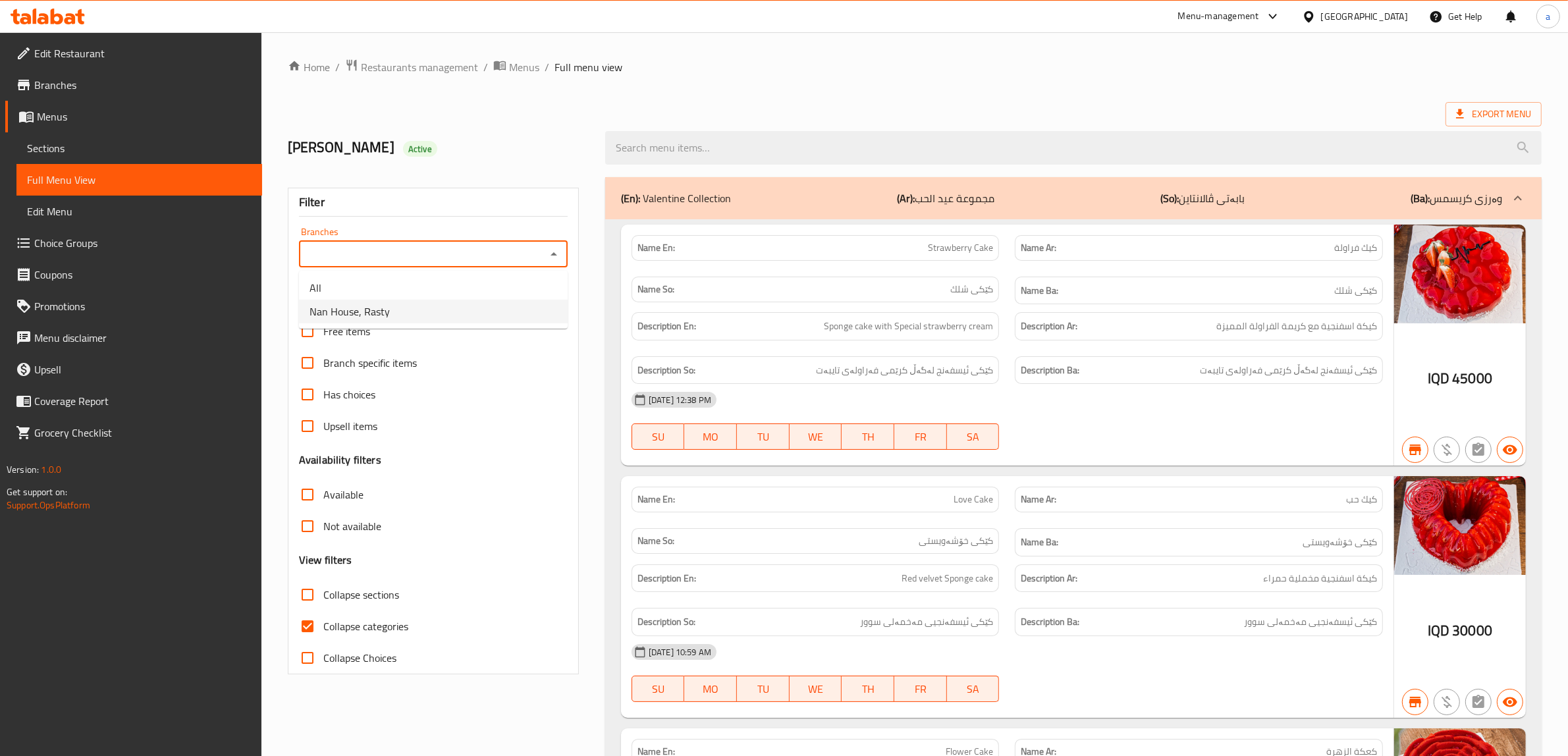
click at [406, 304] on li "Nan House, Rasty" at bounding box center [434, 312] width 269 height 24
type input "Nan House, Rasty"
click at [310, 627] on input "Collapse categories" at bounding box center [308, 626] width 32 height 32
checkbox input "false"
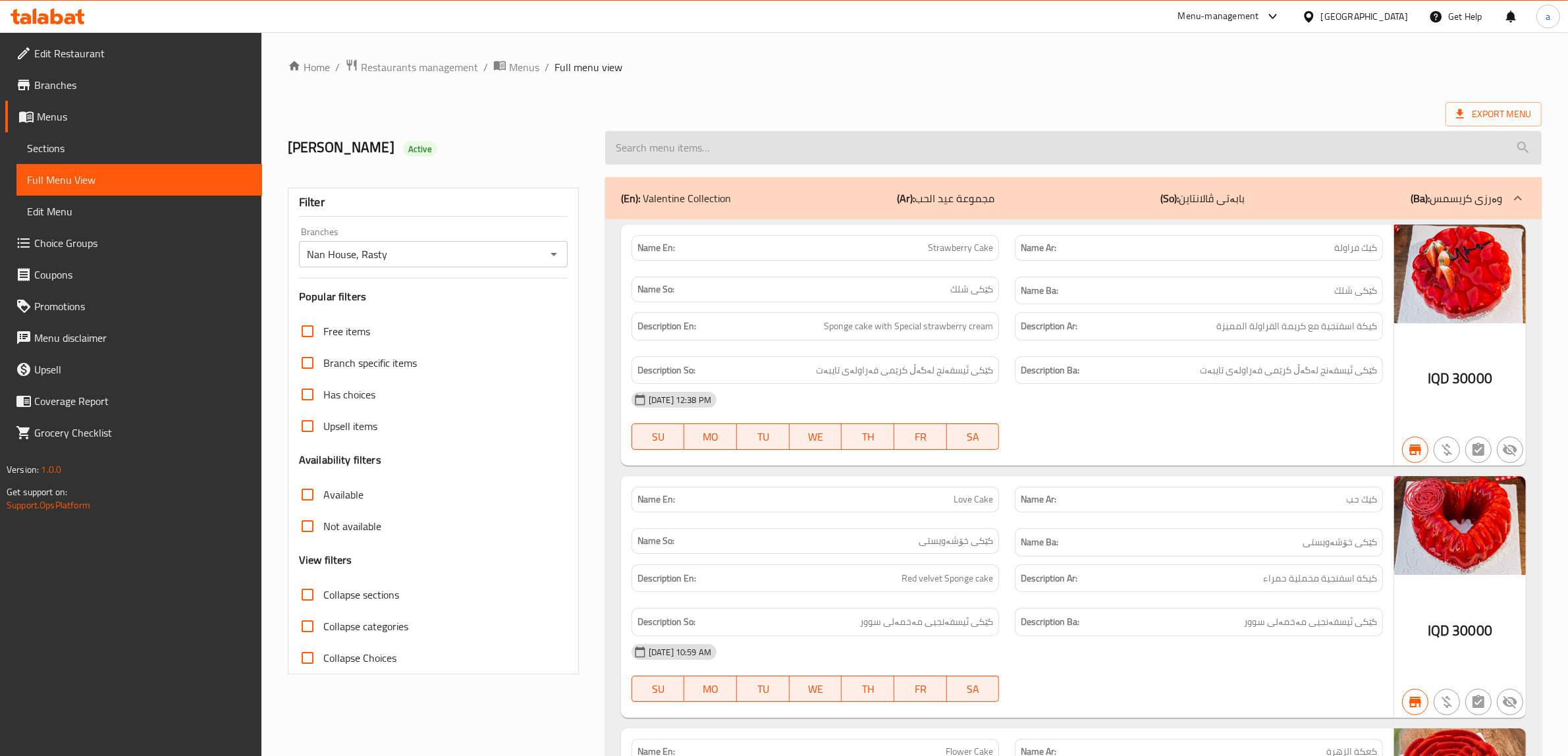
click at [719, 153] on input "search" at bounding box center [1074, 148] width 937 height 34
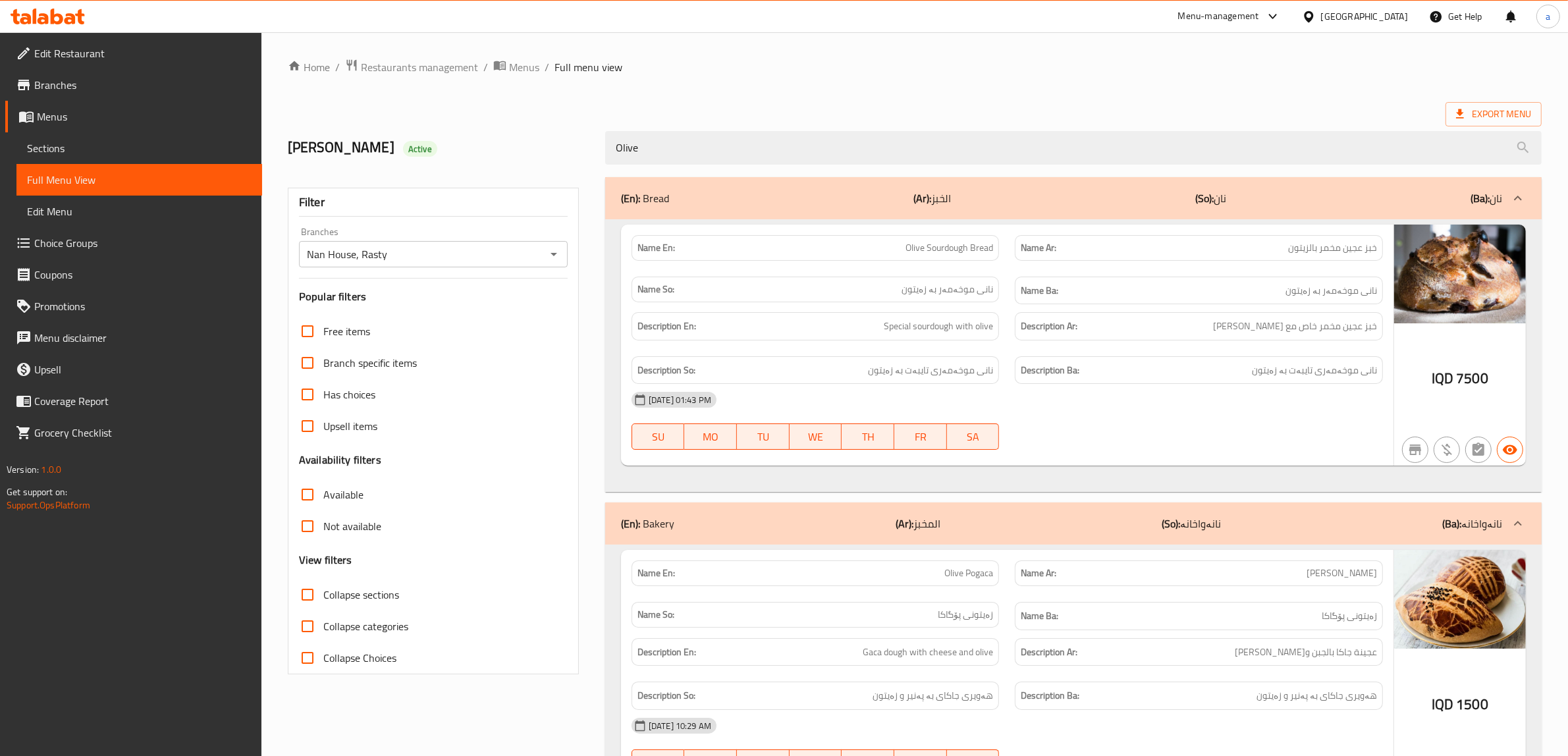
type input "Olive"
click at [1482, 312] on div "IQD 7500" at bounding box center [1460, 345] width 132 height 241
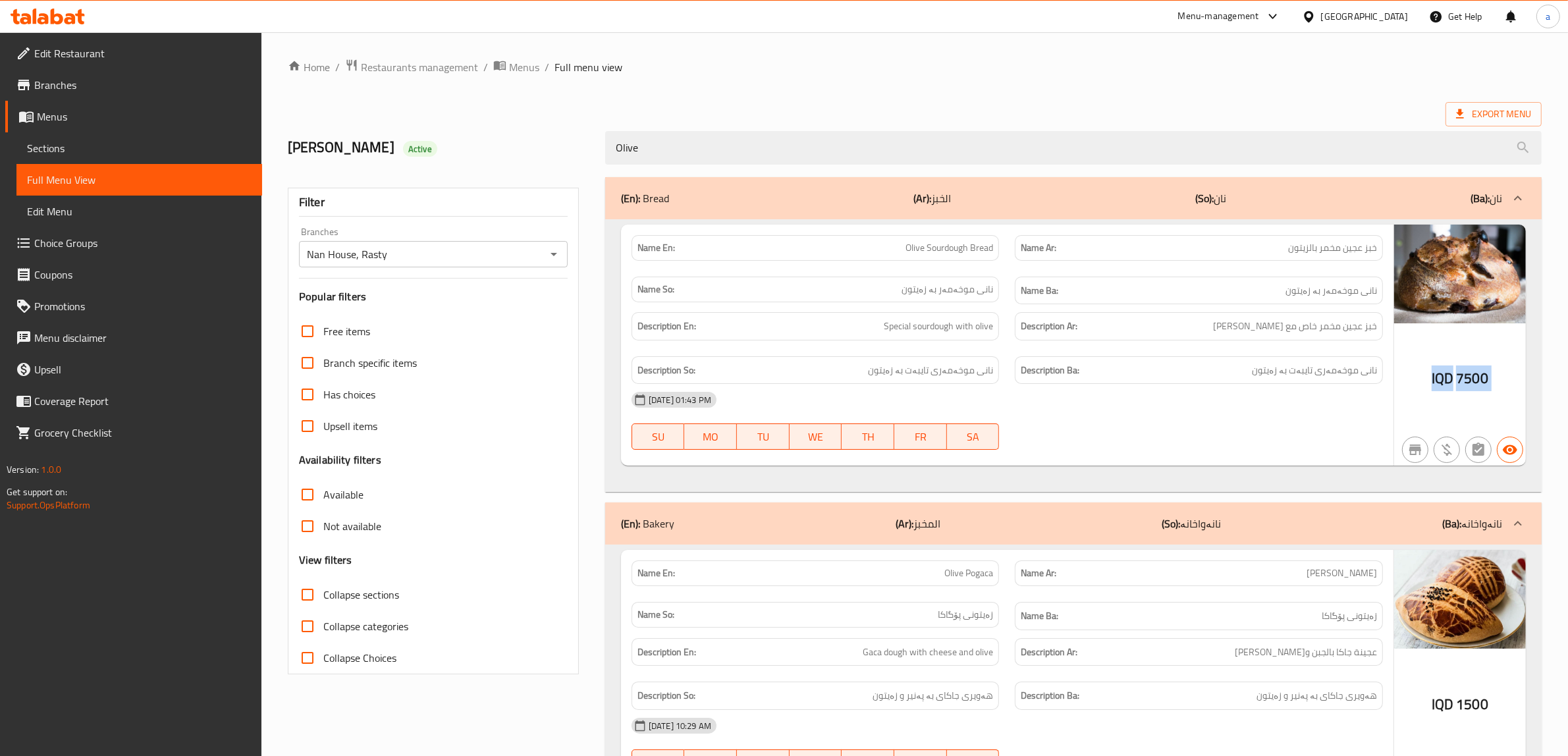
click at [1431, 387] on div "IQD 7500" at bounding box center [1460, 345] width 132 height 241
click at [1400, 228] on img at bounding box center [1460, 273] width 132 height 99
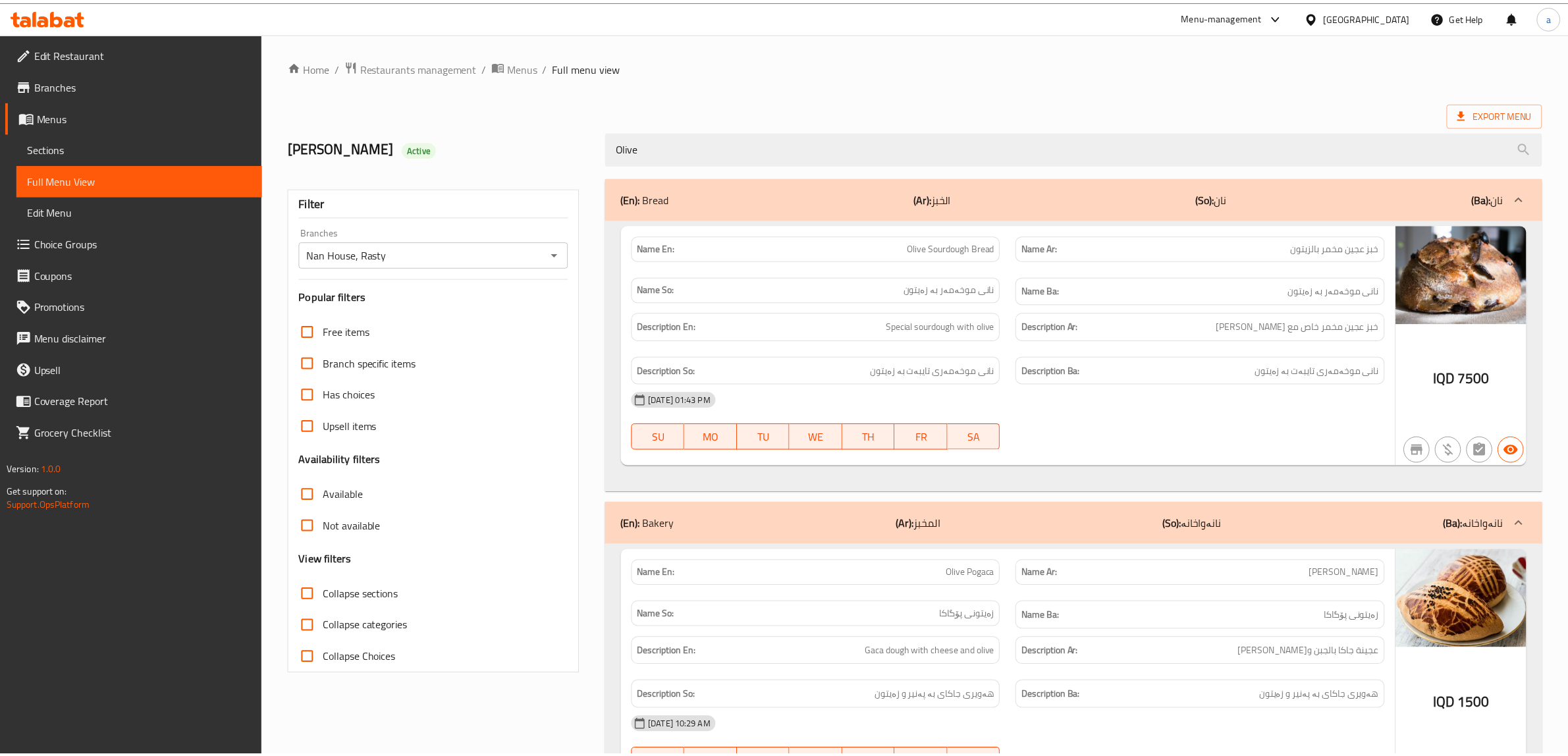
scroll to position [91, 0]
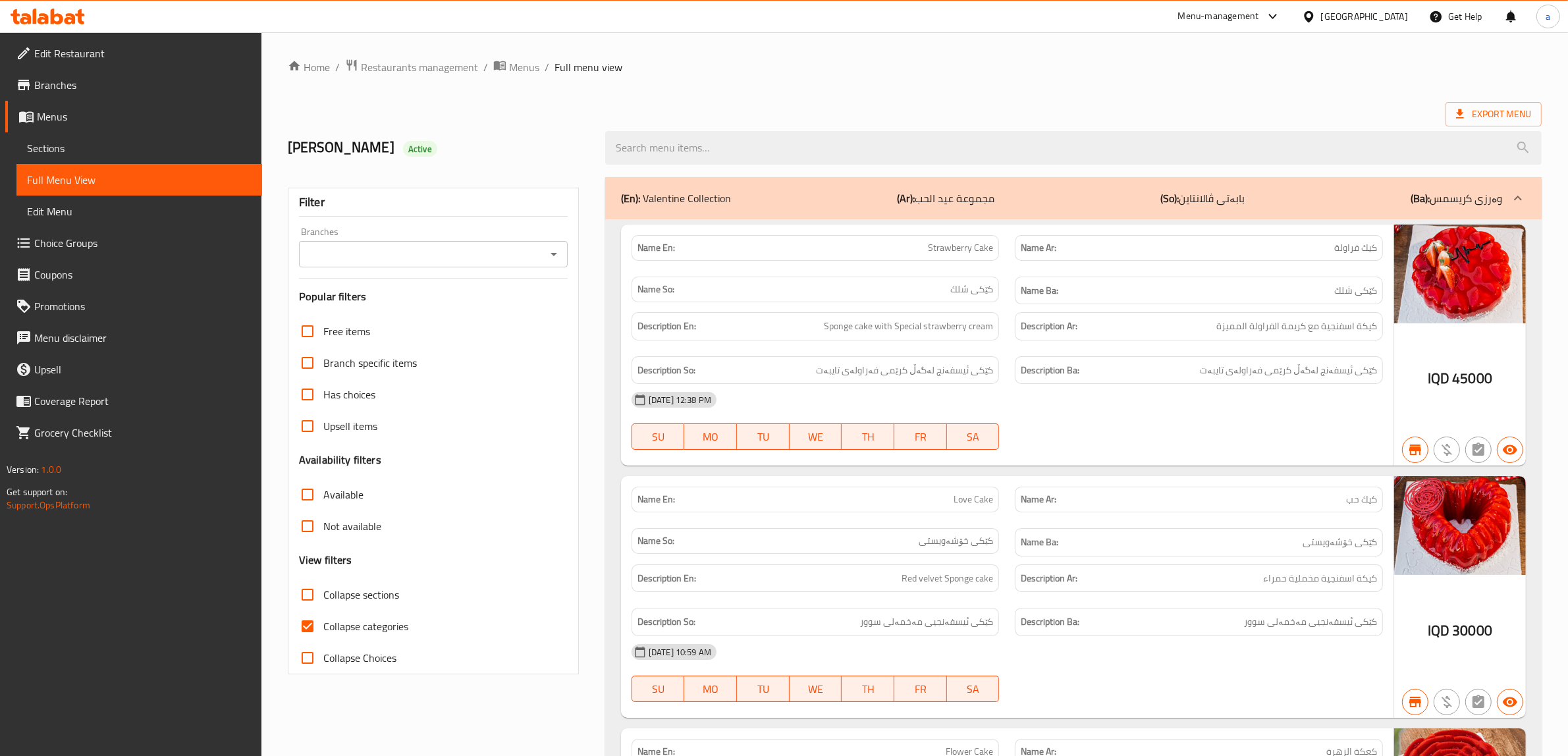
click at [547, 251] on icon "Open" at bounding box center [554, 254] width 16 height 16
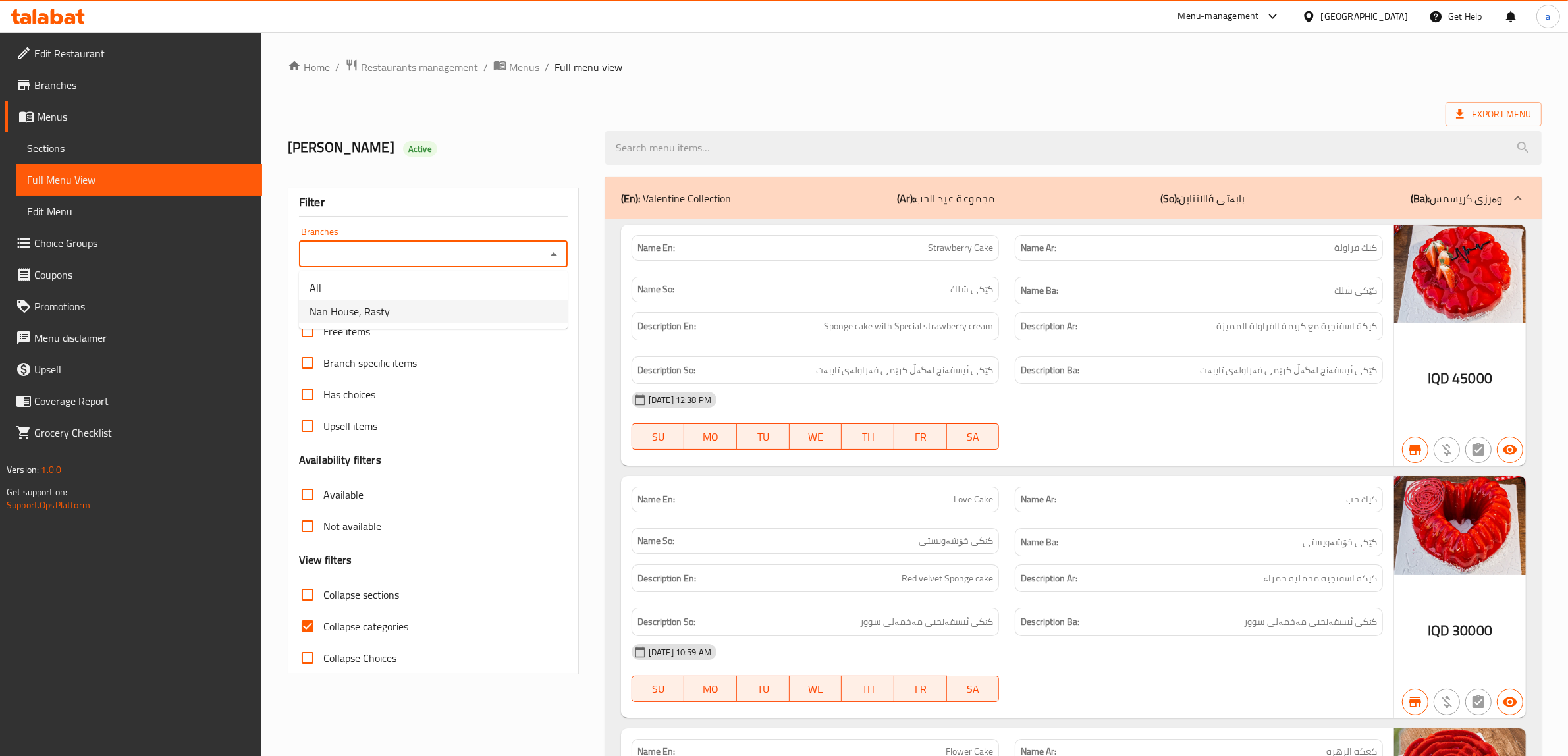
click at [440, 310] on li "Nan House, Rasty" at bounding box center [434, 312] width 269 height 24
type input "Nan House, Rasty"
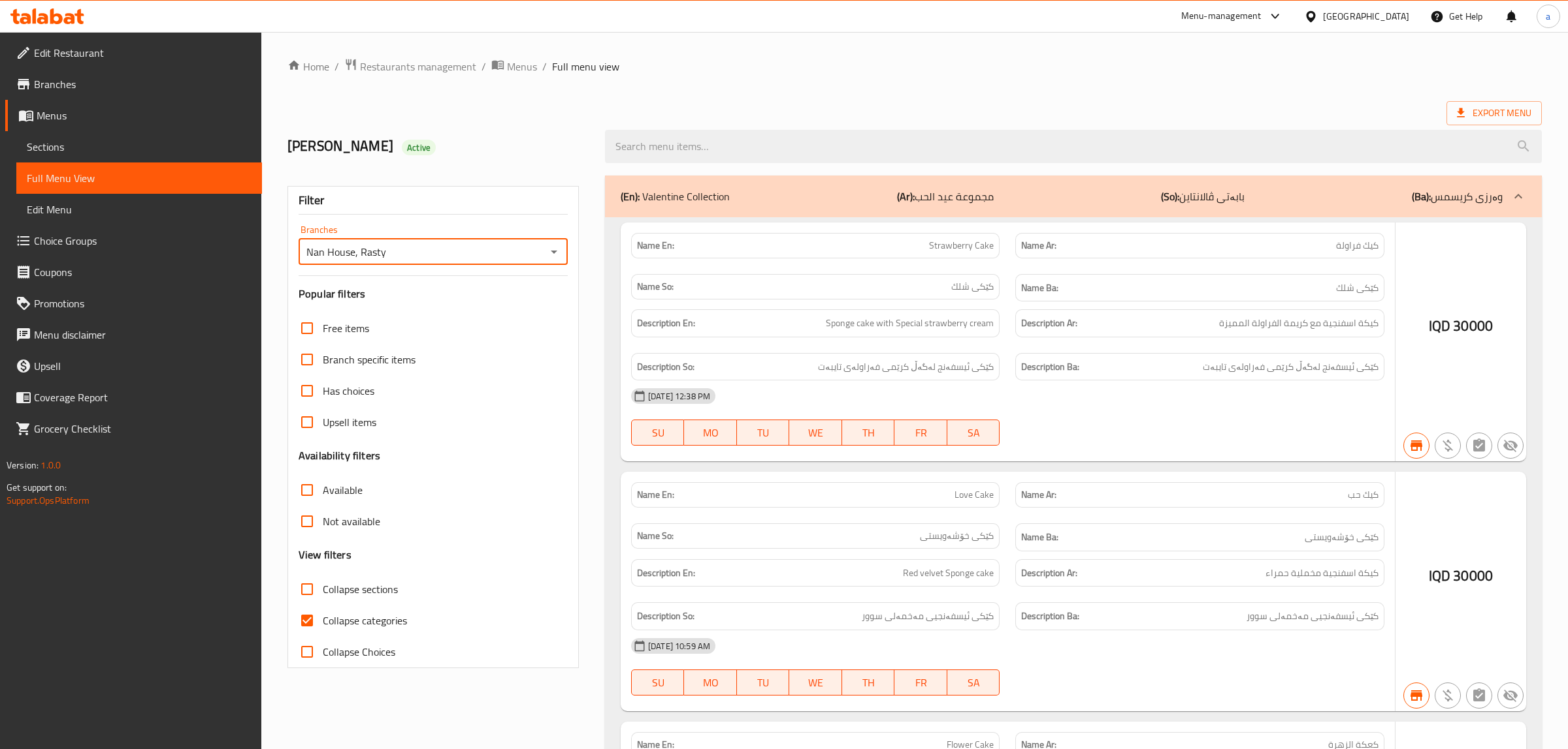
click at [307, 622] on div at bounding box center [784, 374] width 1568 height 749
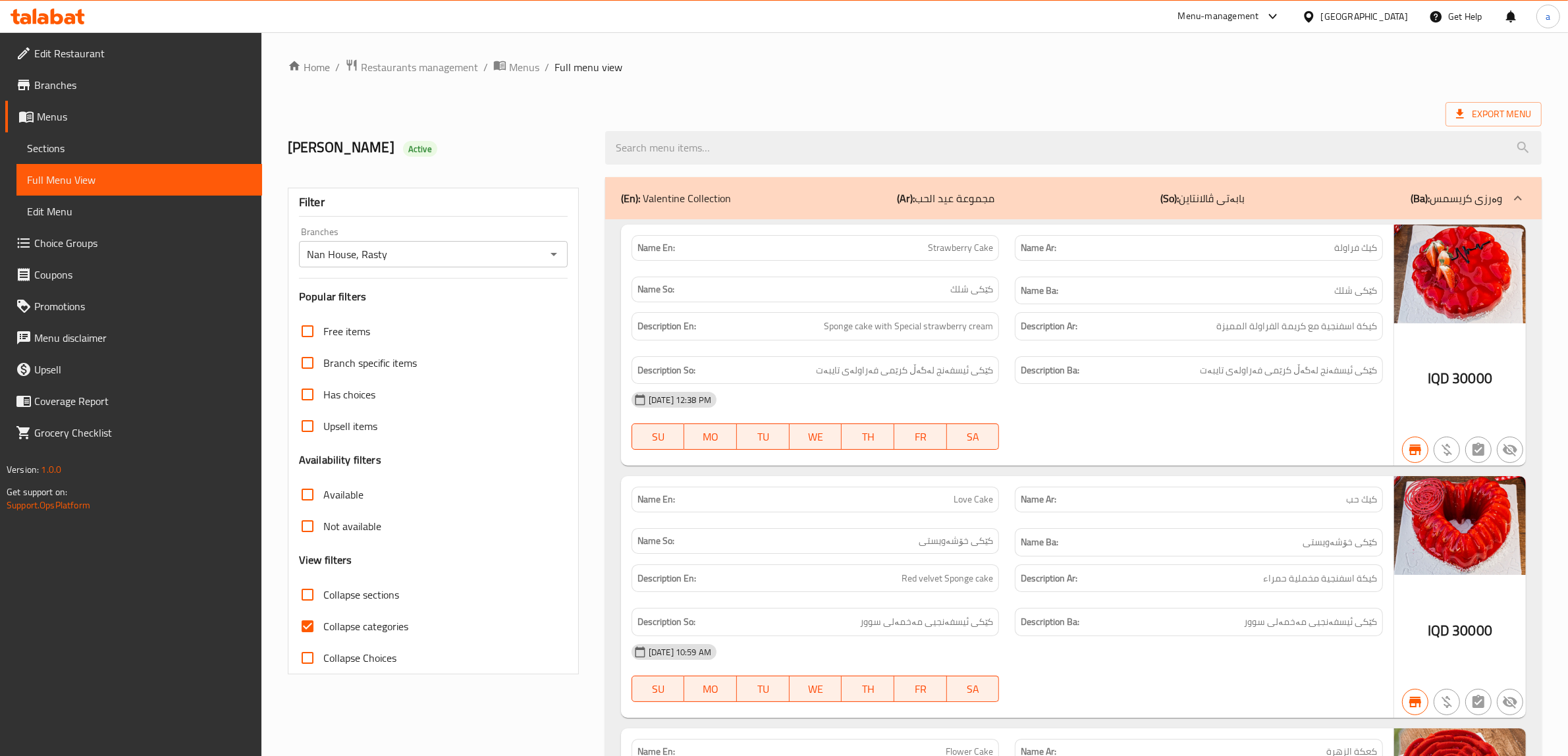
click at [310, 627] on input "Collapse categories" at bounding box center [308, 626] width 32 height 32
checkbox input "false"
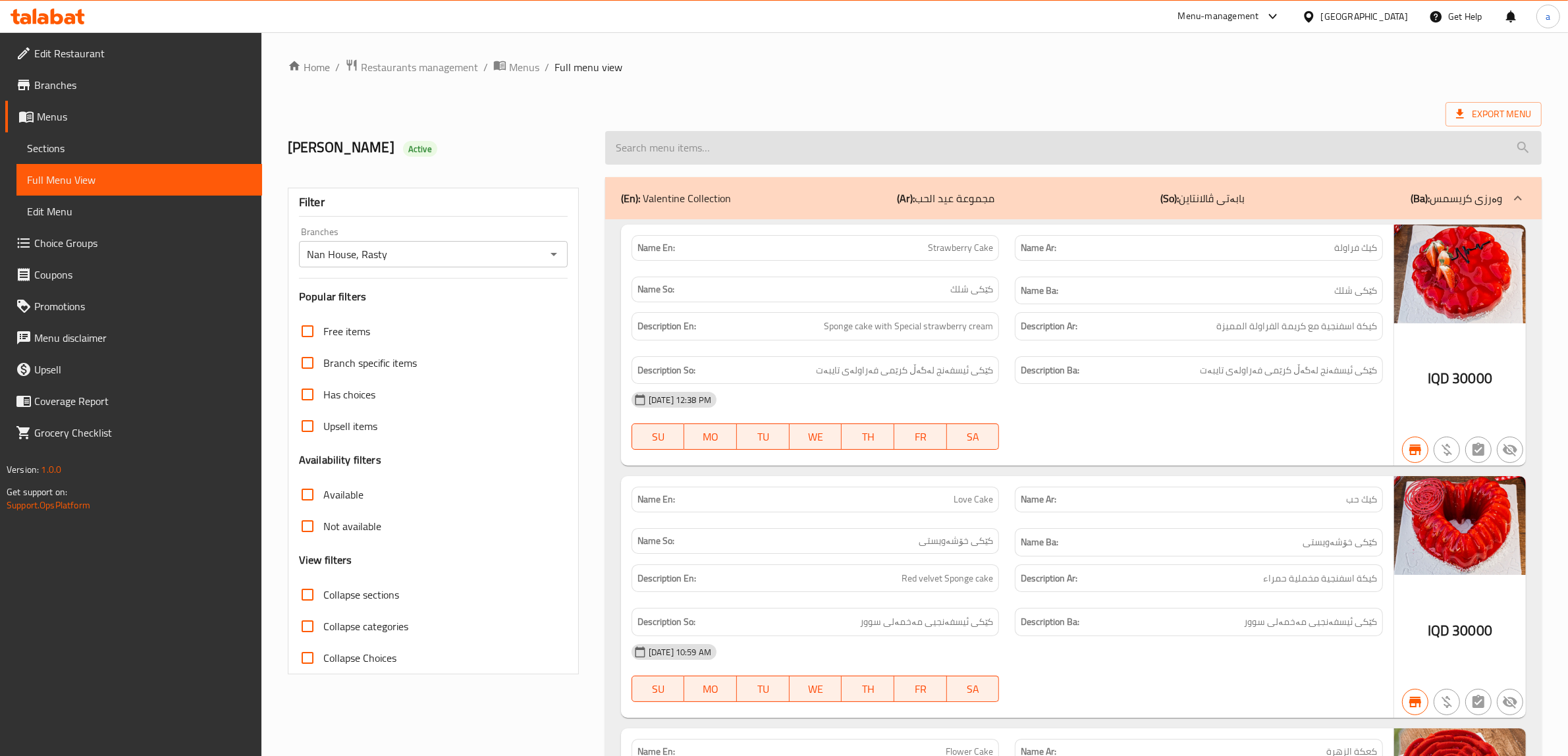
click at [680, 139] on input "search" at bounding box center [1074, 148] width 937 height 34
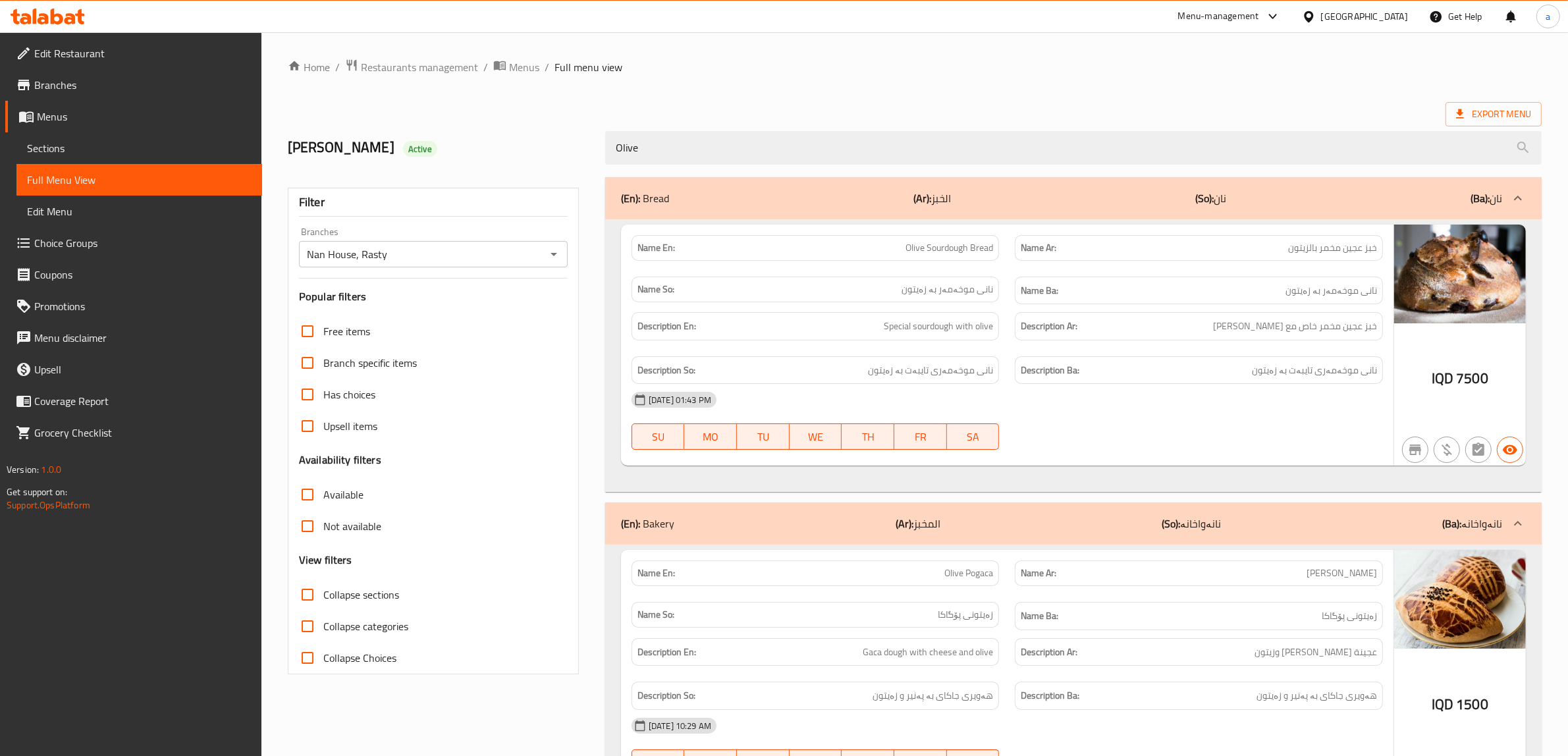
type input "Olive"
click at [97, 145] on span "Sections" at bounding box center [139, 149] width 224 height 16
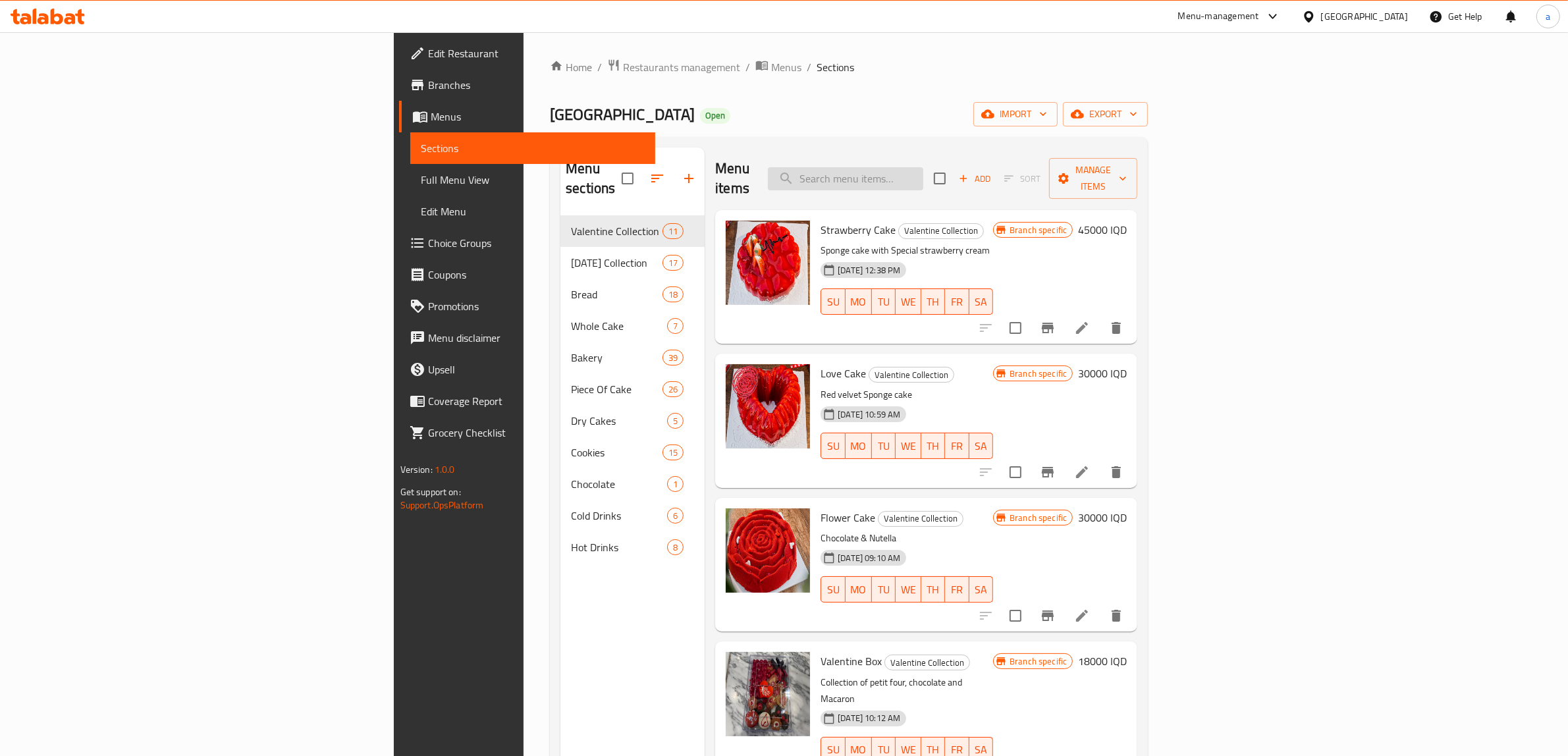
click at [923, 168] on input "search" at bounding box center [845, 179] width 156 height 23
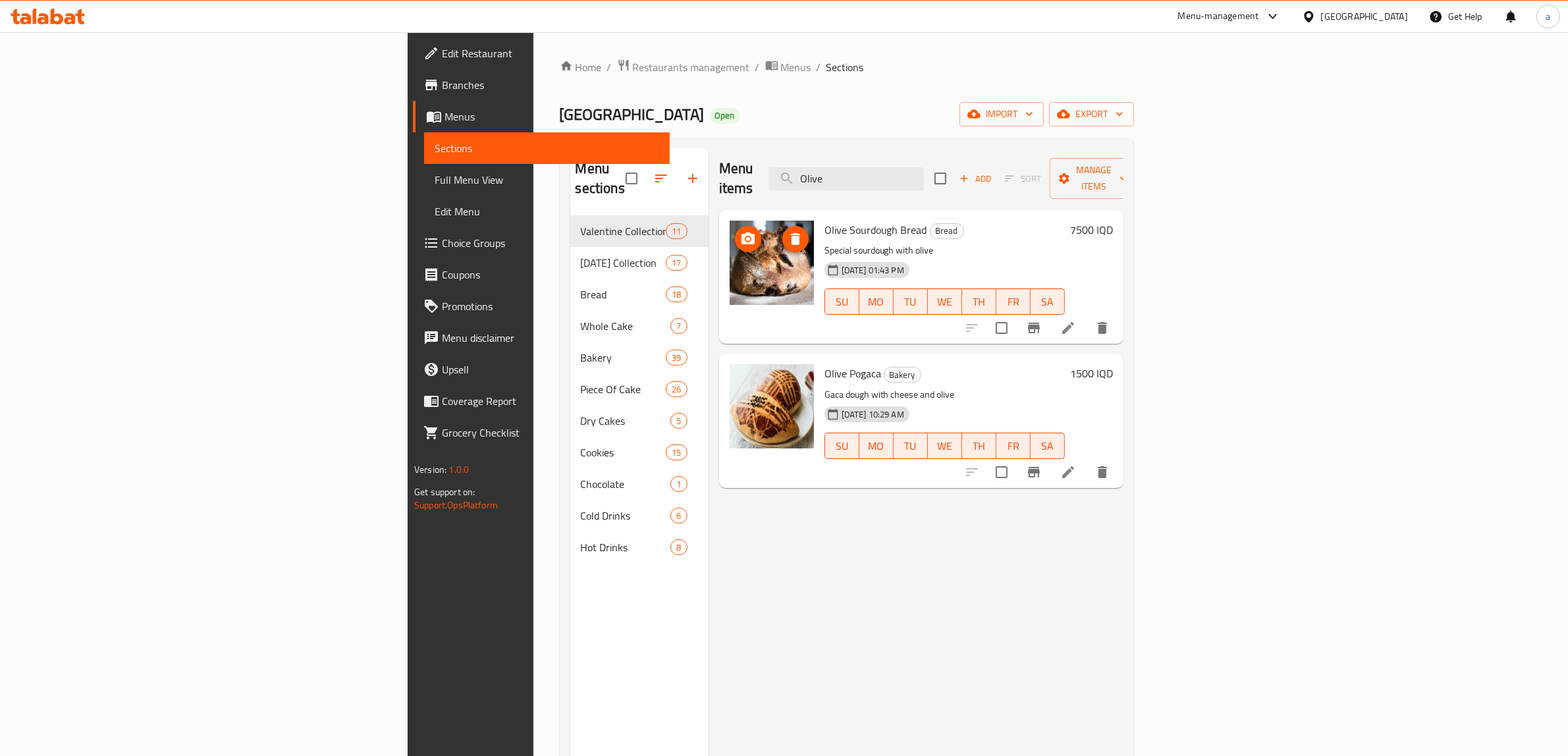
type input "Olive"
click at [746, 237] on circle "upload picture" at bounding box center [748, 239] width 4 height 4
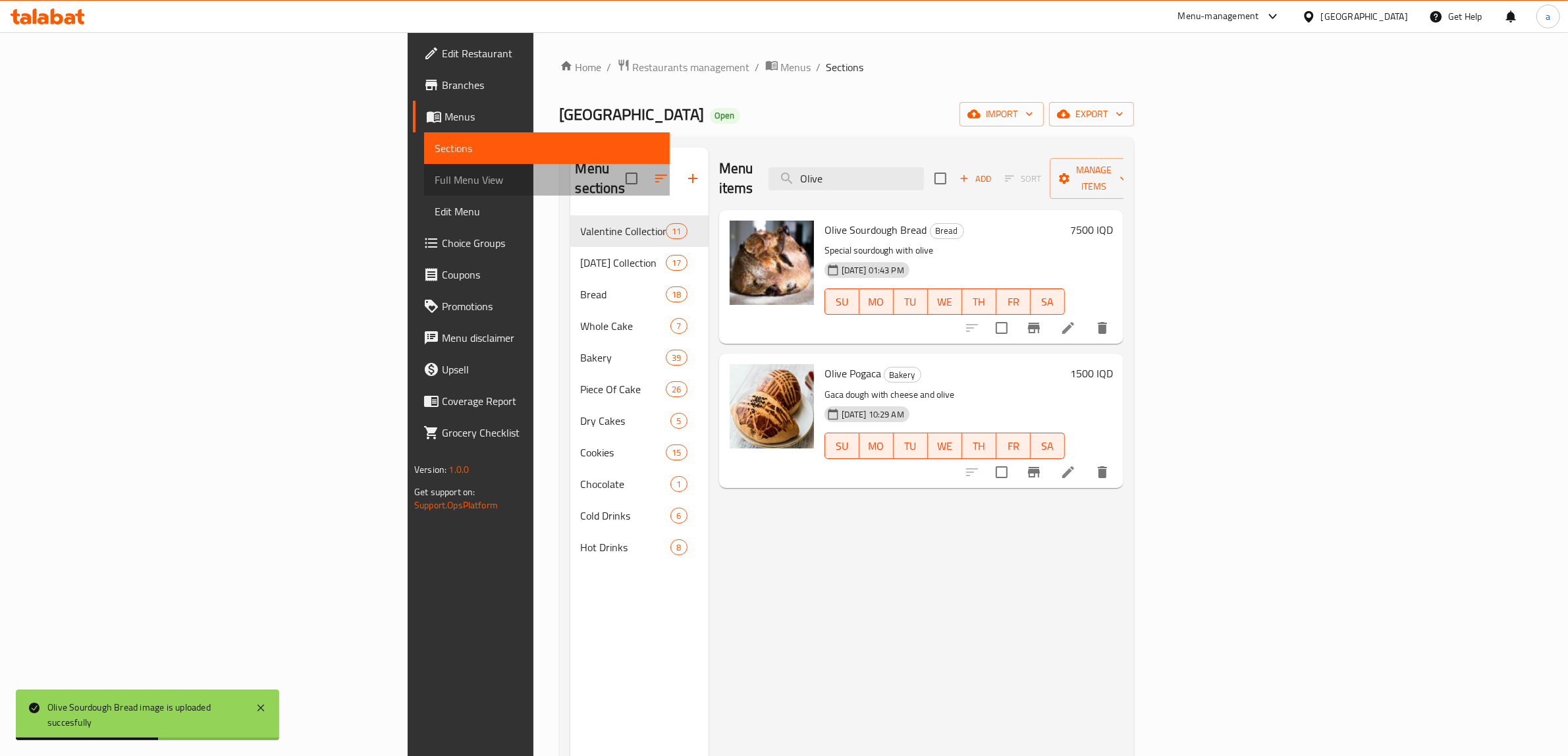
click at [435, 182] on span "Full Menu View" at bounding box center [546, 180] width 224 height 16
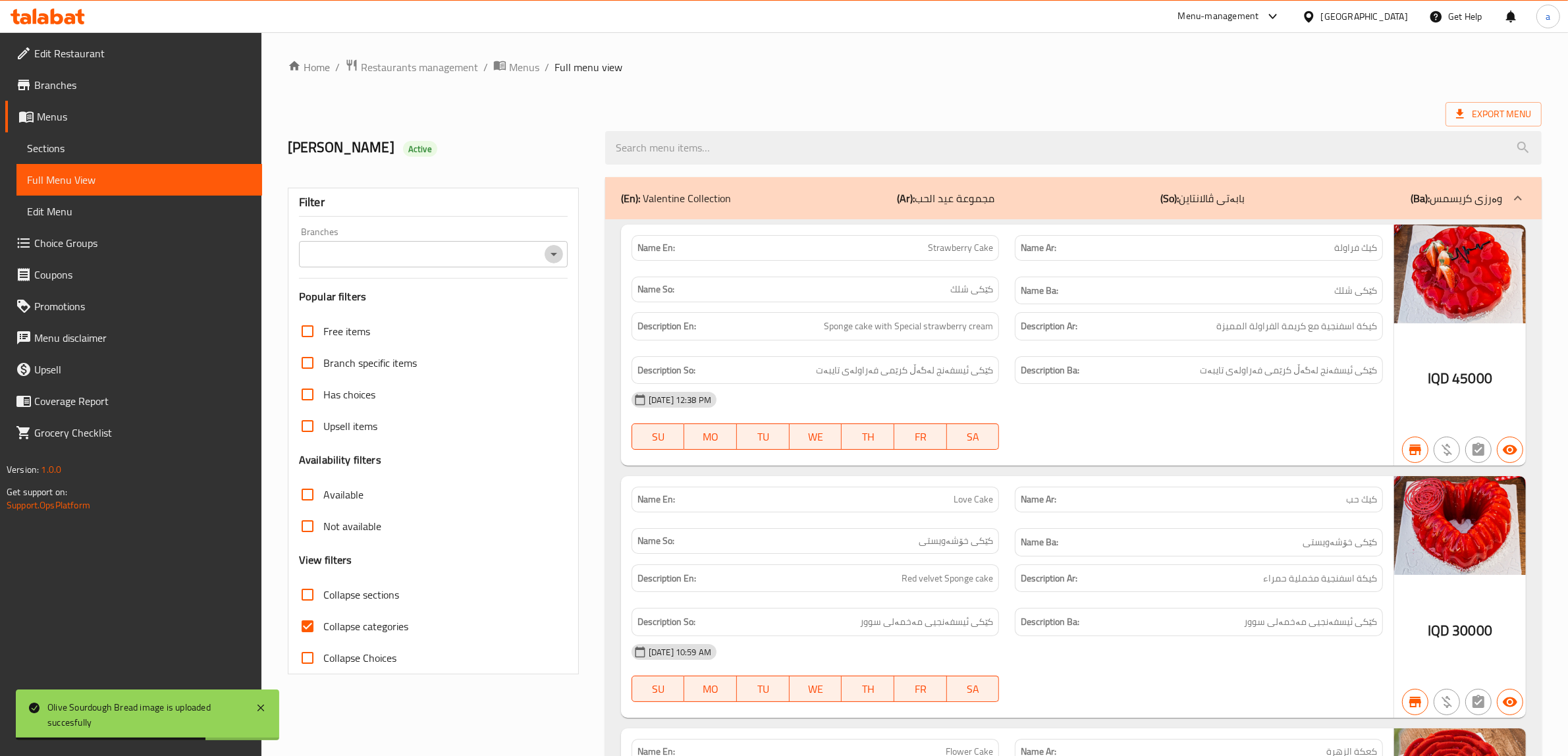
click at [561, 254] on icon "Open" at bounding box center [554, 254] width 16 height 16
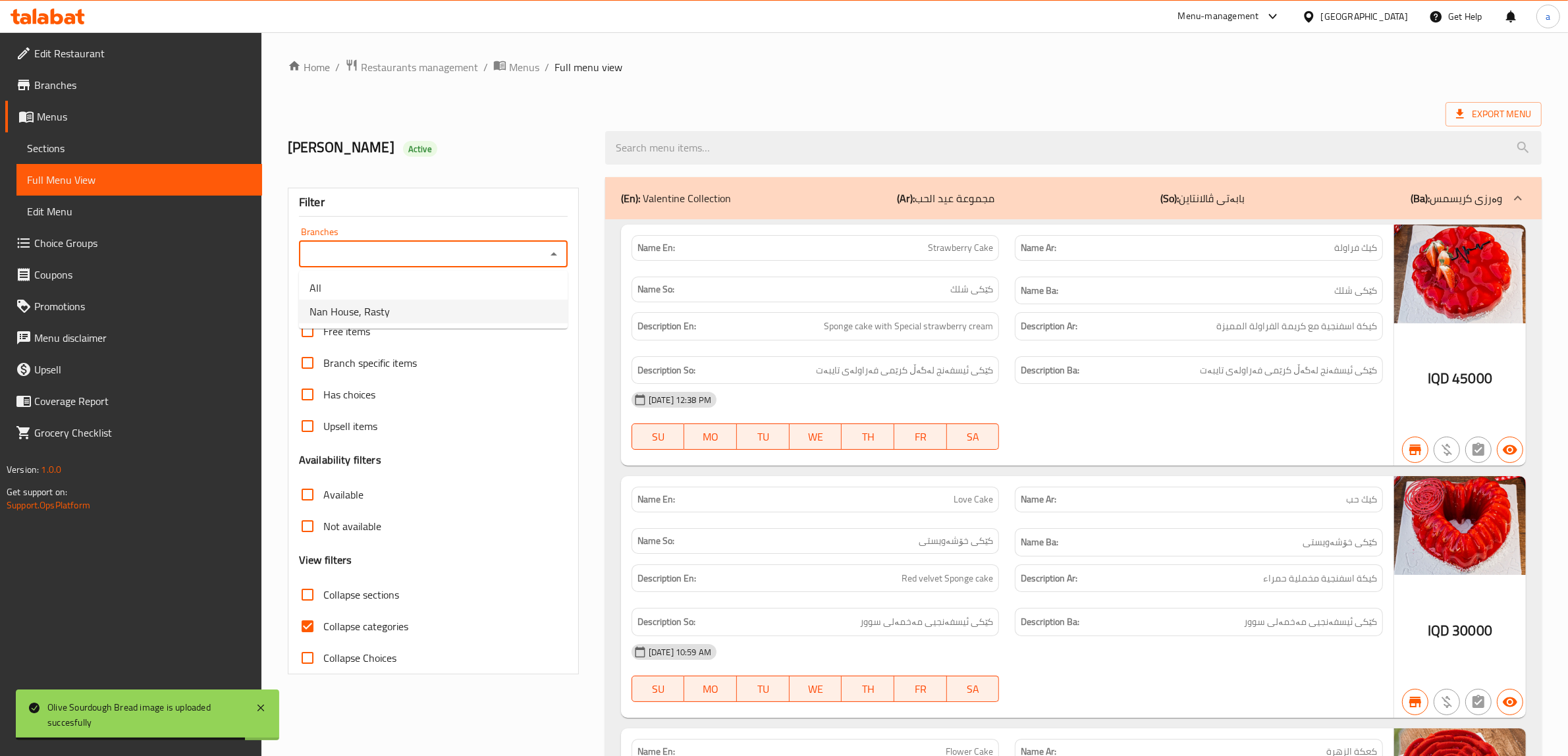
click at [379, 311] on span "Nan House, Rasty" at bounding box center [350, 312] width 81 height 16
type input "Nan House, Rasty"
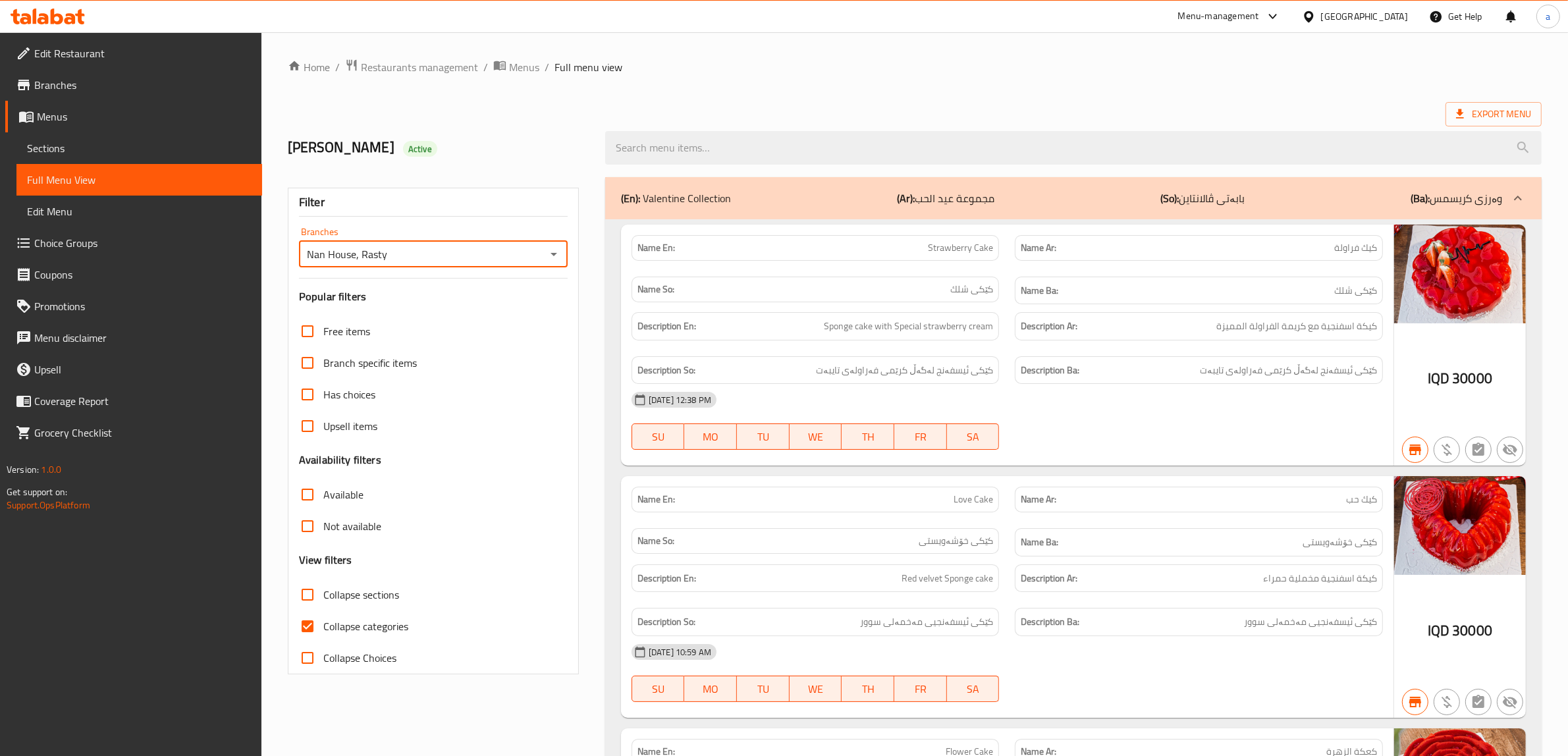
click at [316, 618] on input "Collapse categories" at bounding box center [308, 626] width 32 height 32
checkbox input "false"
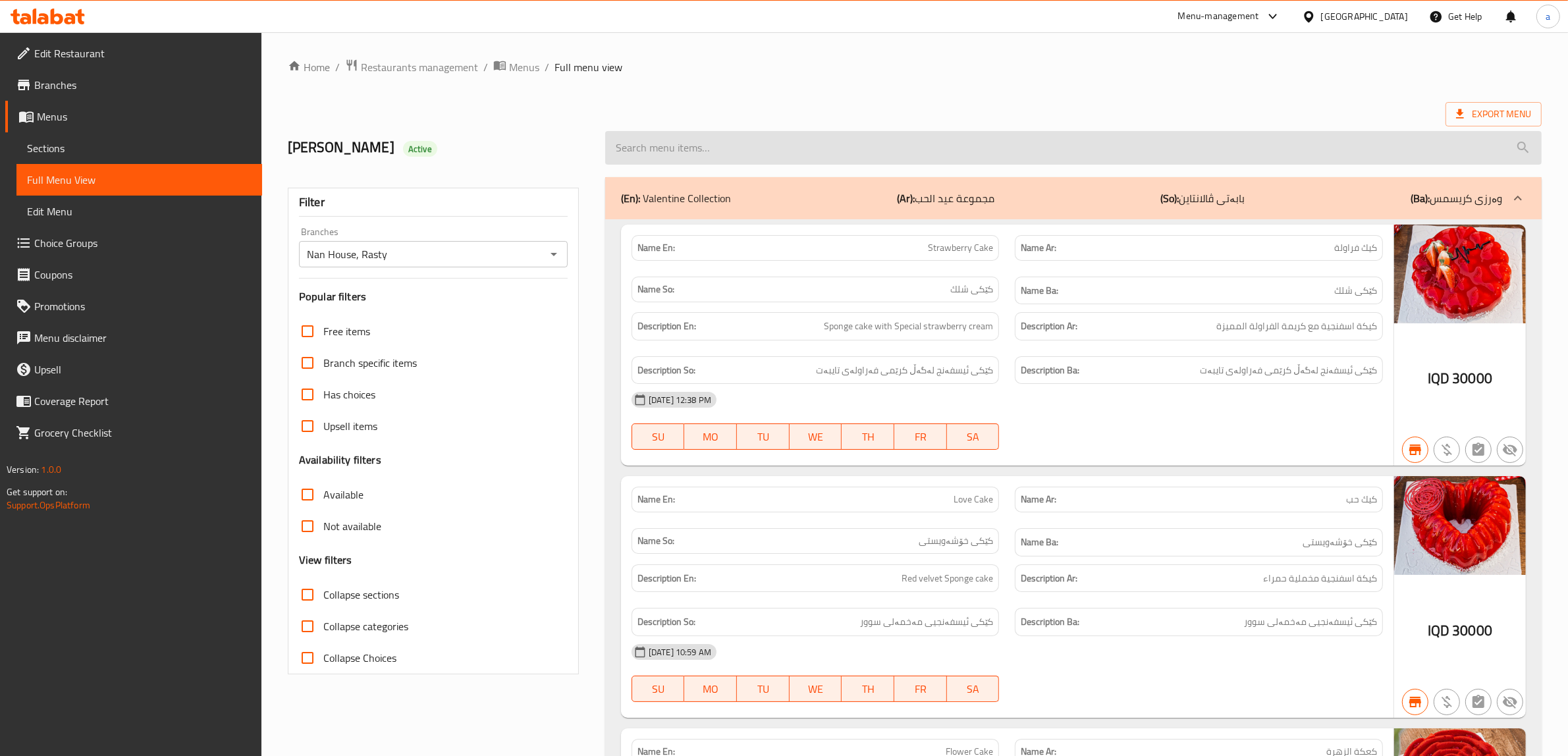
click at [682, 151] on input "search" at bounding box center [1074, 148] width 937 height 34
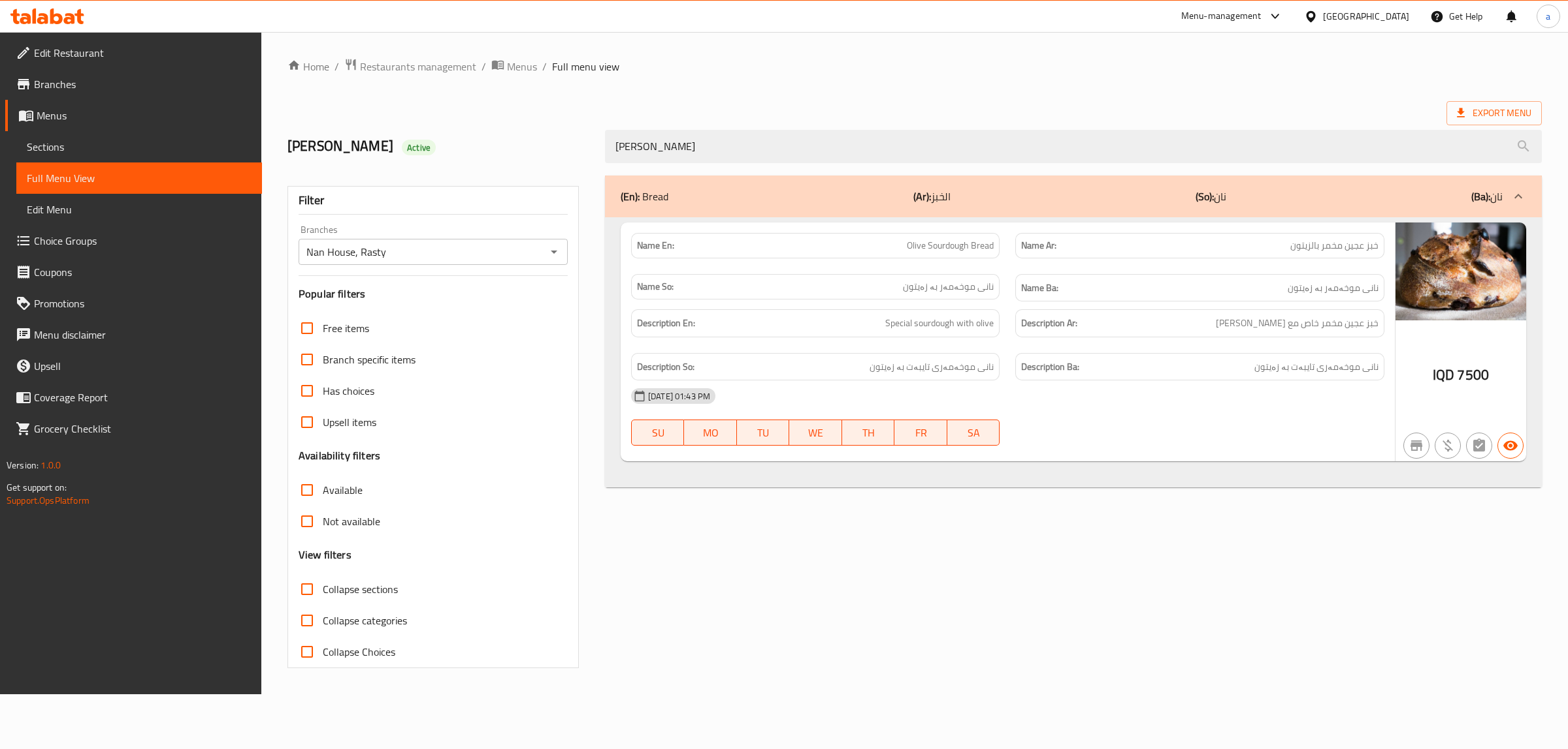
type input "[PERSON_NAME]"
click at [53, 79] on span "Branches" at bounding box center [142, 84] width 218 height 16
